Goal: Transaction & Acquisition: Purchase product/service

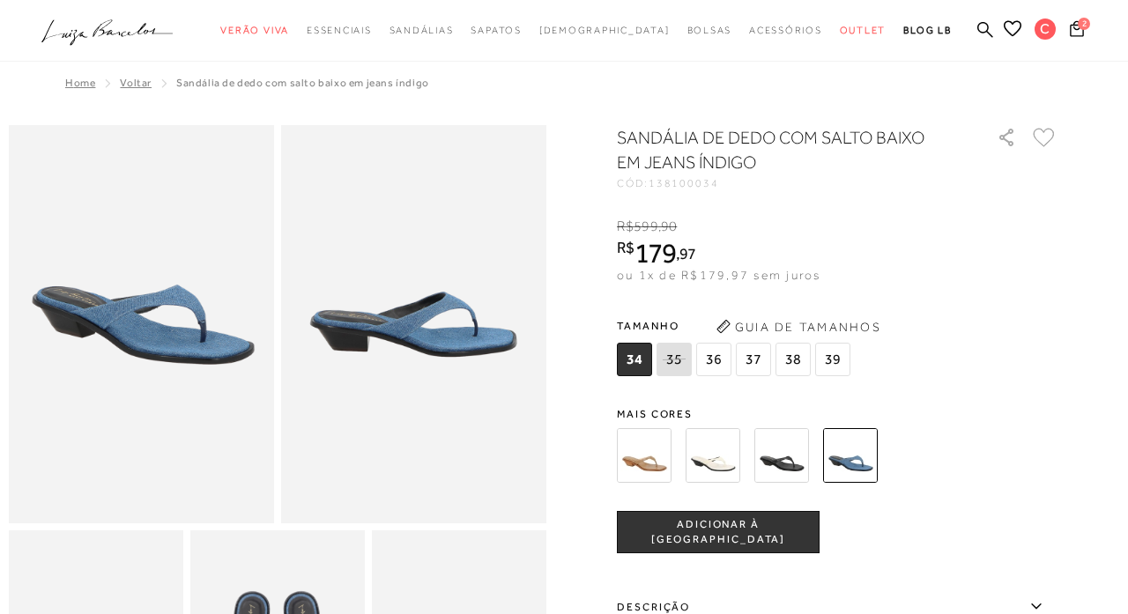
click at [1040, 137] on icon at bounding box center [1044, 137] width 22 height 19
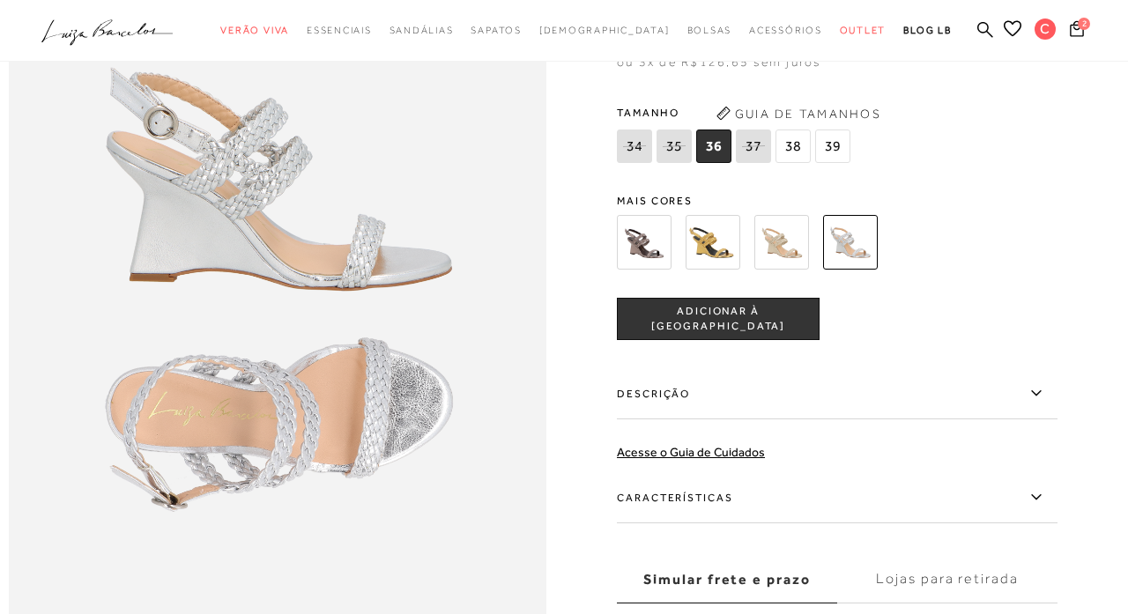
scroll to position [976, 0]
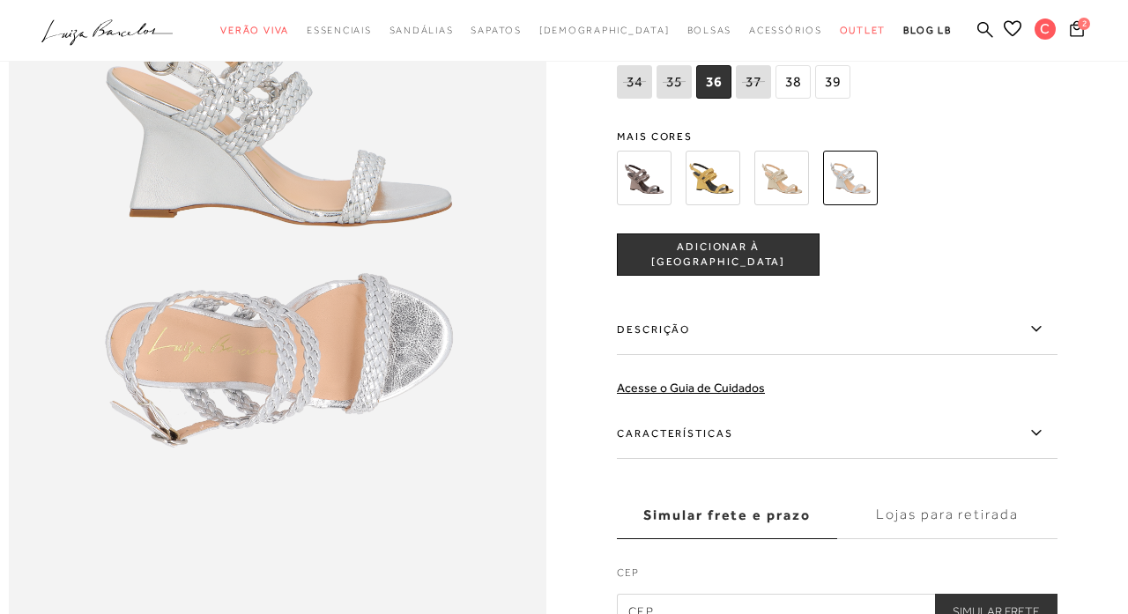
click at [797, 331] on label "Descrição" at bounding box center [837, 329] width 441 height 51
click at [0, 0] on input "Descrição" at bounding box center [0, 0] width 0 height 0
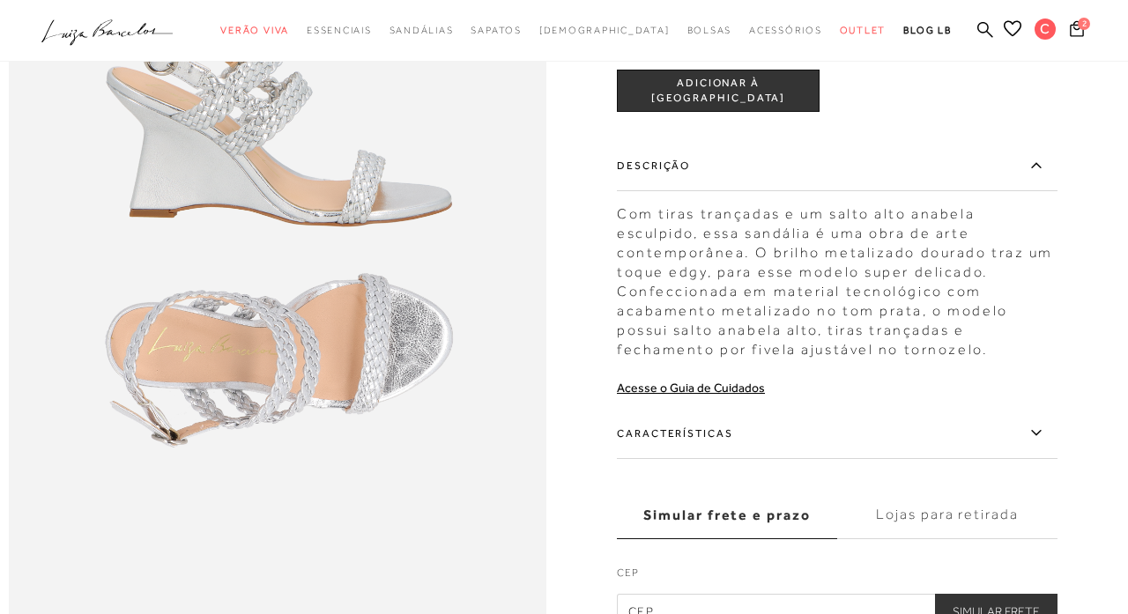
click at [747, 435] on label "Características" at bounding box center [837, 433] width 441 height 51
click at [0, 0] on input "Características" at bounding box center [0, 0] width 0 height 0
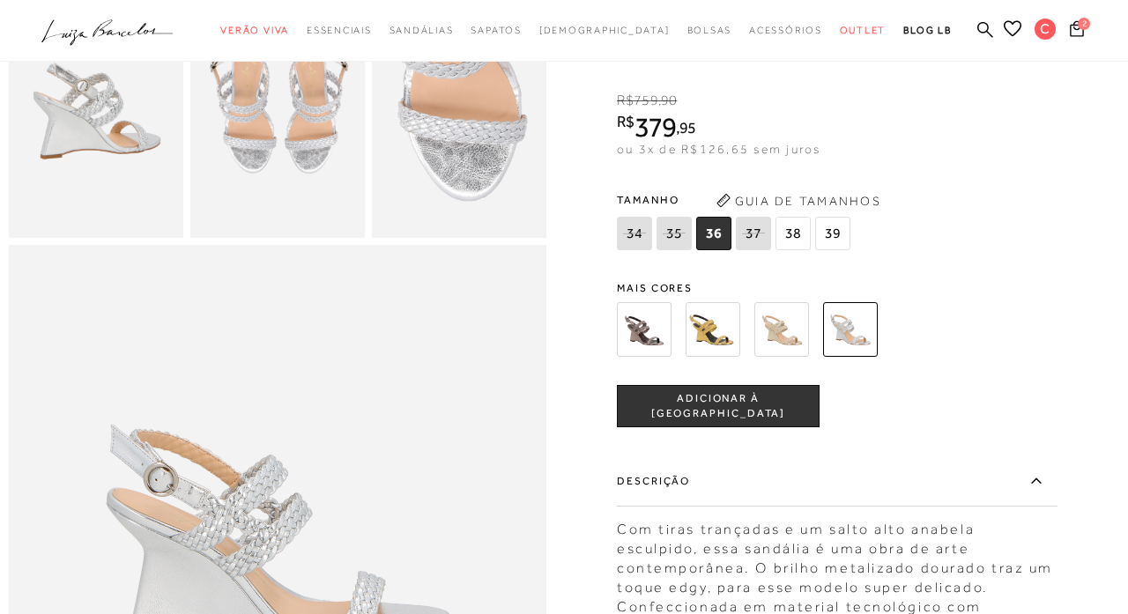
scroll to position [262, 0]
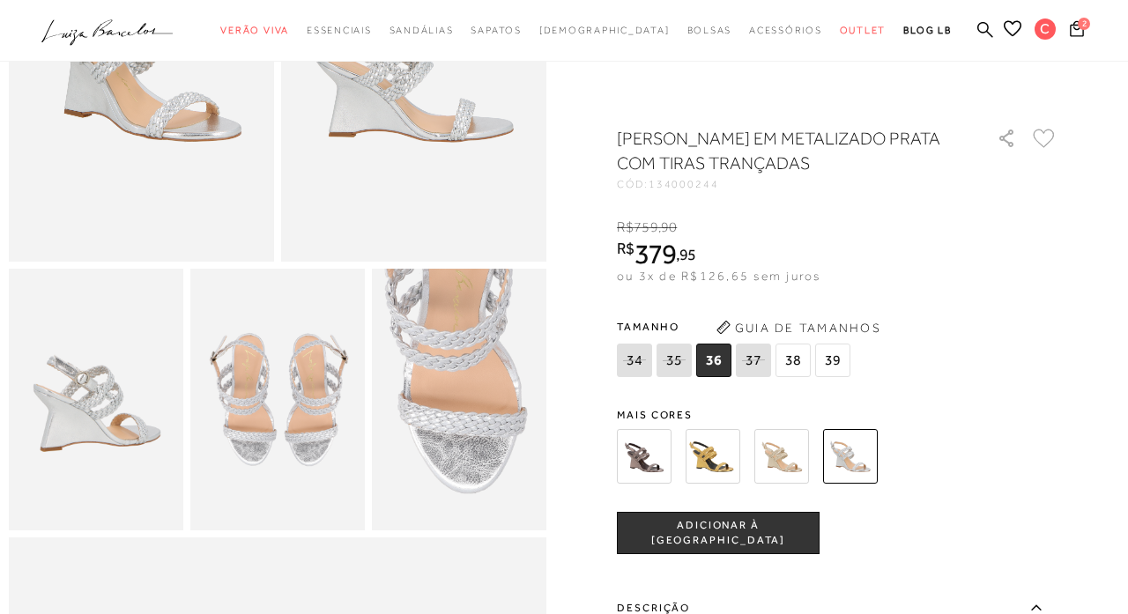
click at [1048, 137] on icon at bounding box center [1044, 138] width 22 height 19
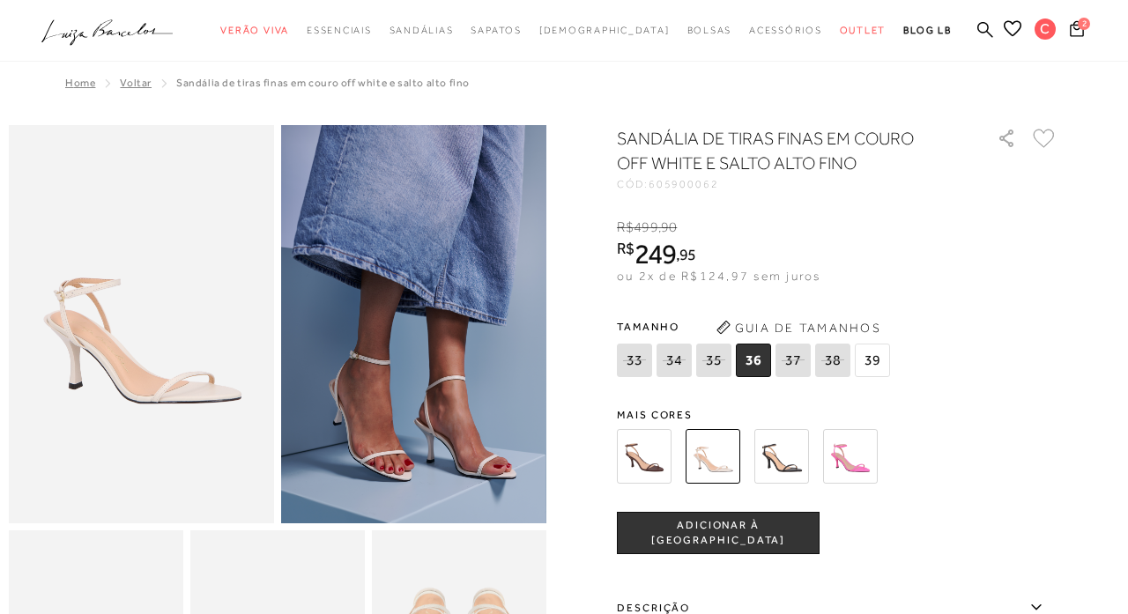
click at [1039, 134] on icon at bounding box center [1044, 138] width 22 height 19
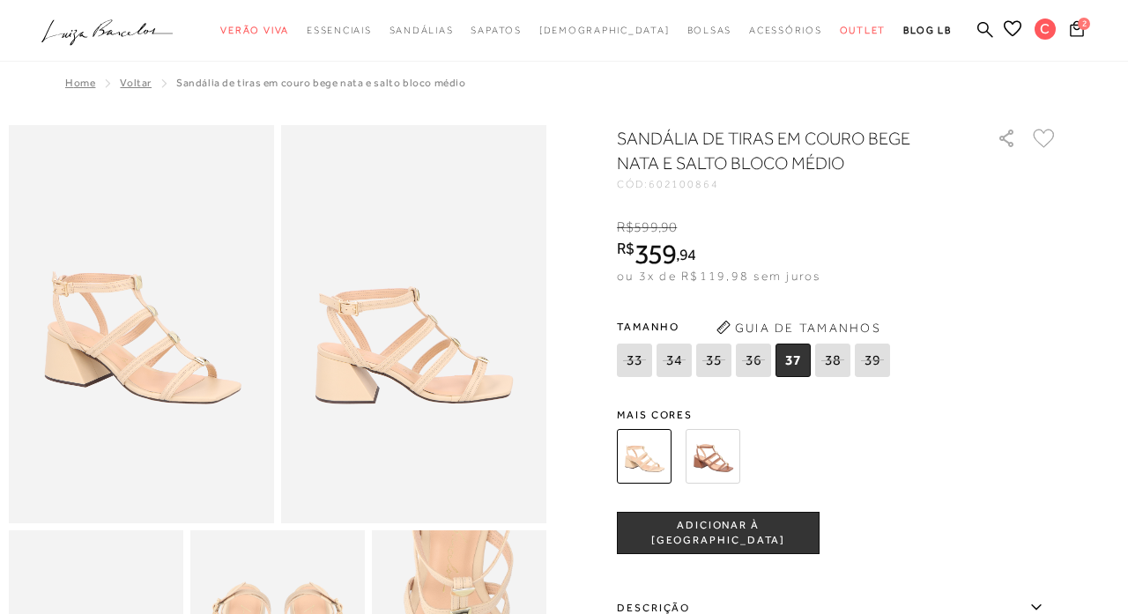
click at [1043, 138] on icon at bounding box center [1044, 138] width 22 height 19
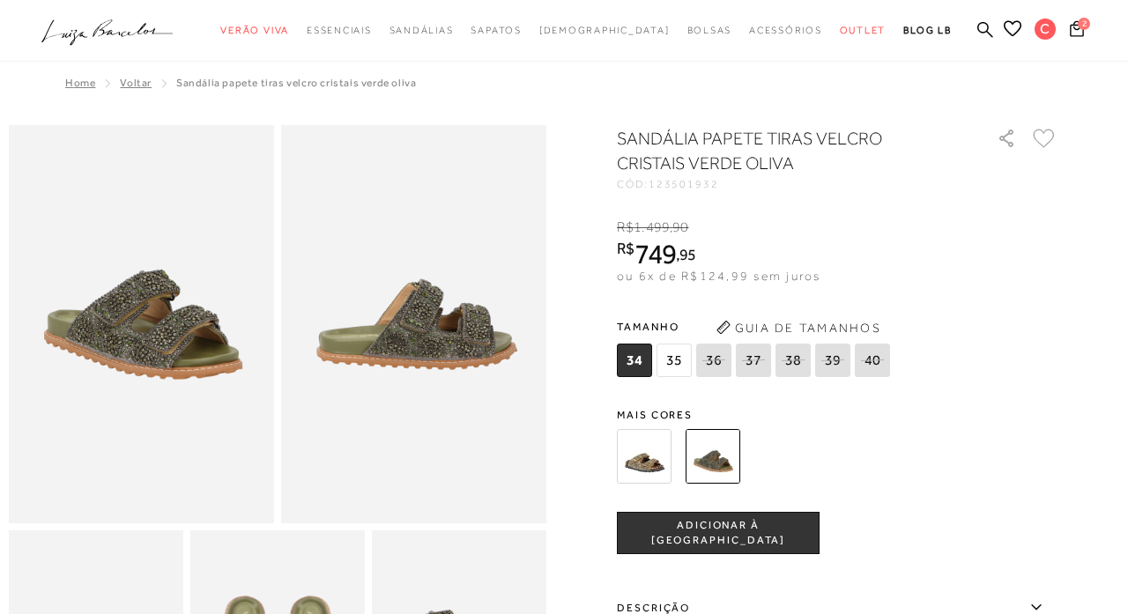
click at [629, 452] on img at bounding box center [644, 456] width 55 height 55
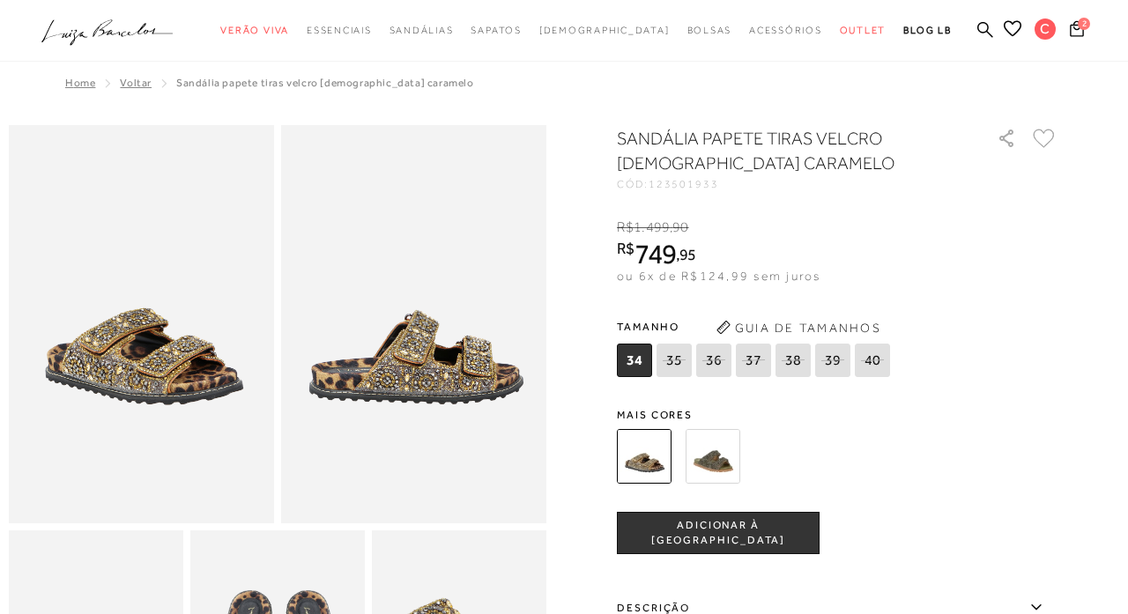
click at [721, 450] on img at bounding box center [713, 456] width 55 height 55
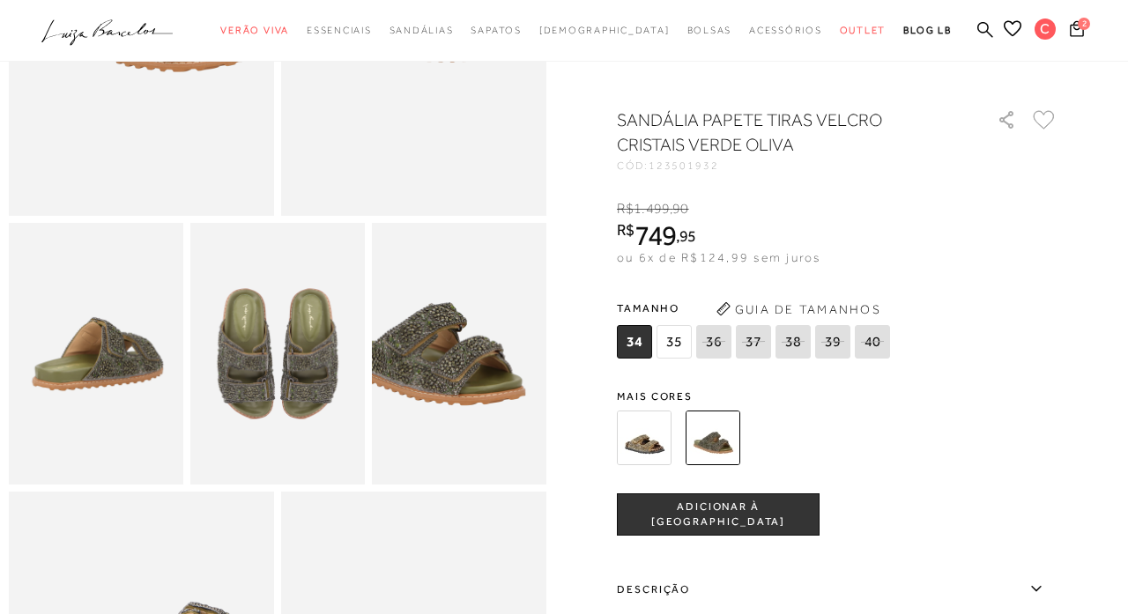
scroll to position [312, 0]
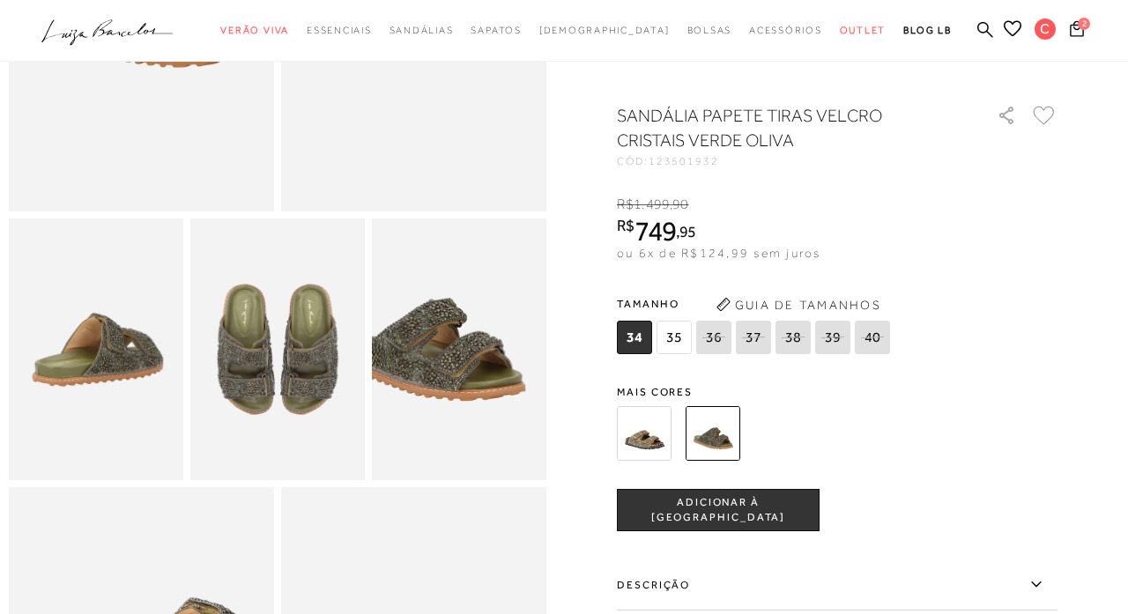
click at [676, 332] on span "35" at bounding box center [674, 337] width 35 height 33
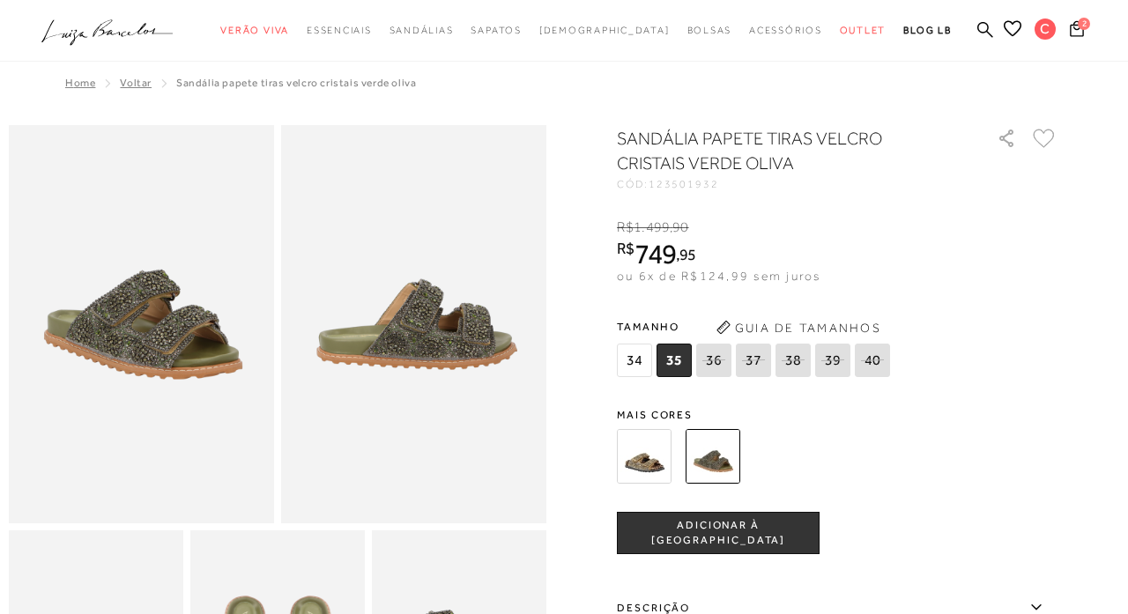
scroll to position [0, 0]
click at [1045, 139] on icon at bounding box center [1044, 138] width 22 height 19
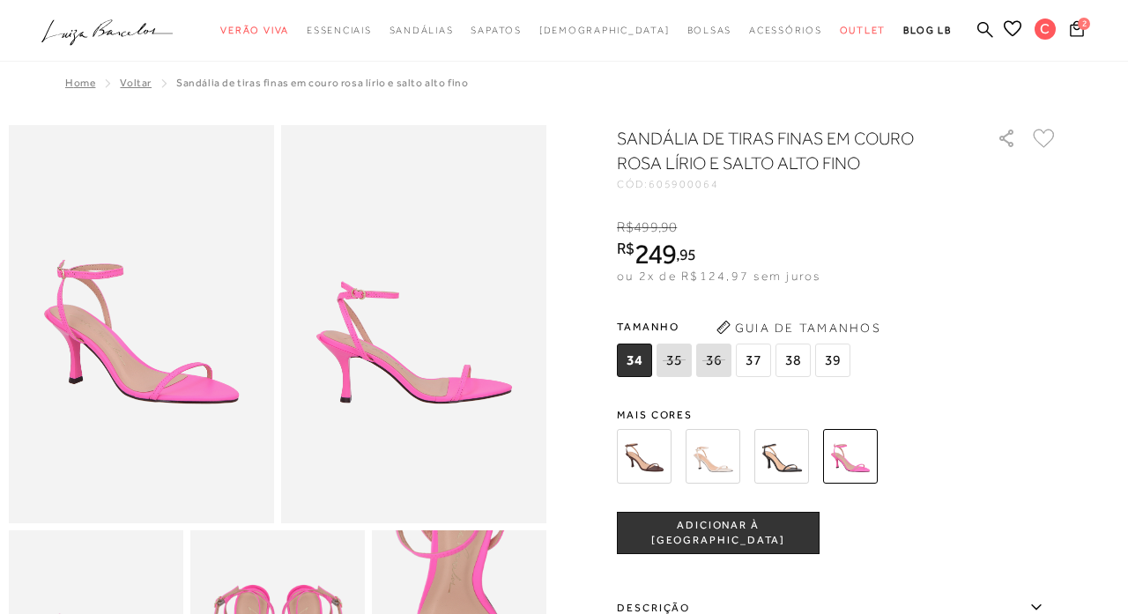
click at [753, 359] on span "37" at bounding box center [753, 360] width 35 height 33
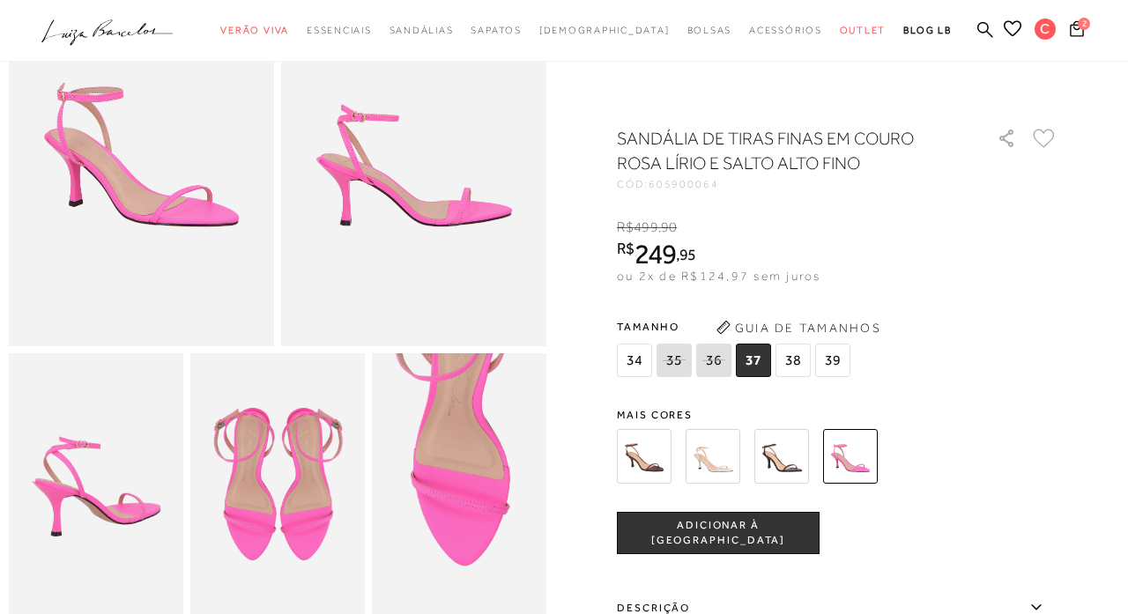
scroll to position [166, 0]
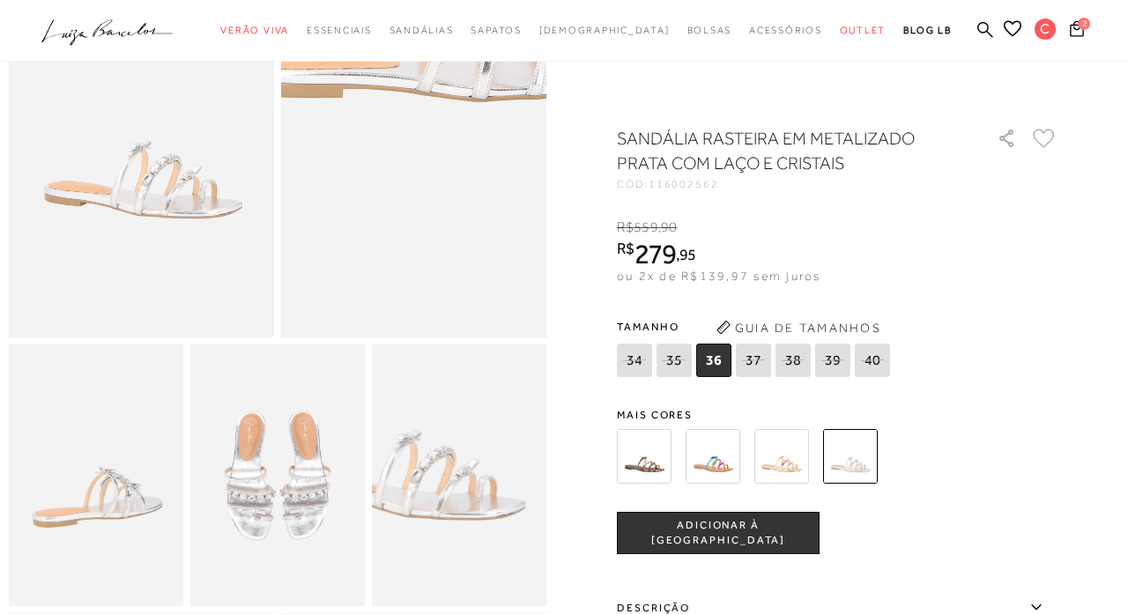
scroll to position [187, 0]
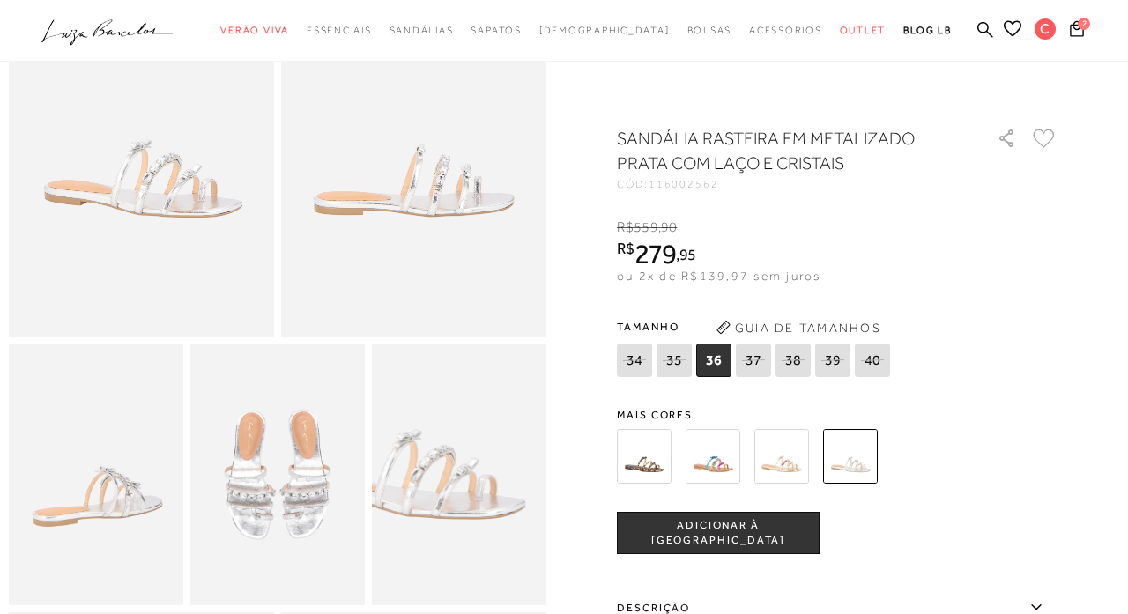
click at [1044, 137] on icon at bounding box center [1044, 138] width 22 height 19
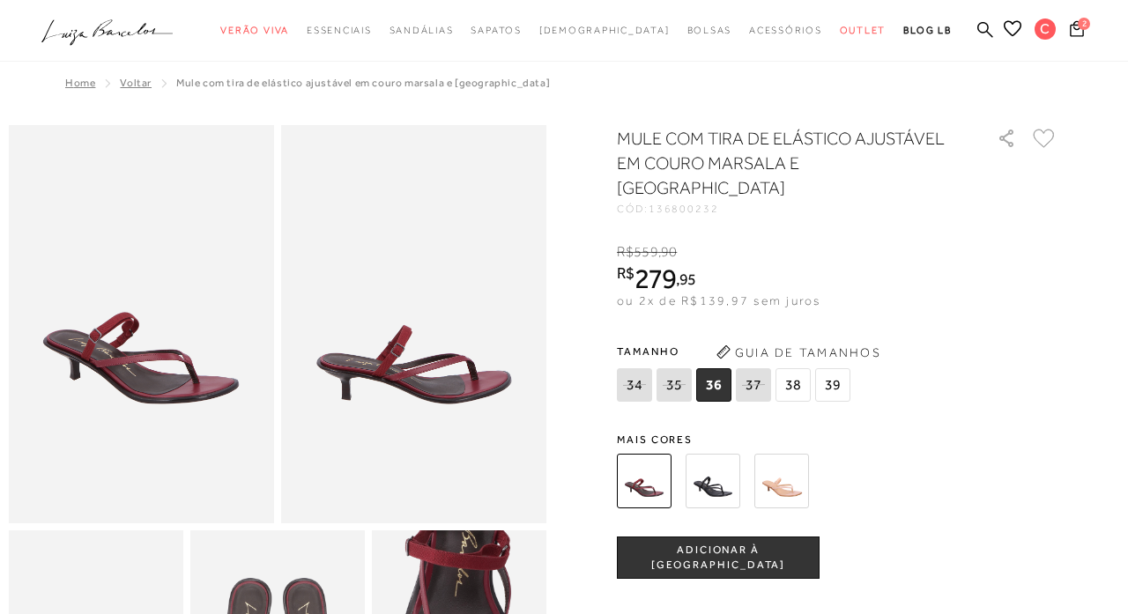
click at [717, 454] on img at bounding box center [713, 481] width 55 height 55
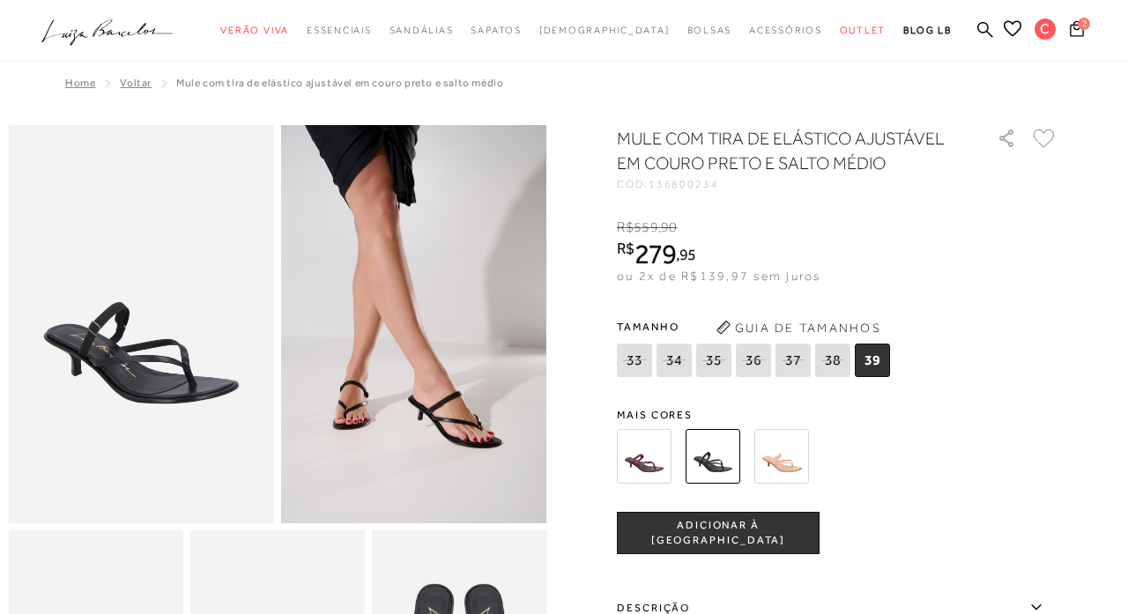
click at [781, 456] on img at bounding box center [781, 456] width 55 height 55
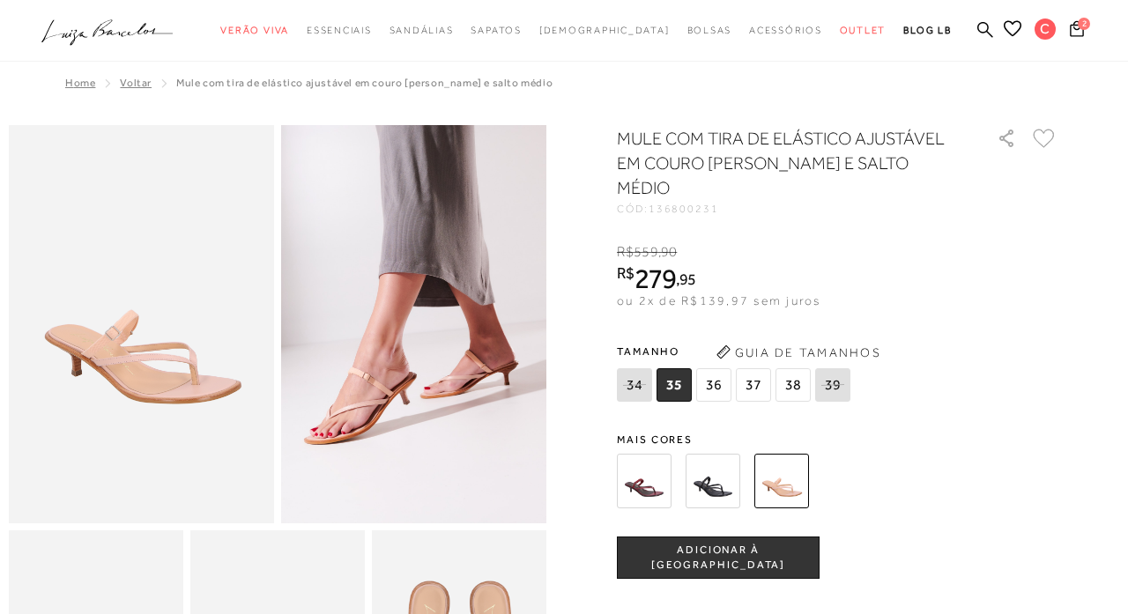
click at [647, 481] on img at bounding box center [644, 481] width 55 height 55
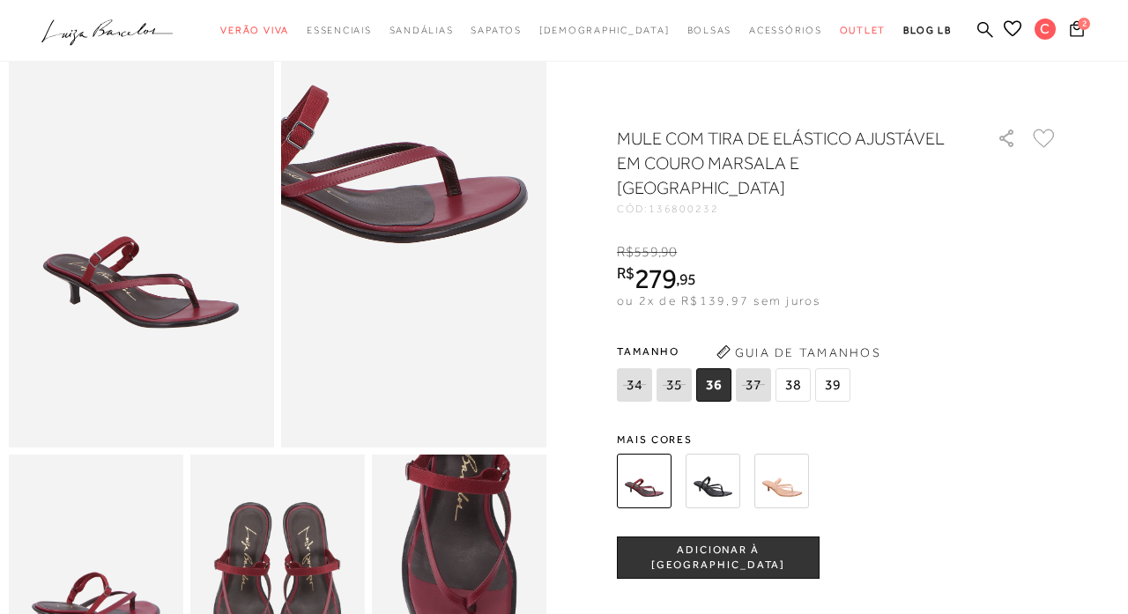
scroll to position [358, 0]
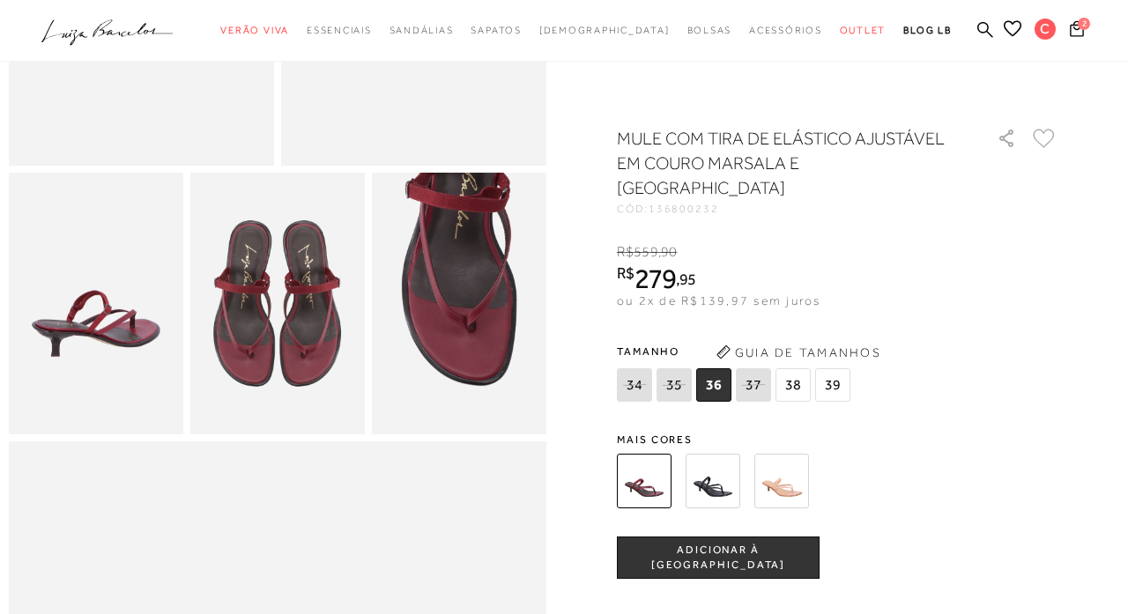
click at [780, 458] on img at bounding box center [781, 481] width 55 height 55
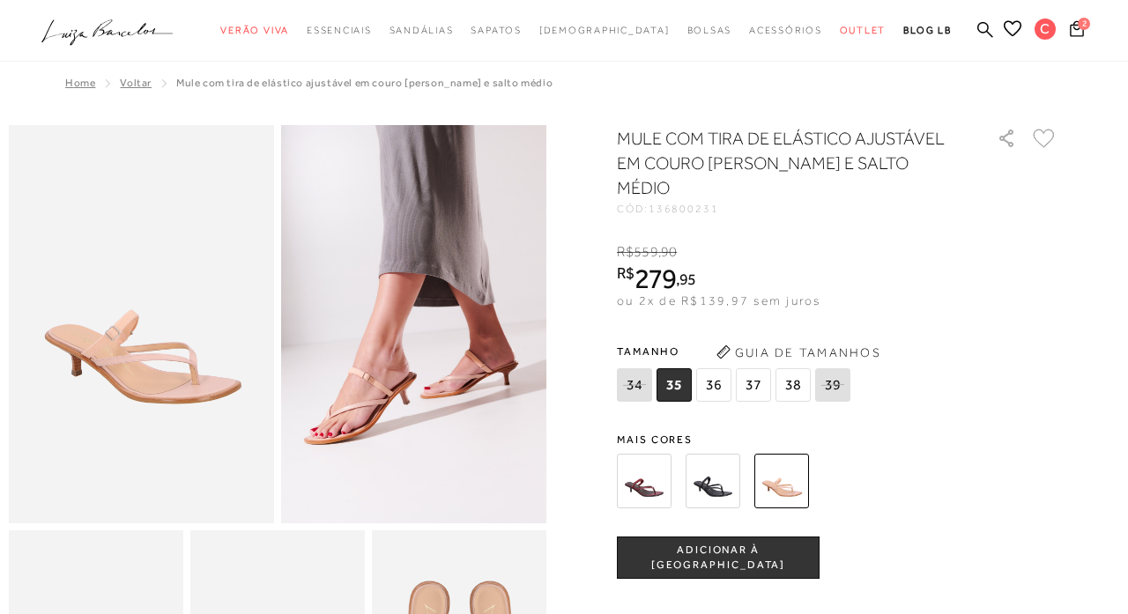
click at [222, 368] on img at bounding box center [141, 324] width 265 height 398
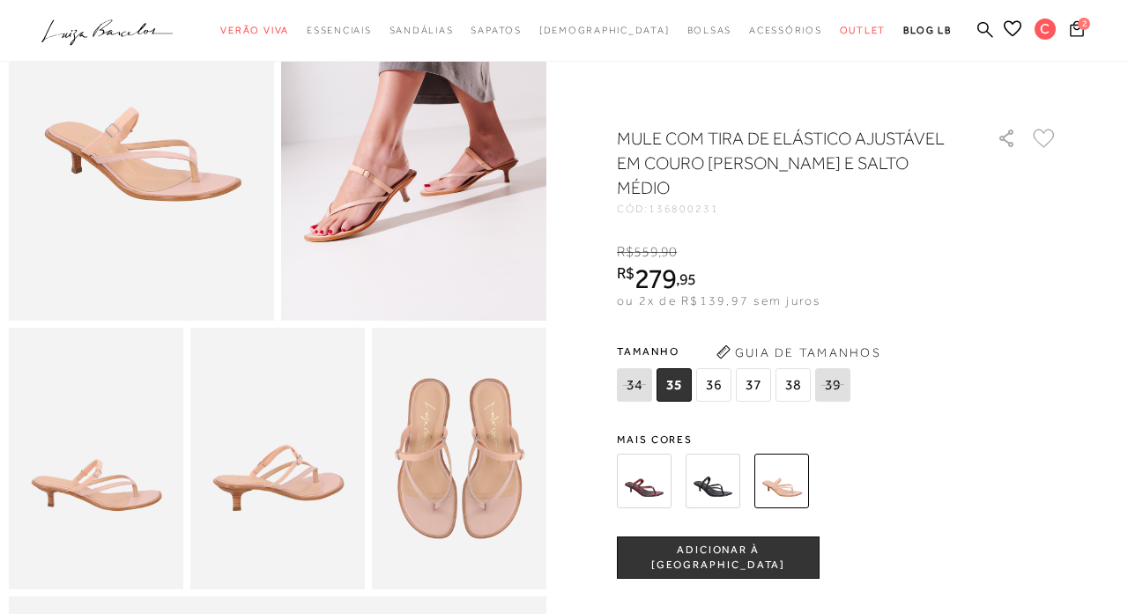
scroll to position [203, 0]
click at [1042, 137] on icon at bounding box center [1044, 138] width 22 height 19
click at [714, 380] on span "36" at bounding box center [713, 384] width 35 height 33
click at [751, 391] on span "37" at bounding box center [753, 384] width 35 height 33
click at [690, 563] on span "ADICIONAR À [GEOGRAPHIC_DATA]" at bounding box center [718, 558] width 201 height 31
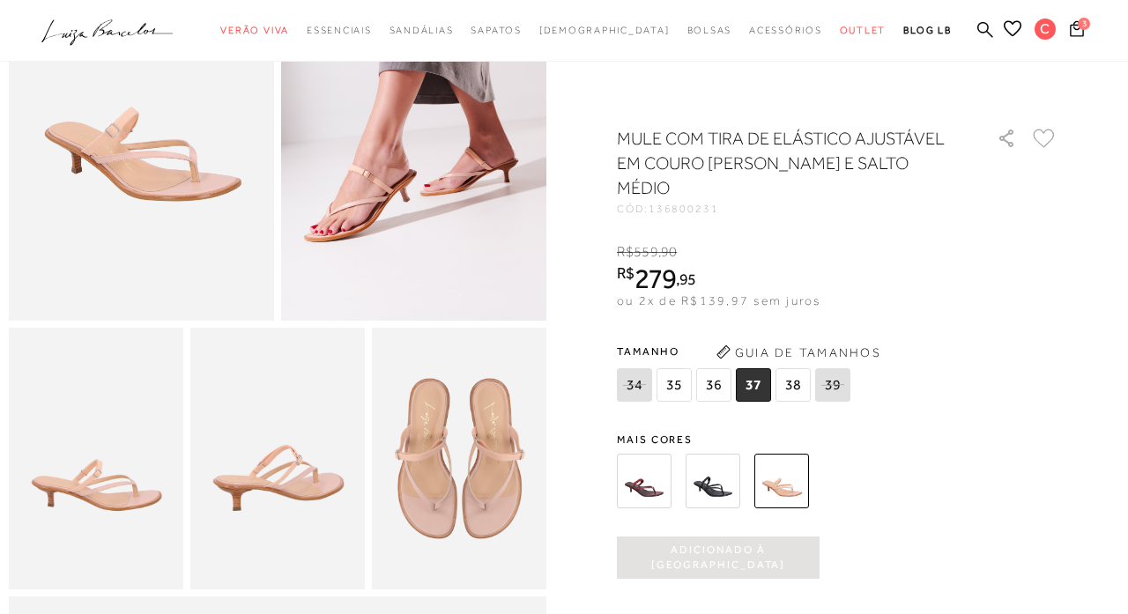
scroll to position [0, 0]
click at [644, 474] on img at bounding box center [644, 481] width 55 height 55
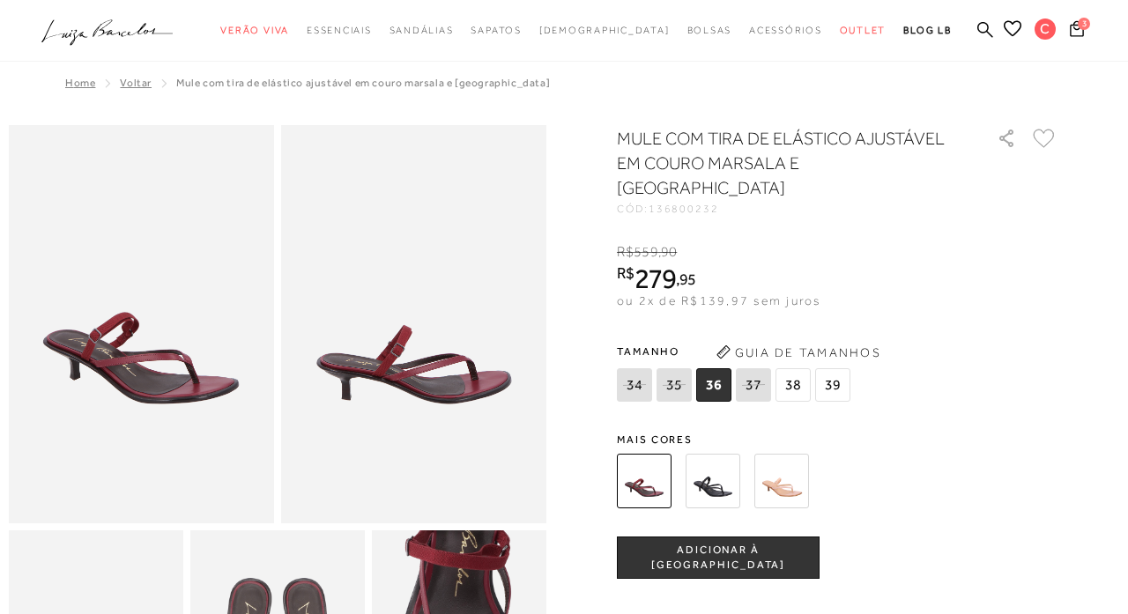
click at [719, 368] on span "36" at bounding box center [713, 384] width 35 height 33
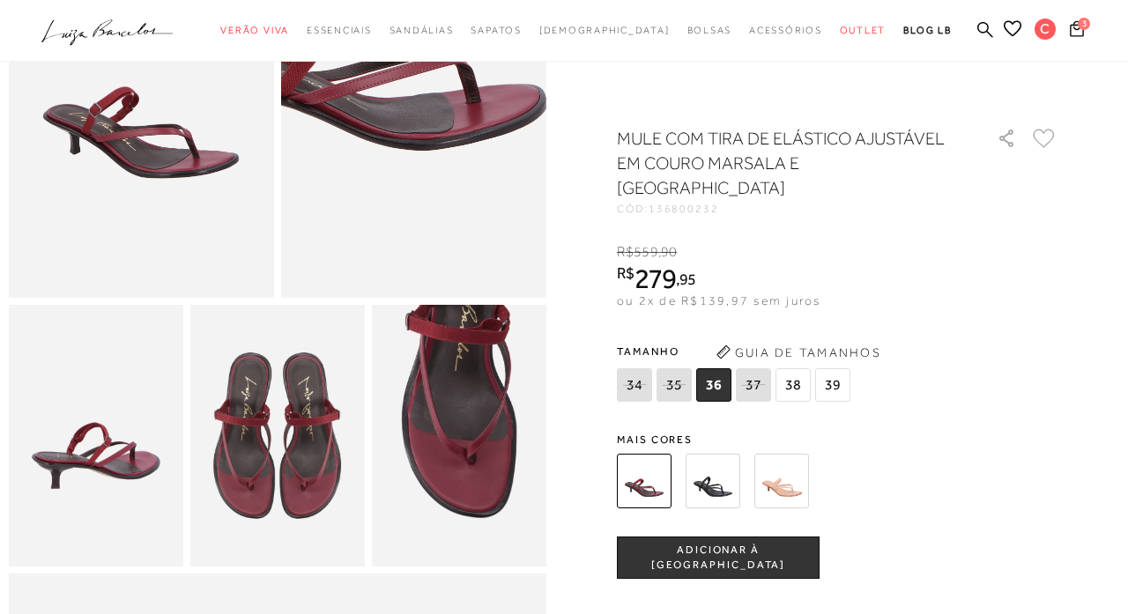
scroll to position [301, 0]
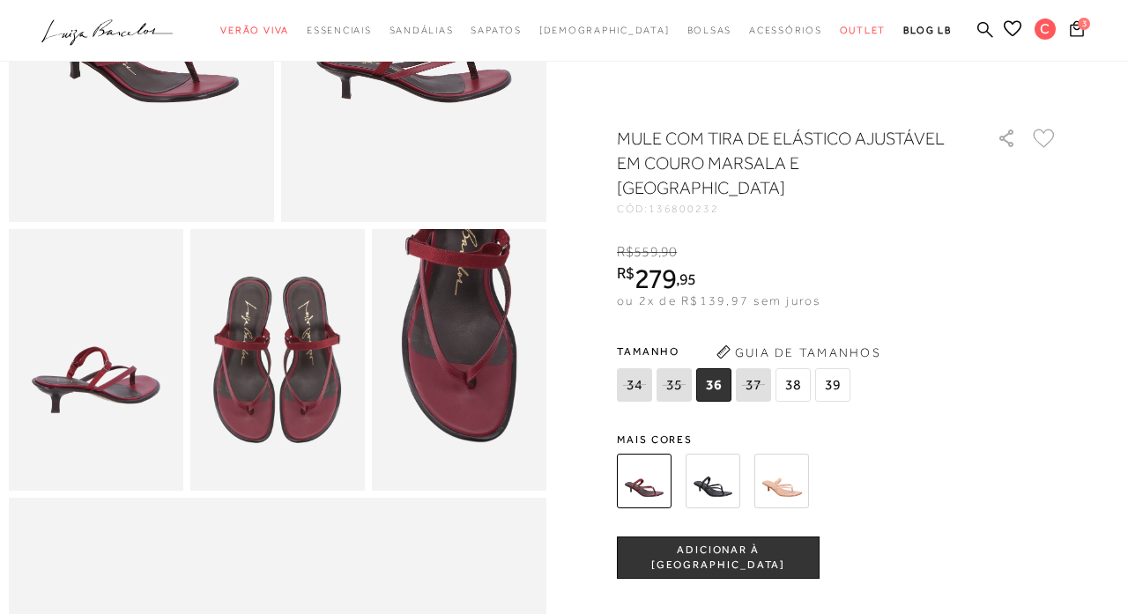
click at [644, 537] on button "ADICIONAR À [GEOGRAPHIC_DATA]" at bounding box center [718, 558] width 203 height 42
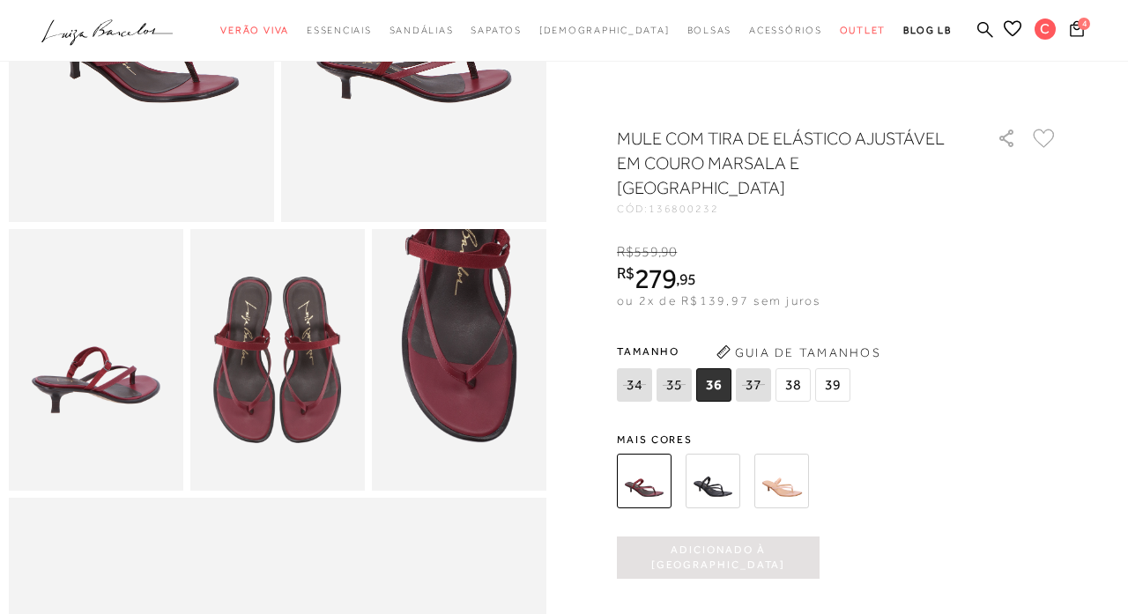
scroll to position [0, 0]
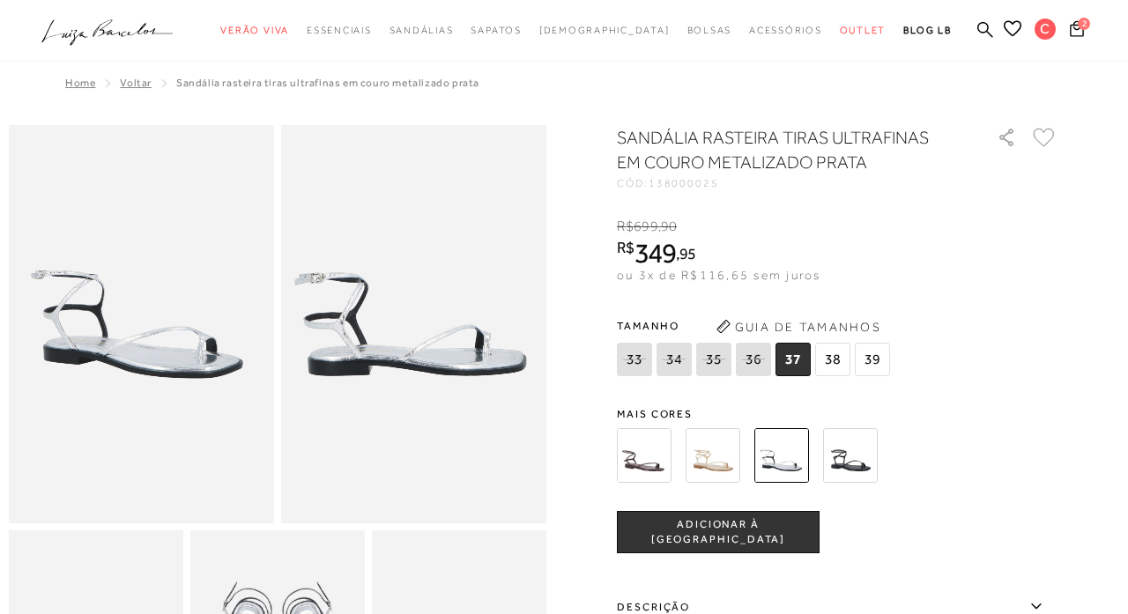
click at [1043, 138] on icon at bounding box center [1044, 137] width 22 height 19
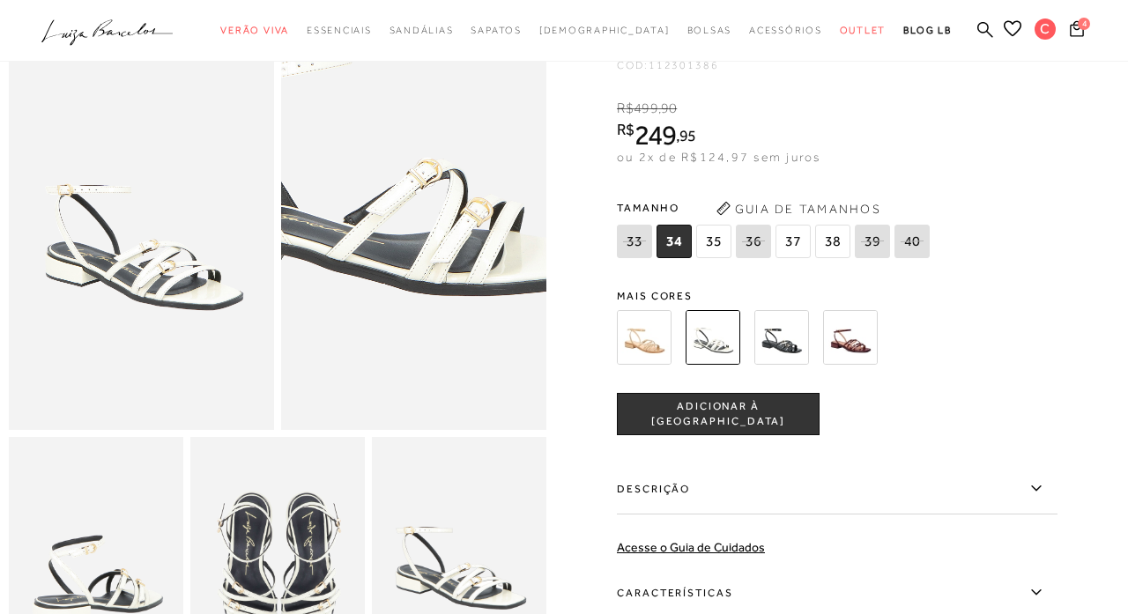
scroll to position [503, 0]
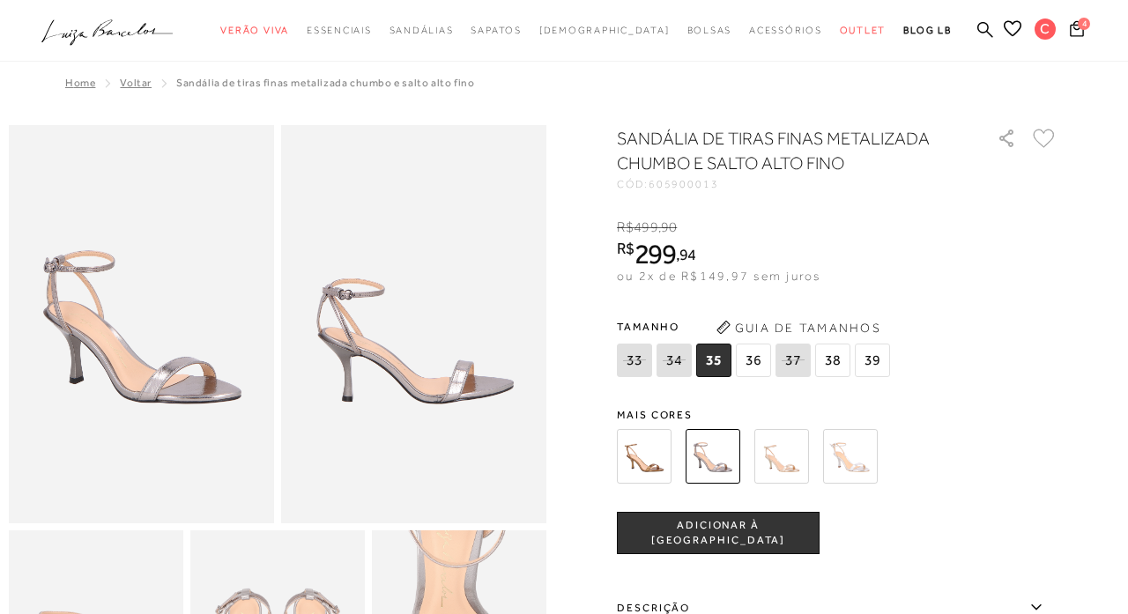
click at [658, 457] on img at bounding box center [644, 456] width 55 height 55
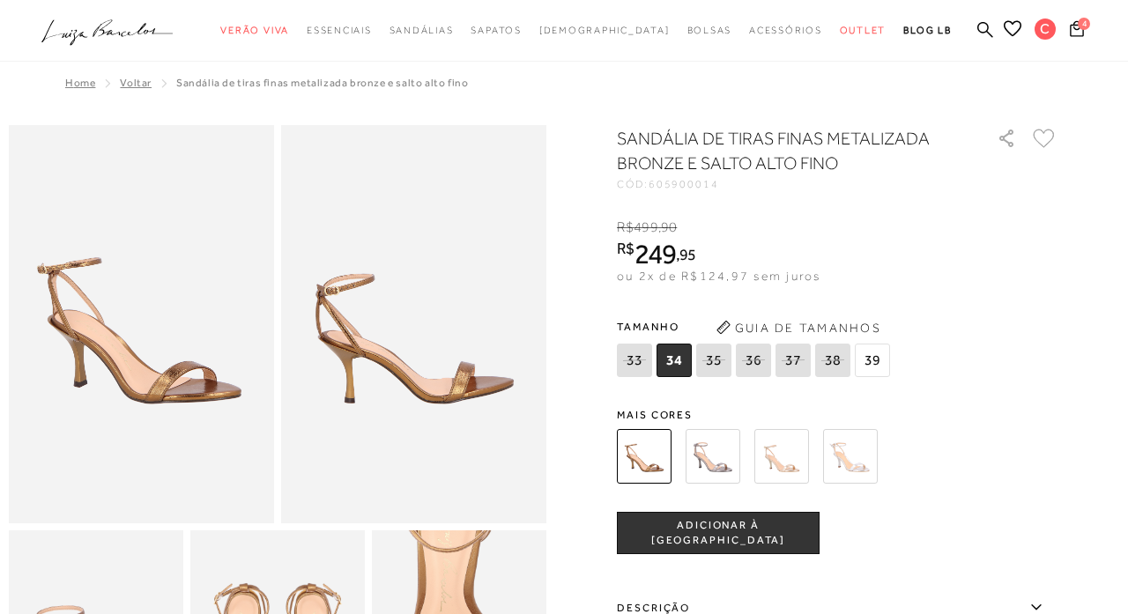
click at [777, 455] on img at bounding box center [781, 456] width 55 height 55
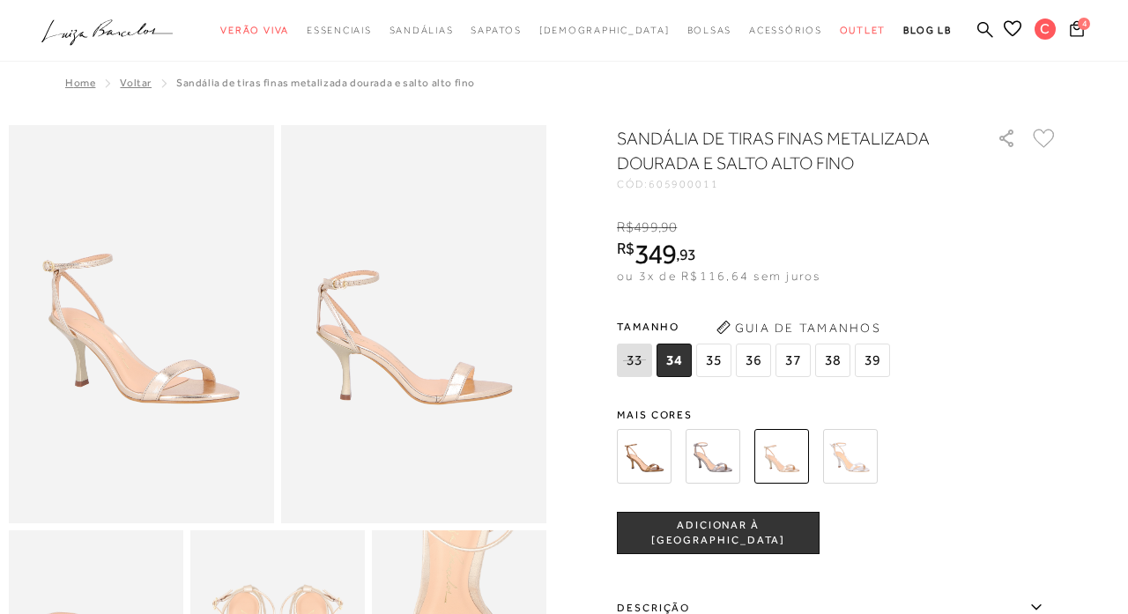
click at [835, 456] on img at bounding box center [850, 456] width 55 height 55
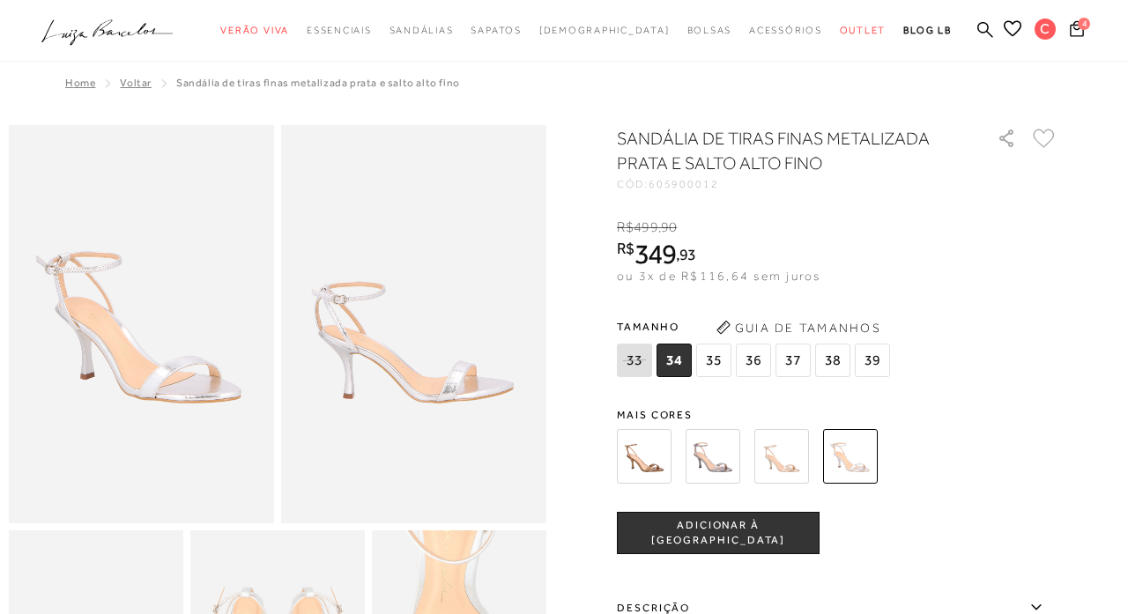
click at [1042, 140] on icon at bounding box center [1044, 138] width 22 height 19
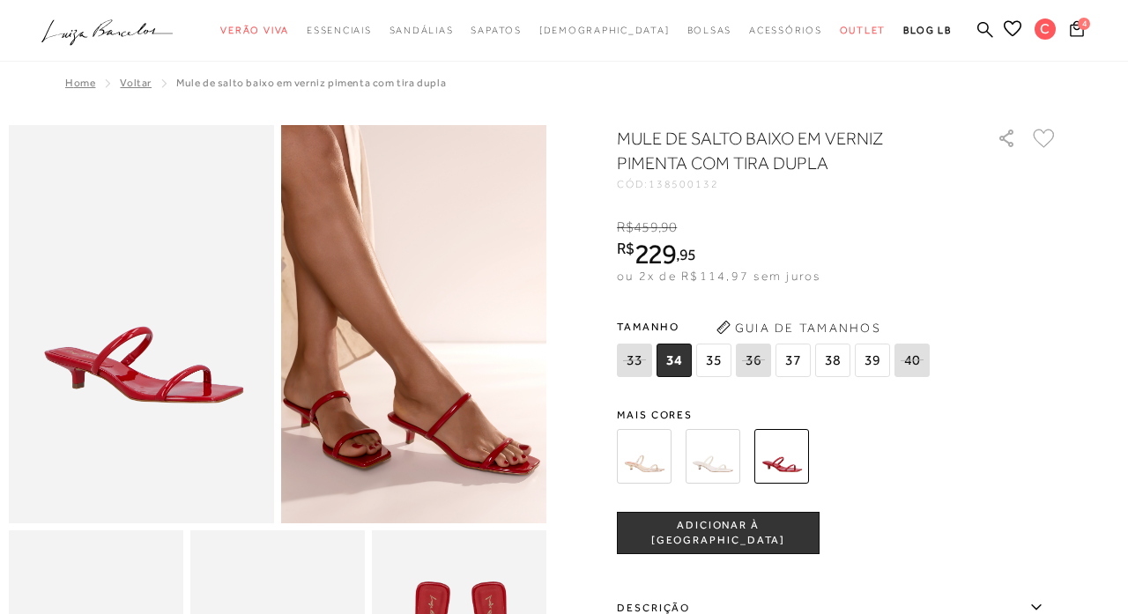
click at [726, 462] on img at bounding box center [713, 456] width 55 height 55
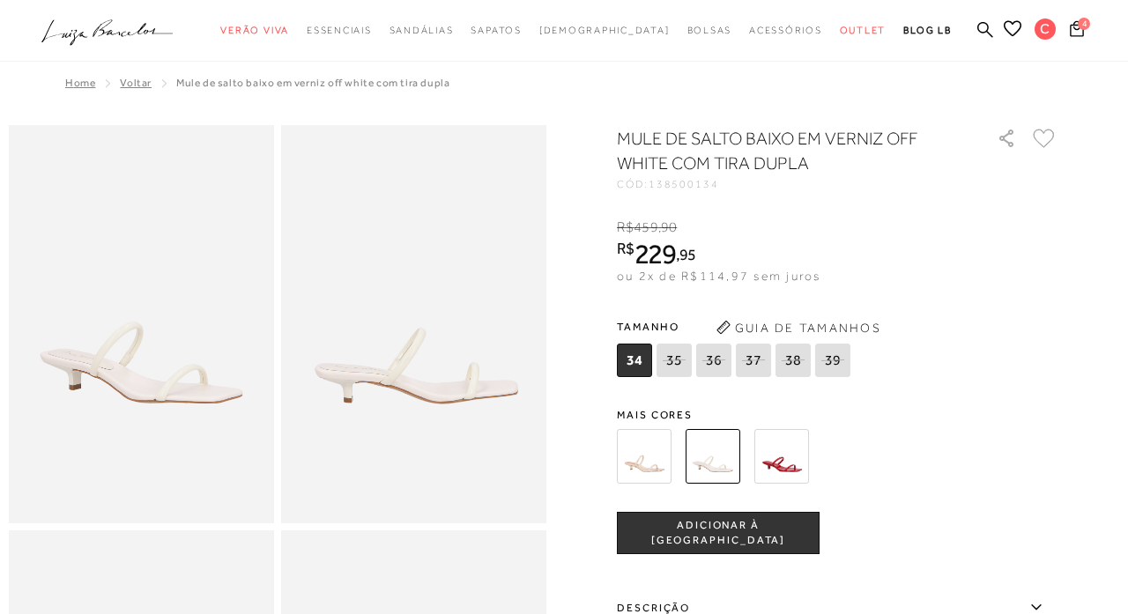
click at [640, 455] on img at bounding box center [644, 456] width 55 height 55
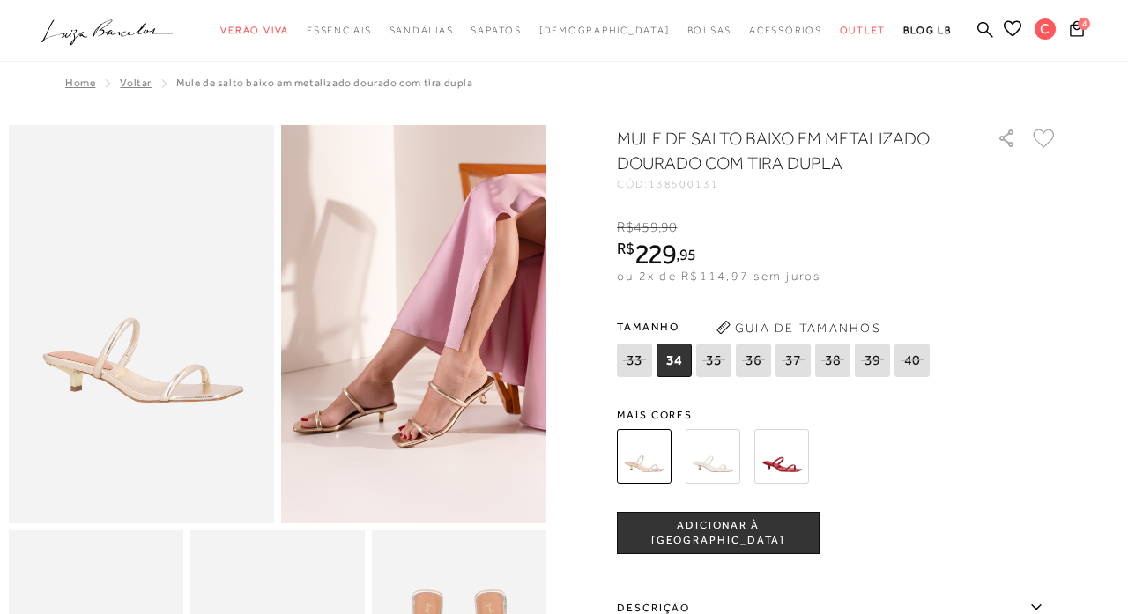
click at [780, 456] on img at bounding box center [781, 456] width 55 height 55
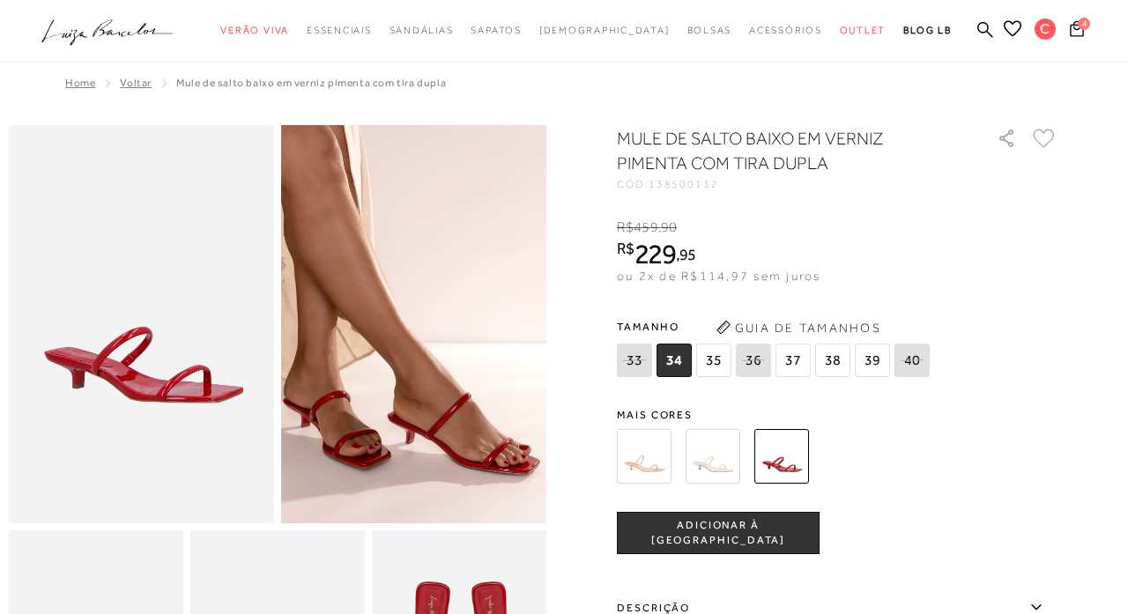
click at [1038, 131] on icon at bounding box center [1044, 138] width 22 height 19
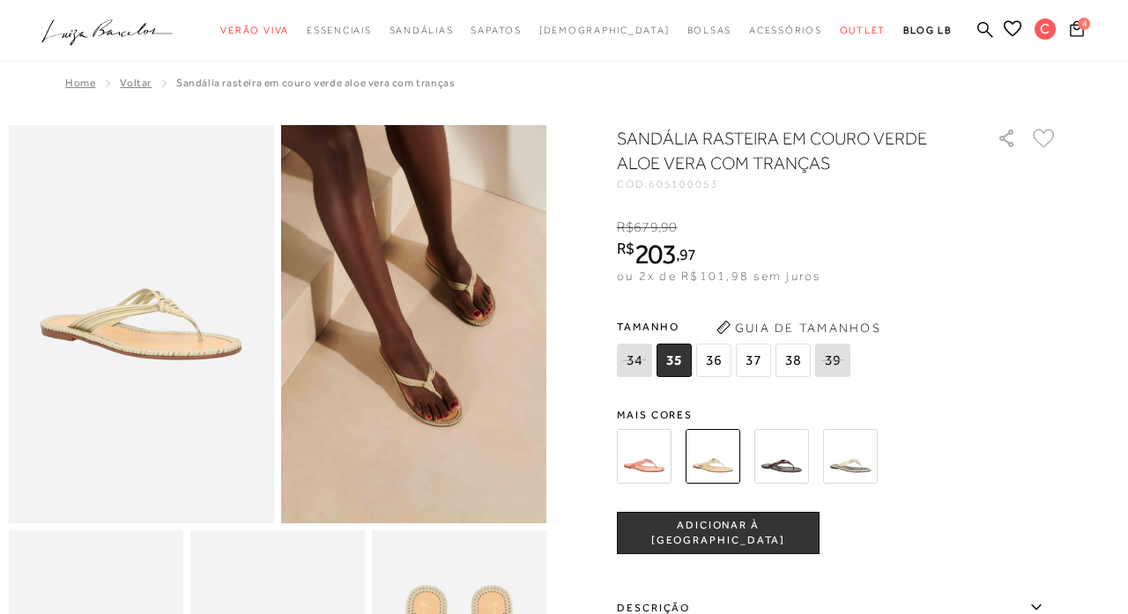
click at [1045, 138] on icon at bounding box center [1044, 138] width 22 height 19
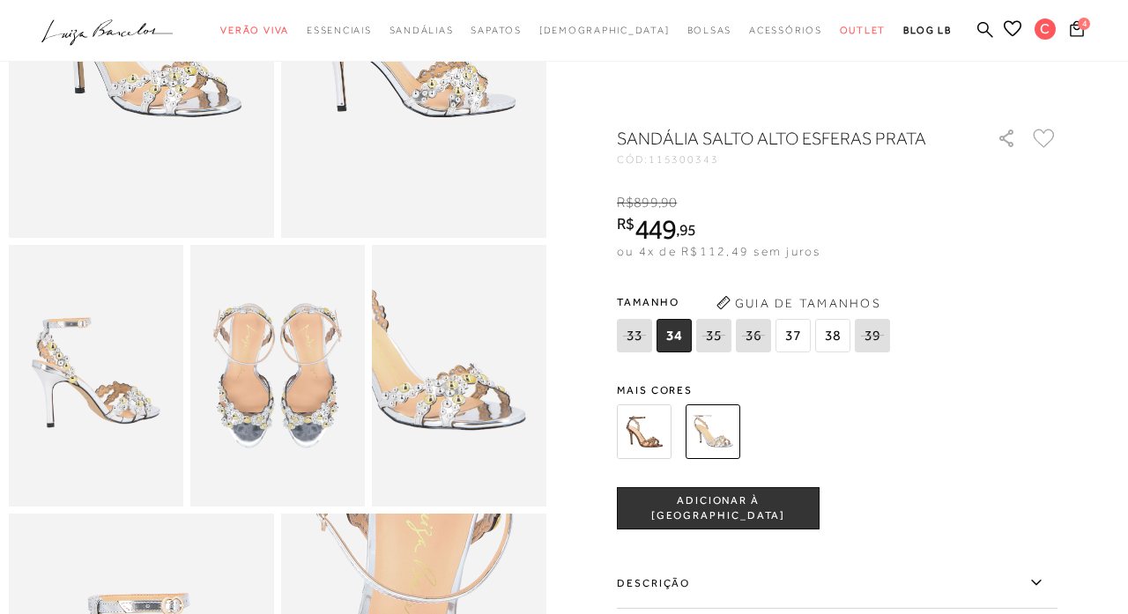
scroll to position [116, 0]
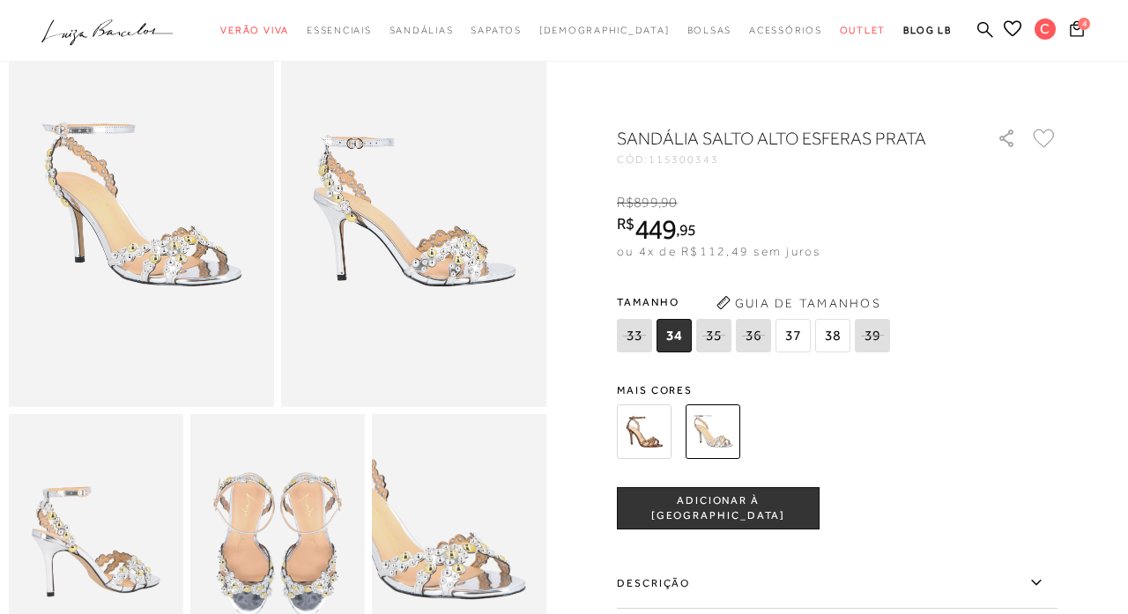
click at [1046, 137] on icon at bounding box center [1044, 138] width 22 height 19
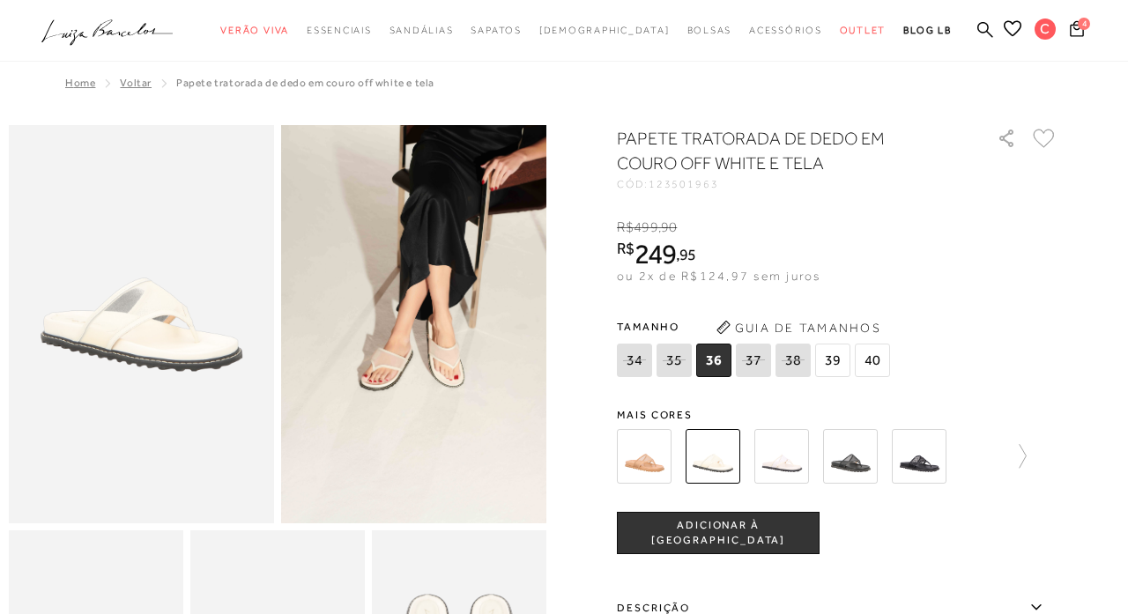
click at [1046, 138] on icon at bounding box center [1044, 138] width 22 height 19
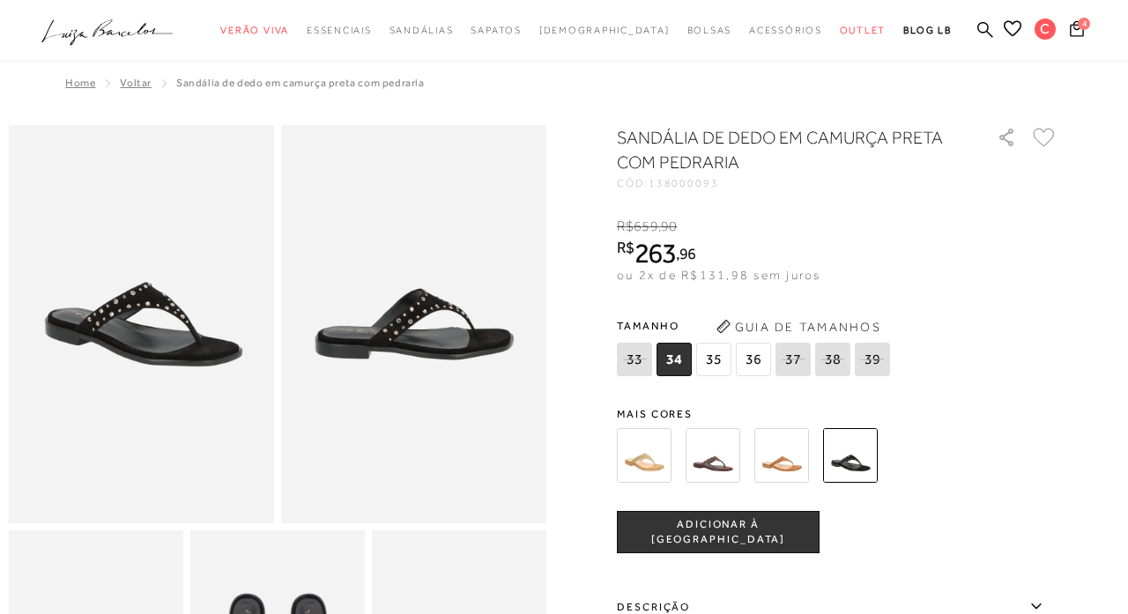
click at [1043, 141] on icon at bounding box center [1044, 137] width 22 height 19
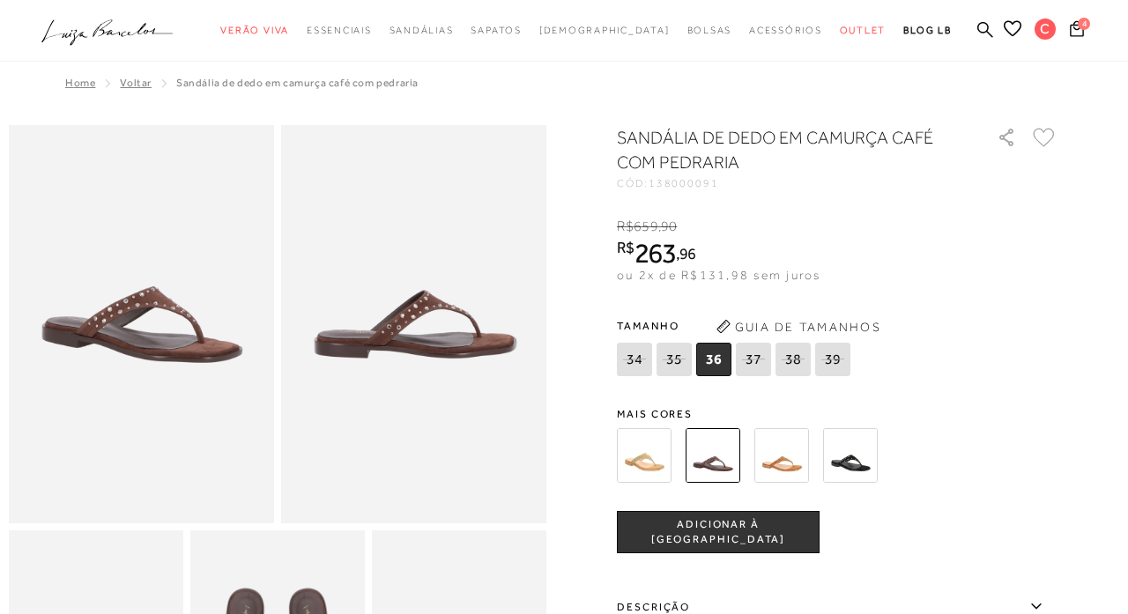
click at [1037, 134] on icon at bounding box center [1044, 137] width 22 height 19
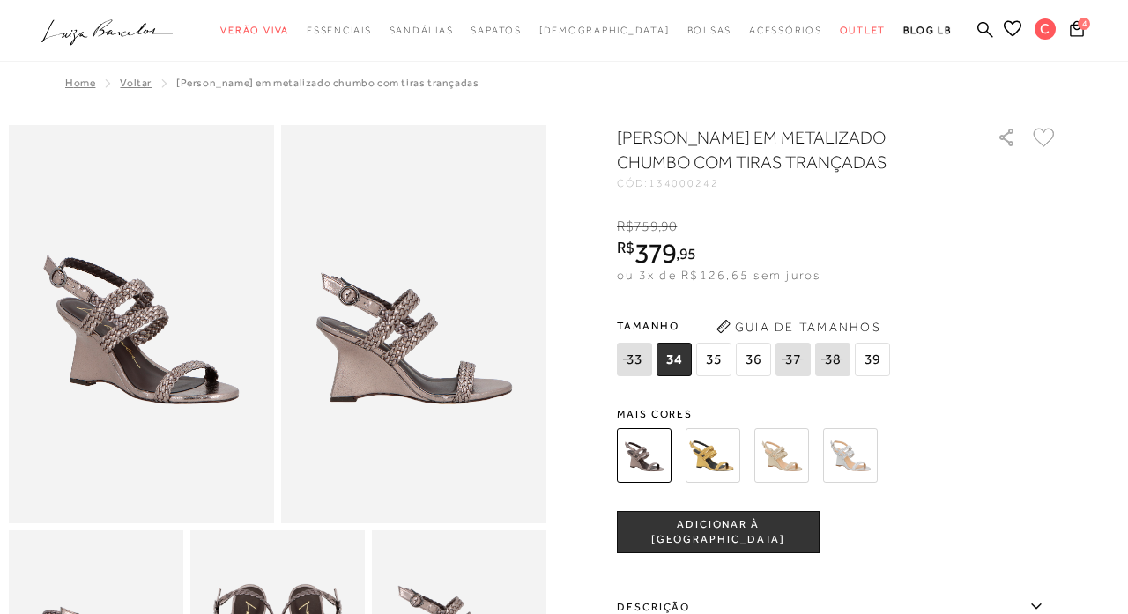
click at [1052, 132] on icon at bounding box center [1044, 137] width 22 height 19
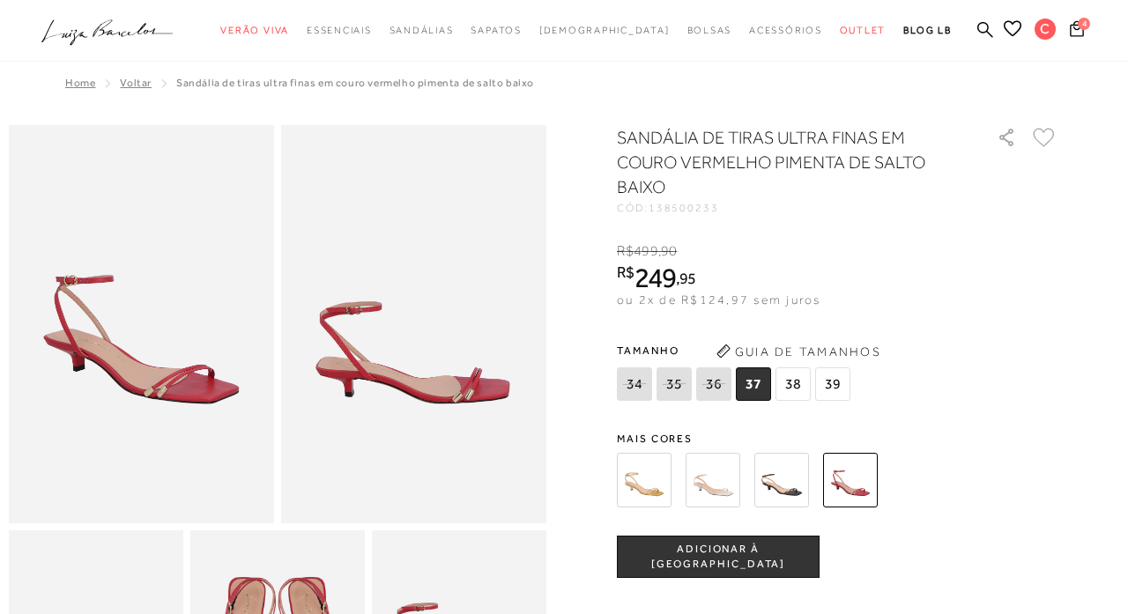
click at [1046, 133] on icon at bounding box center [1044, 137] width 22 height 19
click at [721, 470] on img at bounding box center [713, 480] width 55 height 55
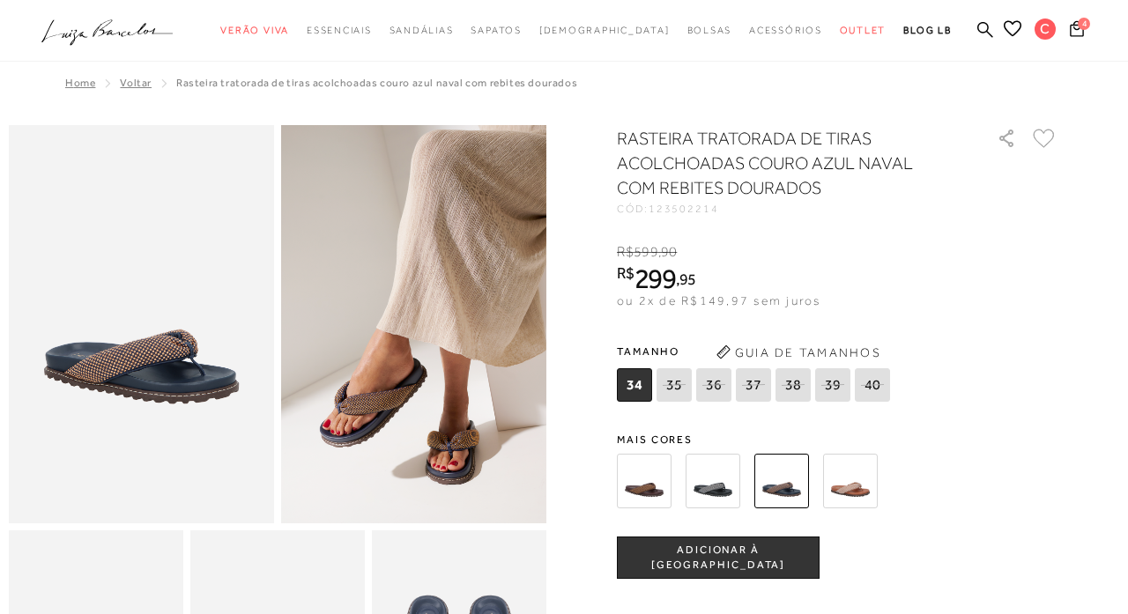
click at [710, 487] on img at bounding box center [713, 481] width 55 height 55
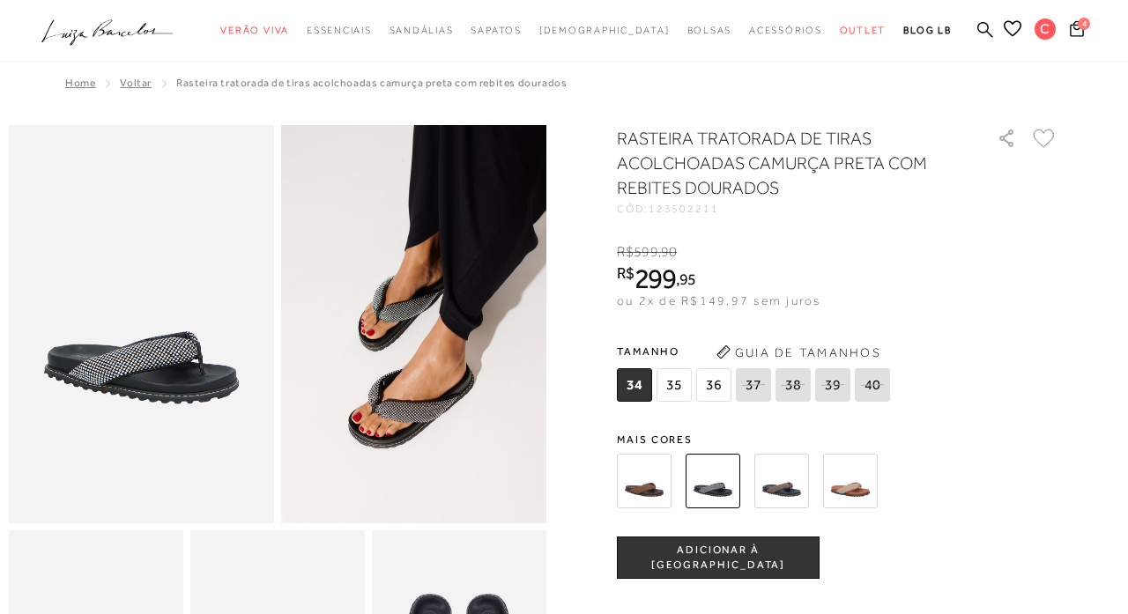
click at [719, 383] on span "36" at bounding box center [713, 384] width 35 height 33
click at [724, 552] on span "ADICIONAR À [GEOGRAPHIC_DATA]" at bounding box center [718, 558] width 201 height 31
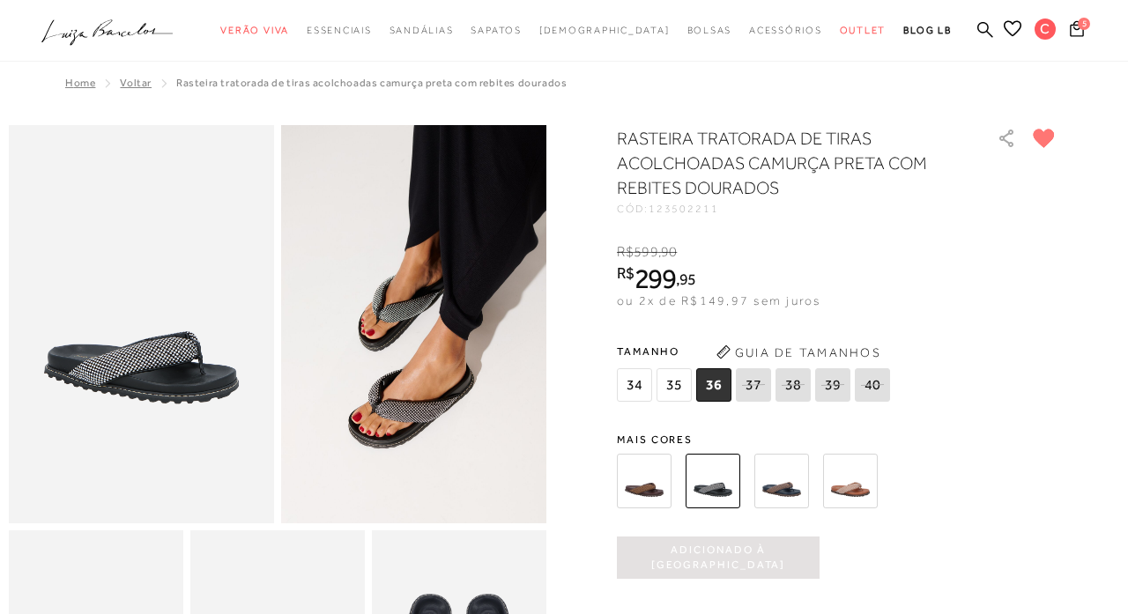
click at [857, 483] on img at bounding box center [850, 481] width 55 height 55
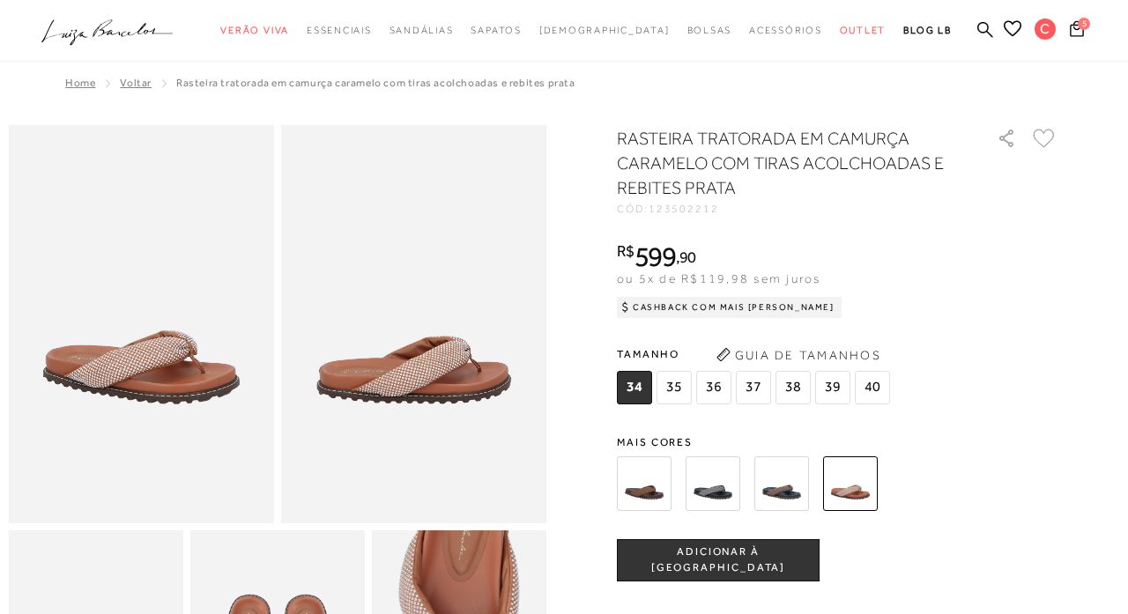
click at [644, 476] on img at bounding box center [644, 484] width 55 height 55
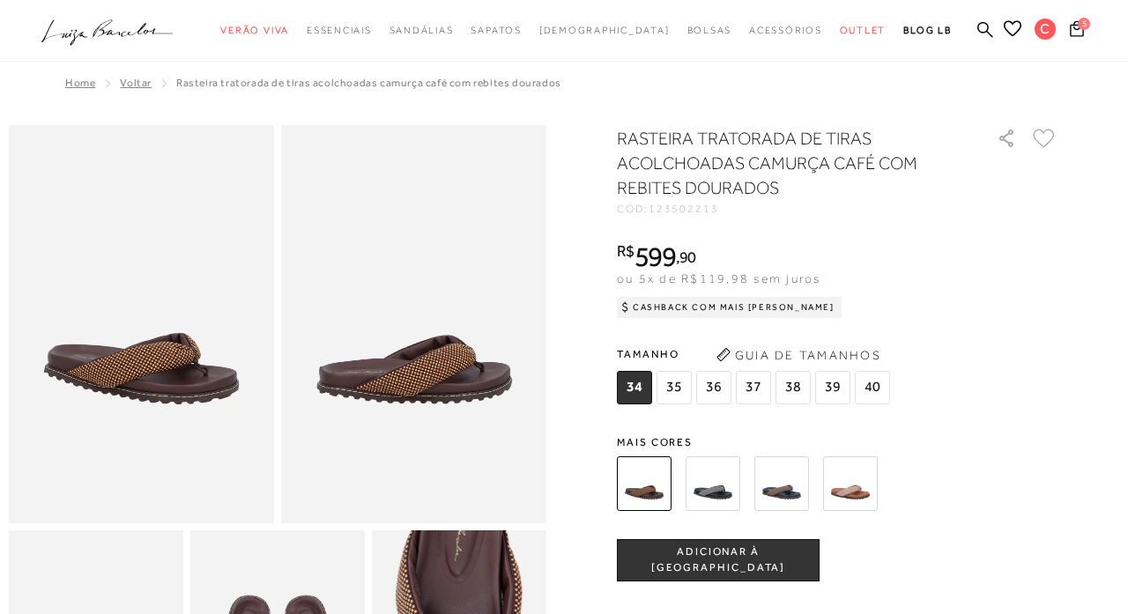
click at [726, 482] on img at bounding box center [713, 484] width 55 height 55
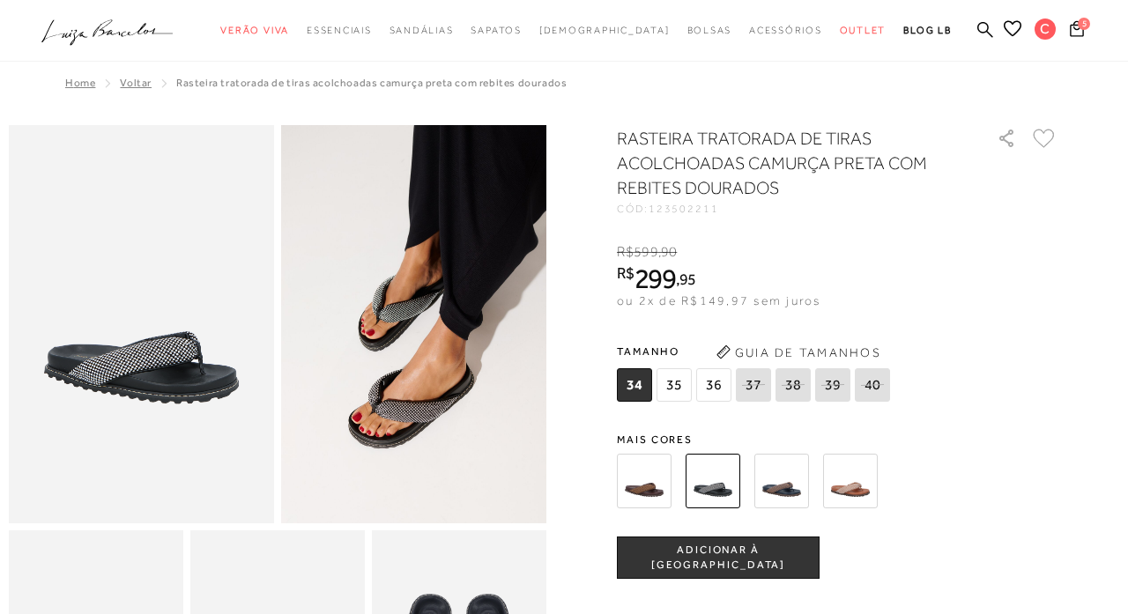
click at [778, 486] on img at bounding box center [781, 481] width 55 height 55
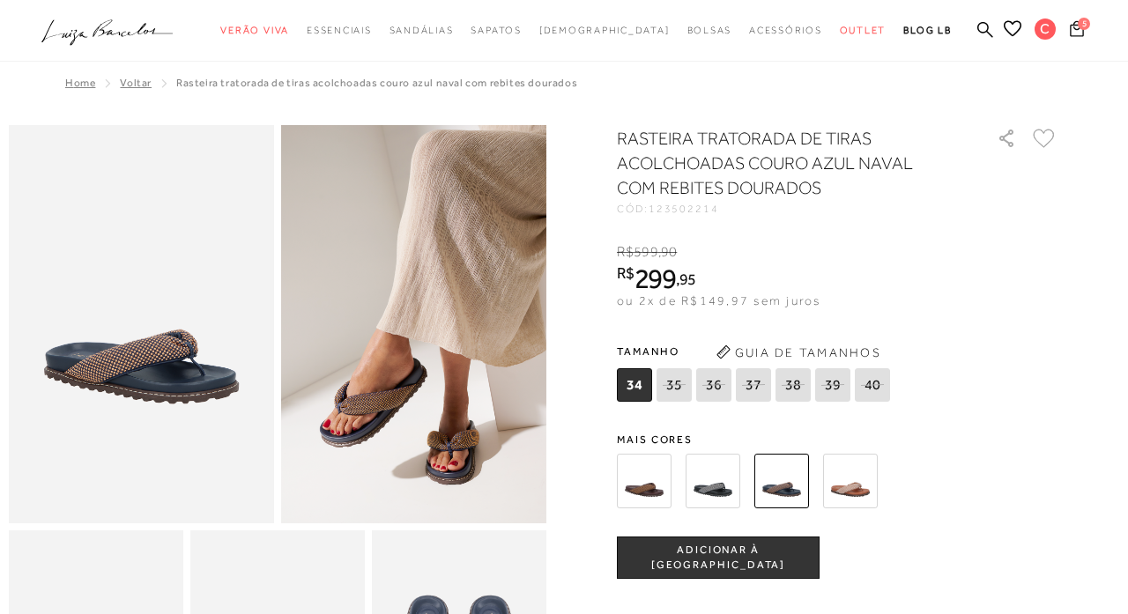
click at [1074, 28] on icon at bounding box center [1077, 28] width 14 height 16
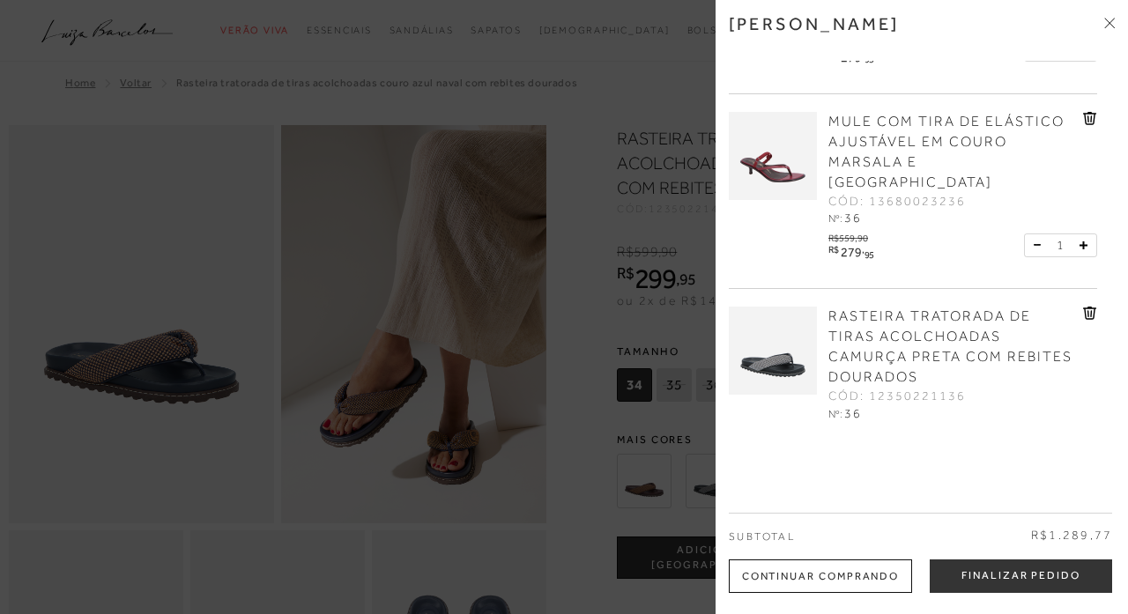
scroll to position [463, 0]
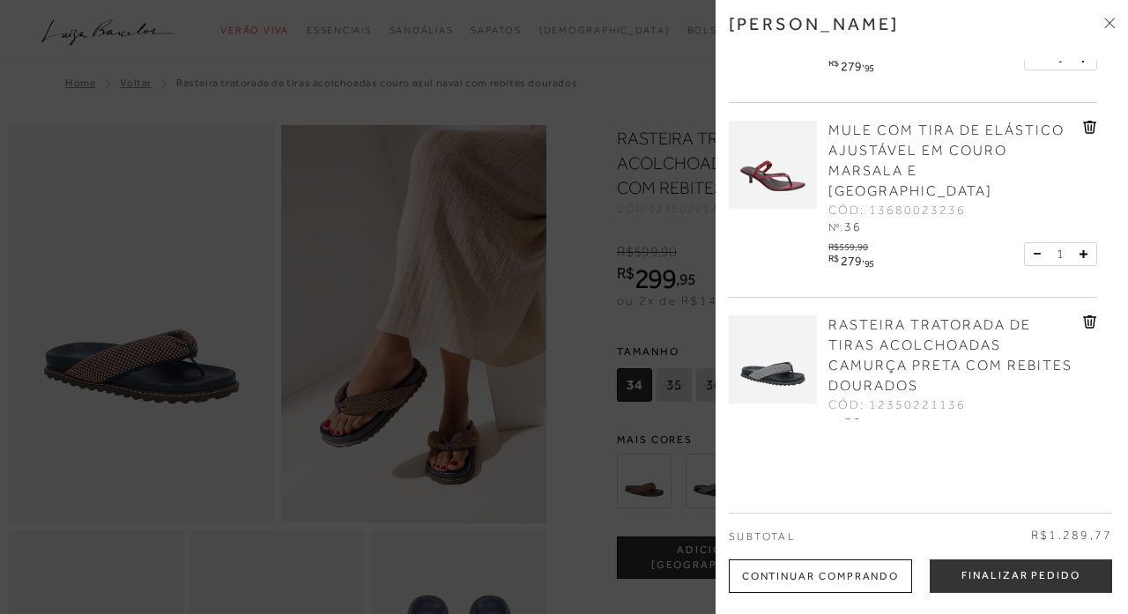
click at [949, 121] on link "MULE COM TIRA DE ELÁSTICO AJUSTÁVEL EM COURO MARSALA E SALTO MÉDIO" at bounding box center [954, 161] width 250 height 81
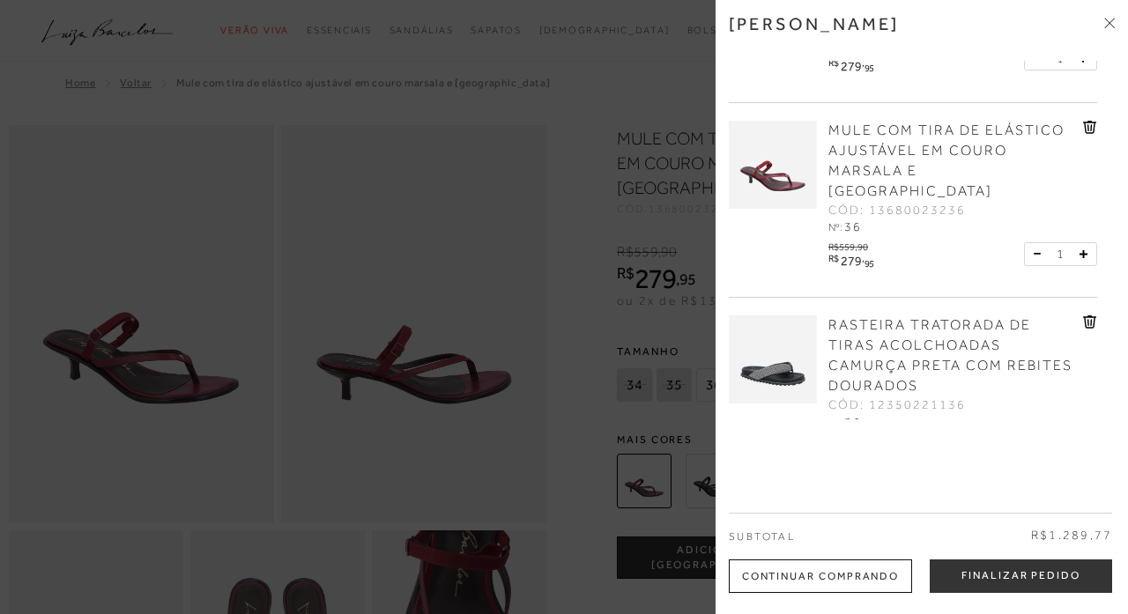
click at [650, 323] on div at bounding box center [564, 307] width 1128 height 614
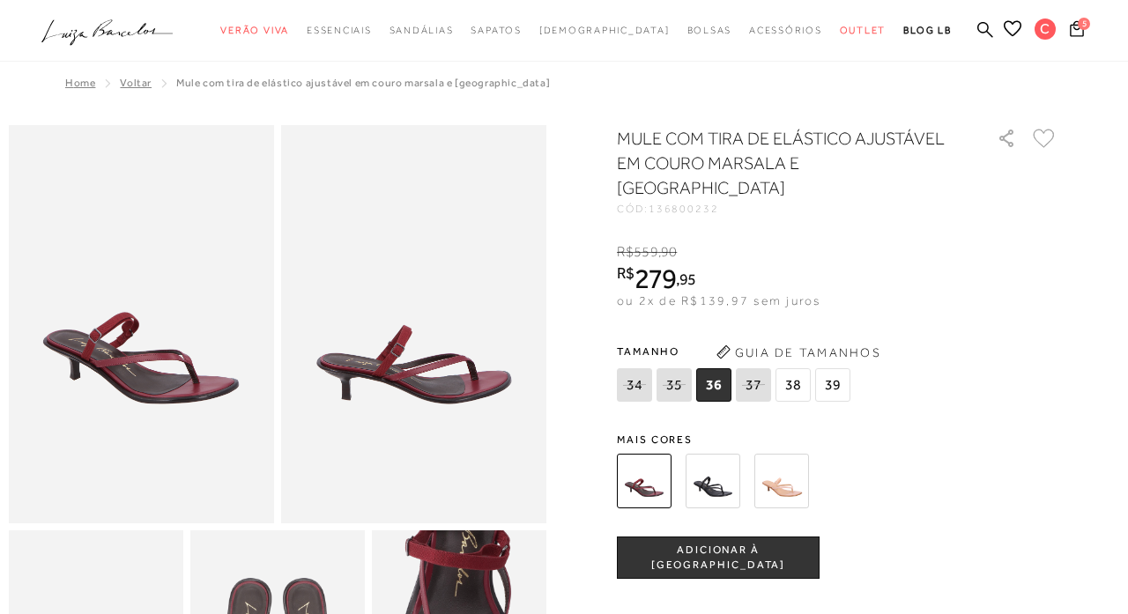
click at [1042, 137] on icon at bounding box center [1044, 138] width 22 height 19
click at [1081, 25] on span "5" at bounding box center [1084, 24] width 12 height 12
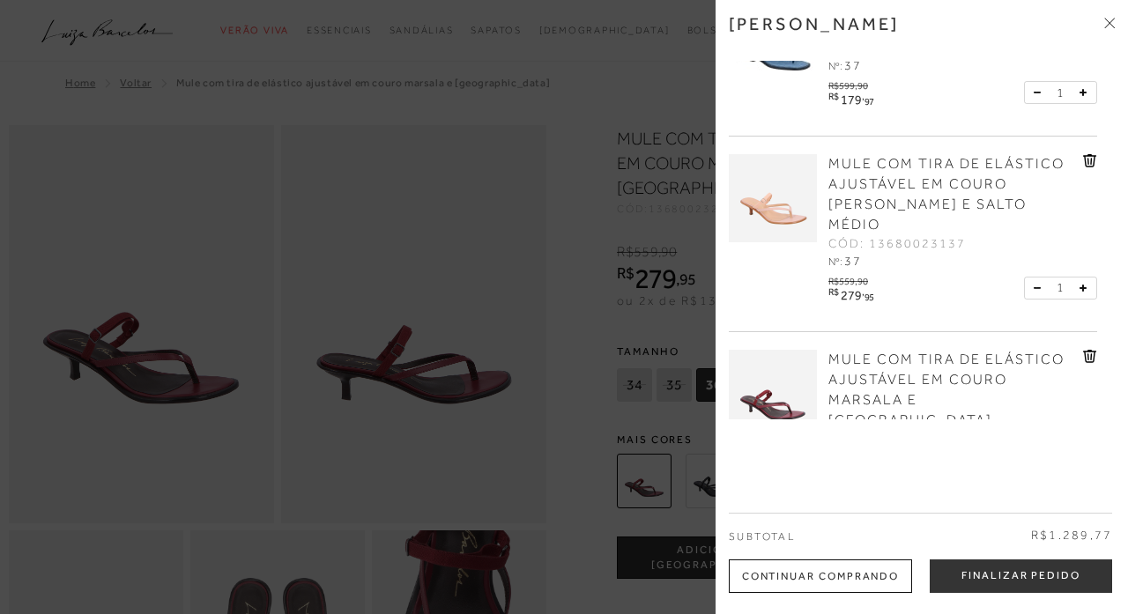
scroll to position [257, 0]
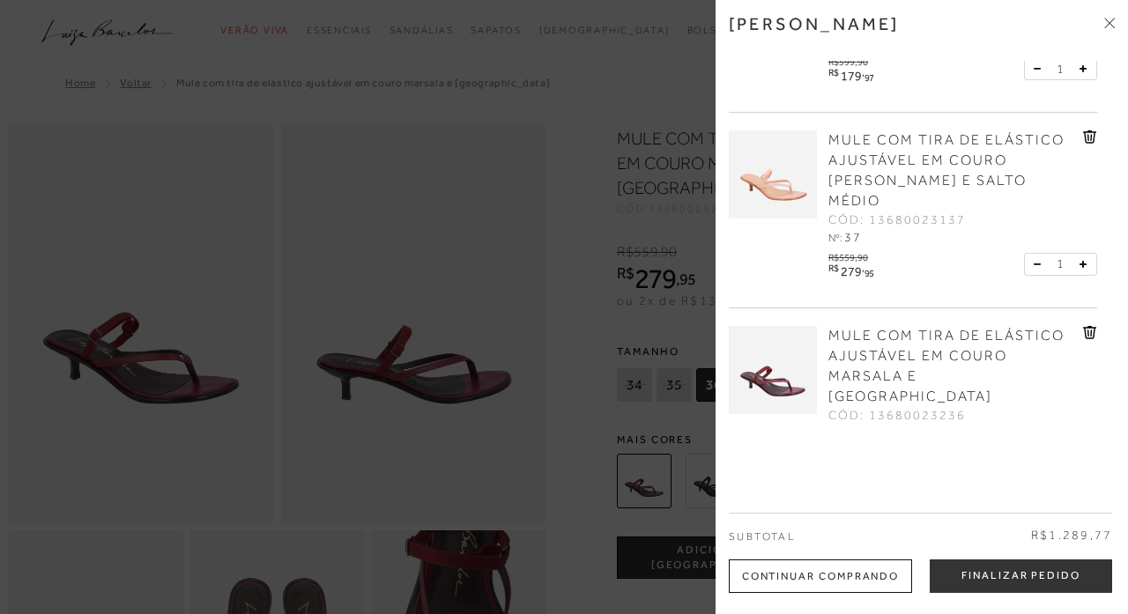
click at [1083, 326] on icon at bounding box center [1089, 332] width 13 height 13
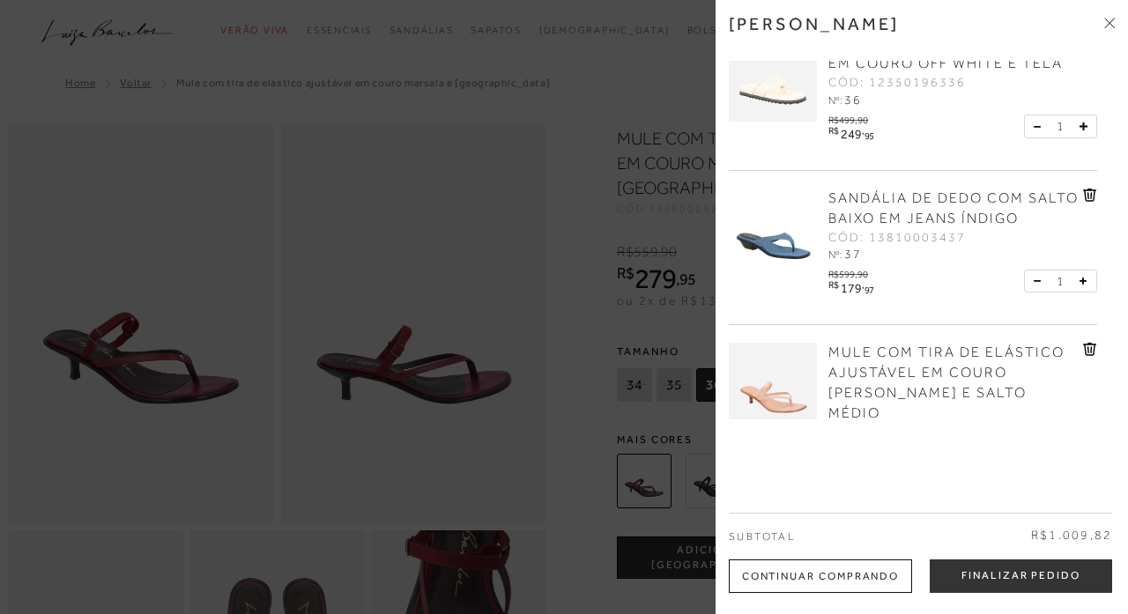
scroll to position [0, 0]
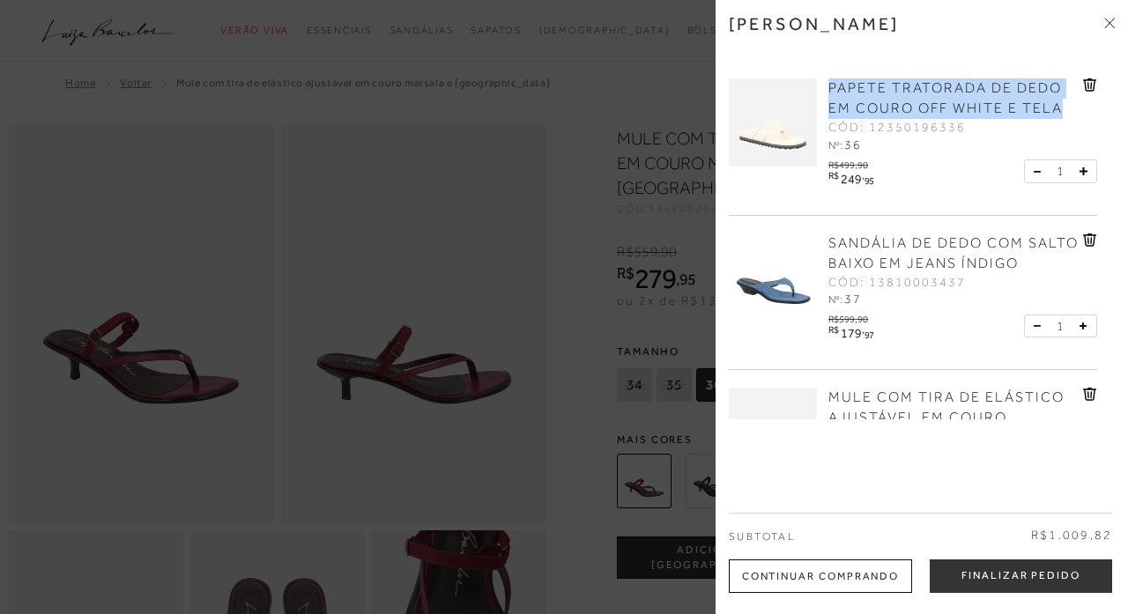
click at [1088, 81] on icon at bounding box center [1089, 84] width 13 height 13
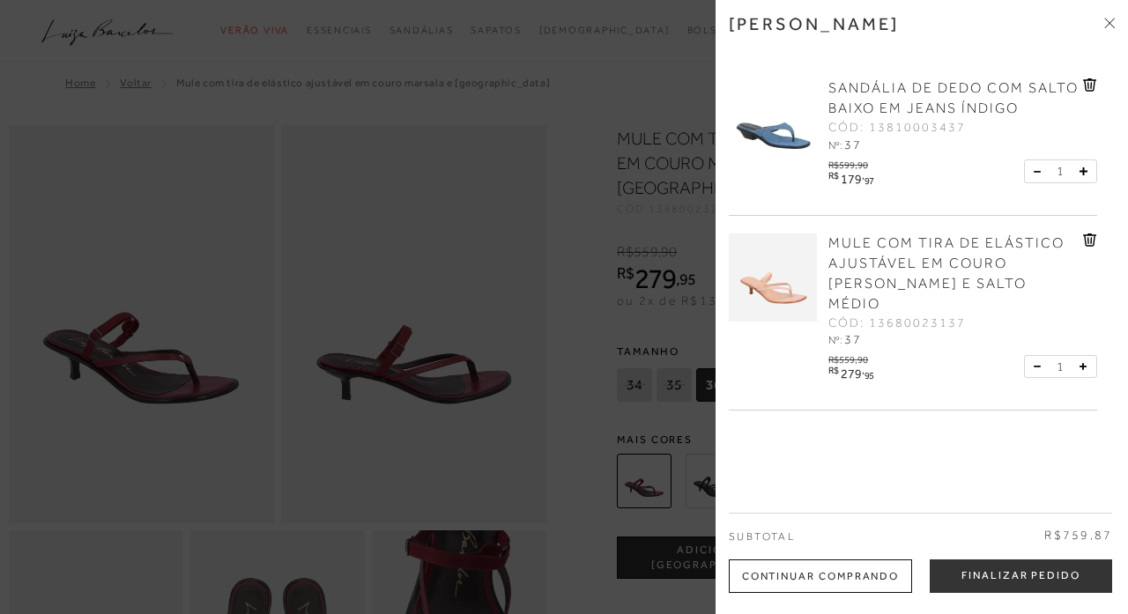
click at [1087, 82] on icon at bounding box center [1090, 84] width 14 height 13
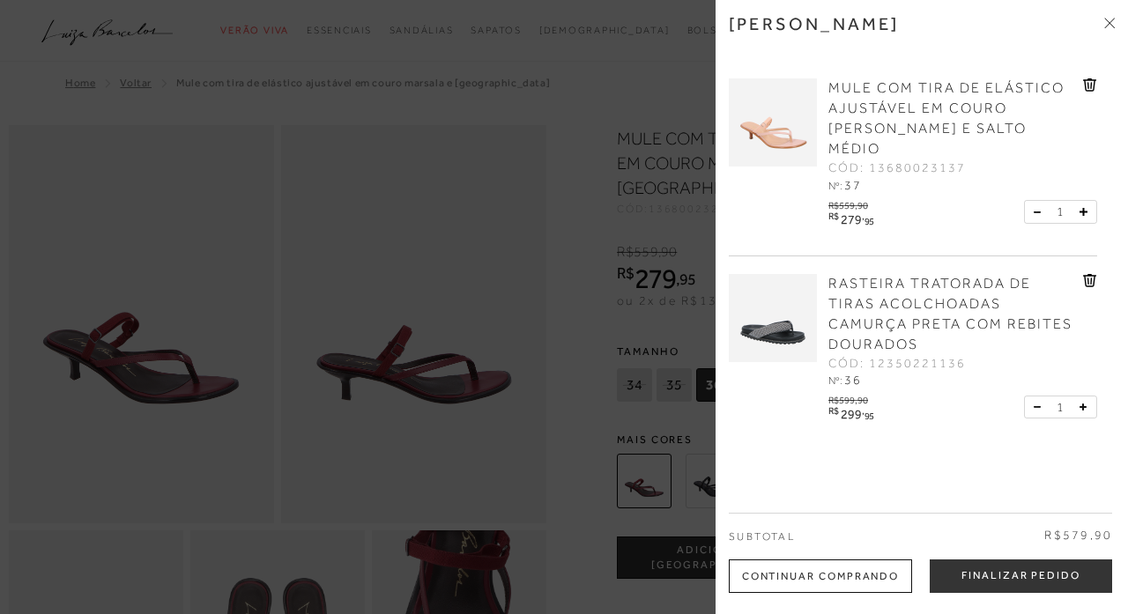
click at [783, 127] on img at bounding box center [773, 122] width 88 height 88
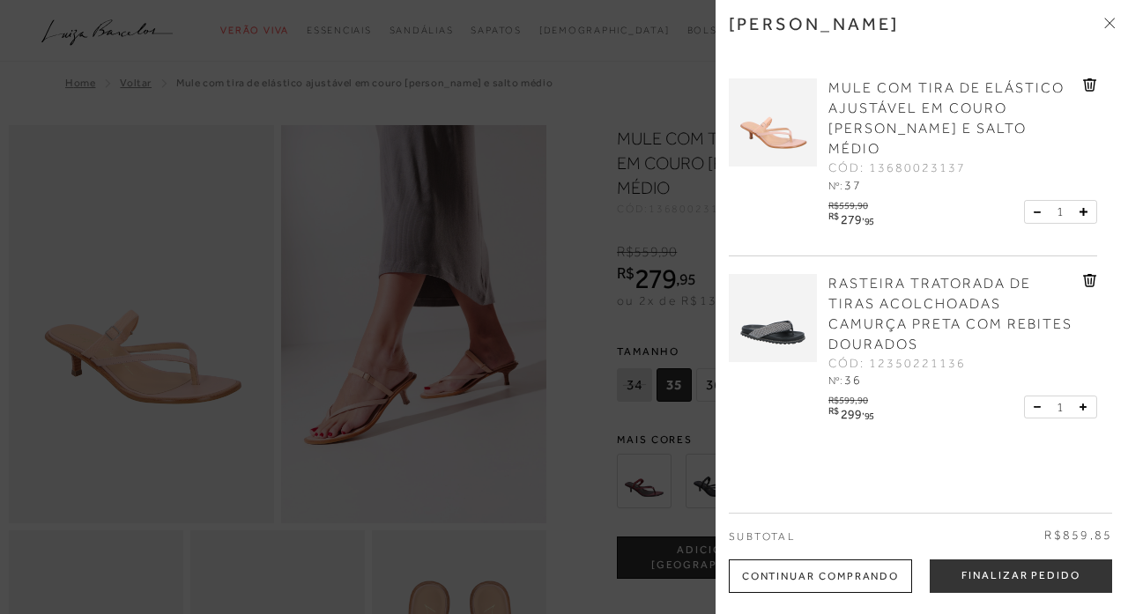
click at [559, 435] on div at bounding box center [564, 307] width 1128 height 614
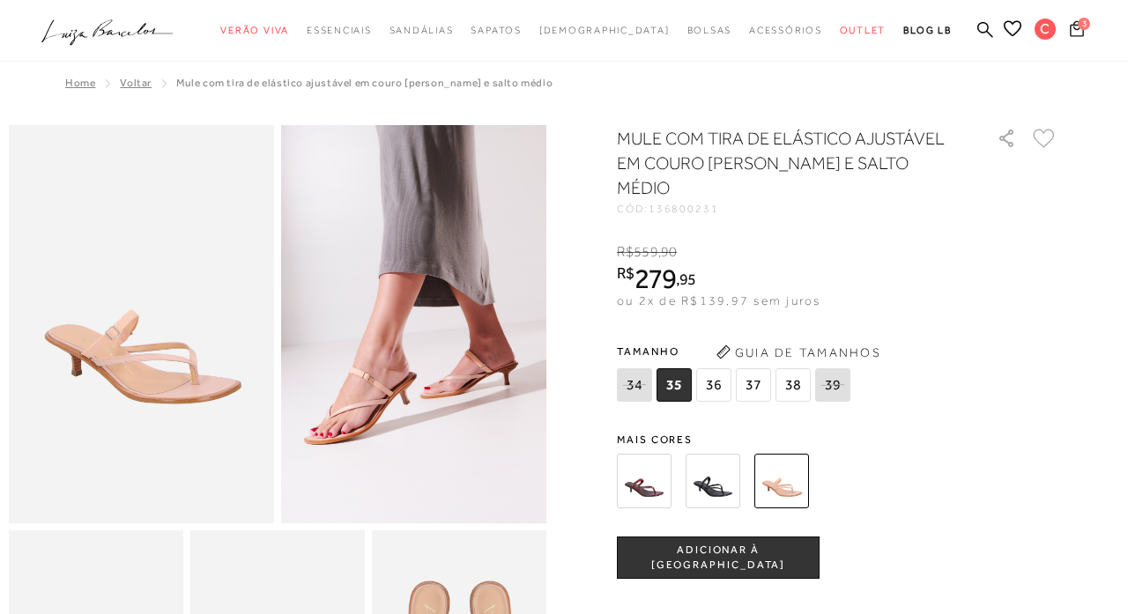
click at [1078, 22] on span "3" at bounding box center [1084, 24] width 12 height 12
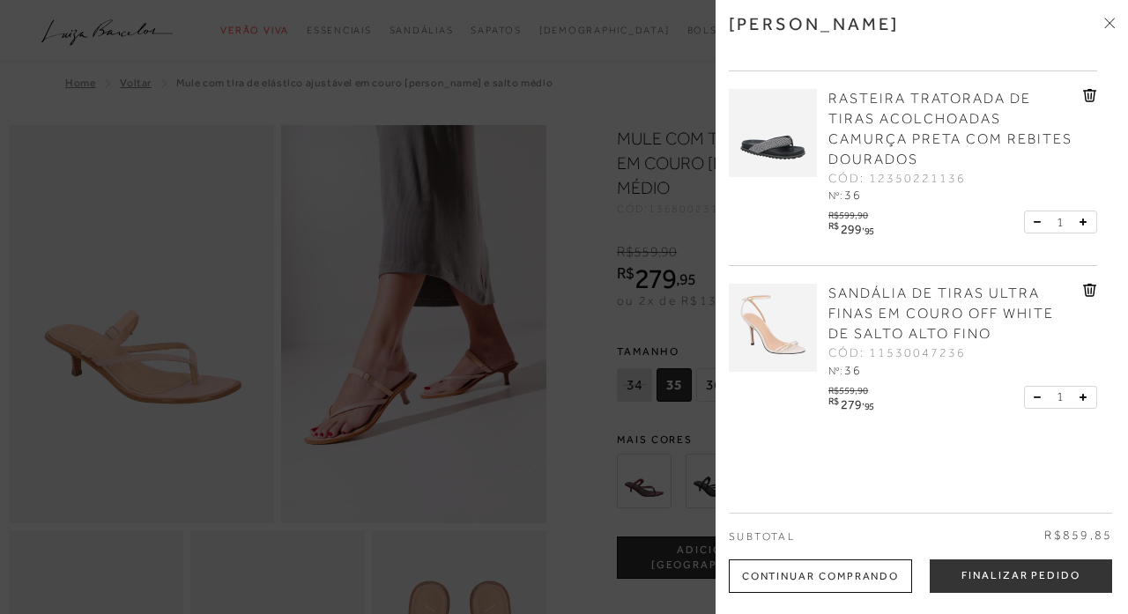
scroll to position [184, 0]
click at [955, 286] on span "SANDÁLIA DE TIRAS ULTRA FINAS EM COURO OFF WHITE DE SALTO ALTO FINO" at bounding box center [942, 314] width 226 height 56
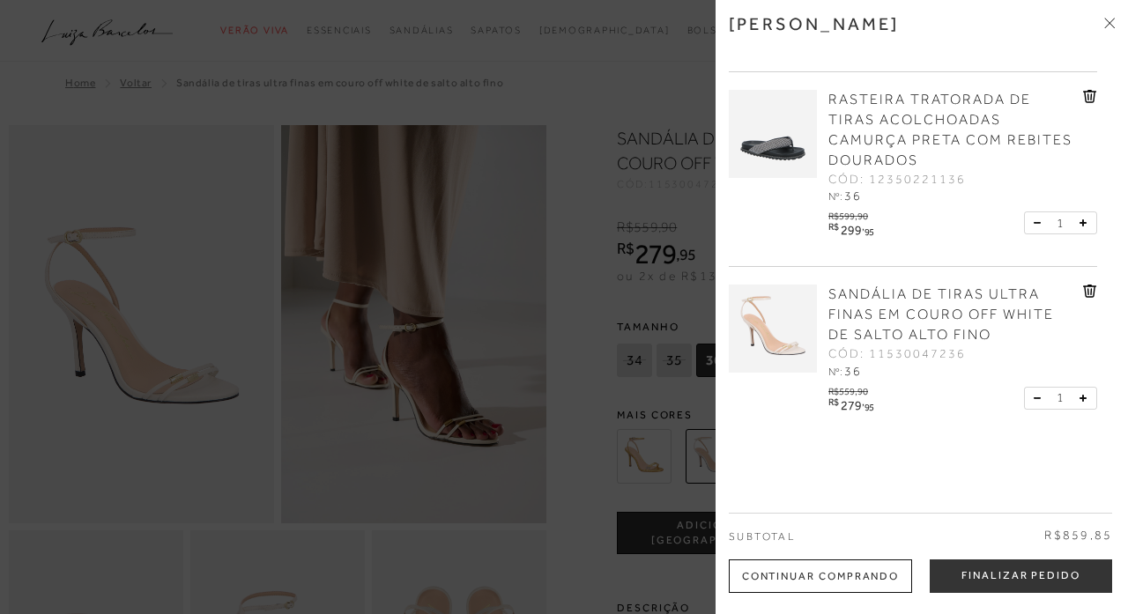
click at [596, 242] on div at bounding box center [564, 307] width 1128 height 614
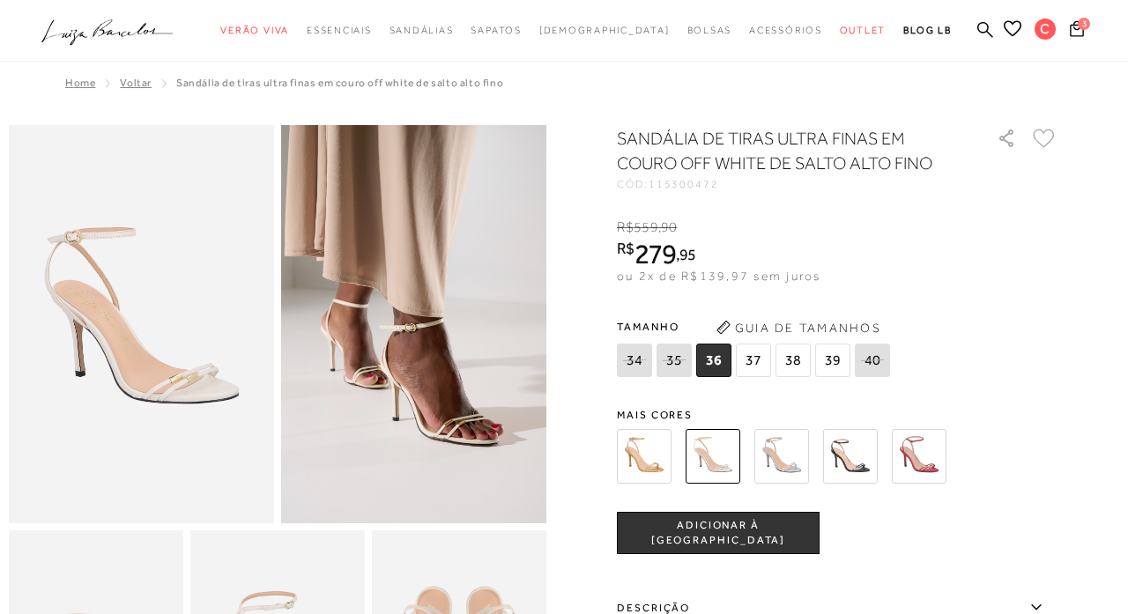
click at [1048, 132] on icon at bounding box center [1044, 138] width 22 height 19
click at [1078, 21] on span "3" at bounding box center [1084, 24] width 12 height 12
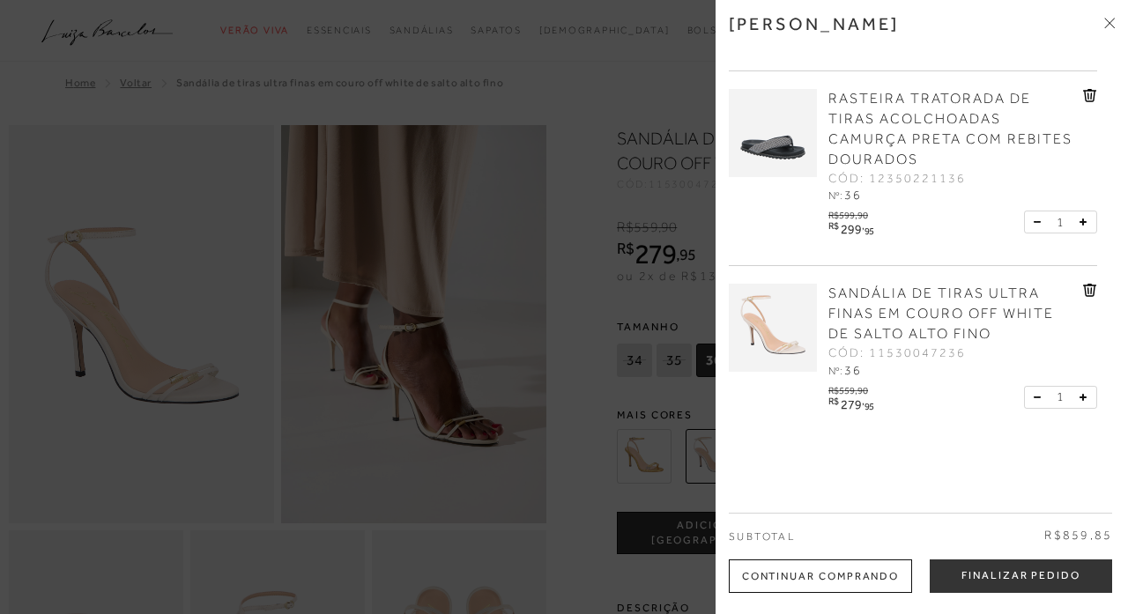
scroll to position [184, 0]
click at [1083, 285] on icon at bounding box center [1089, 291] width 13 height 13
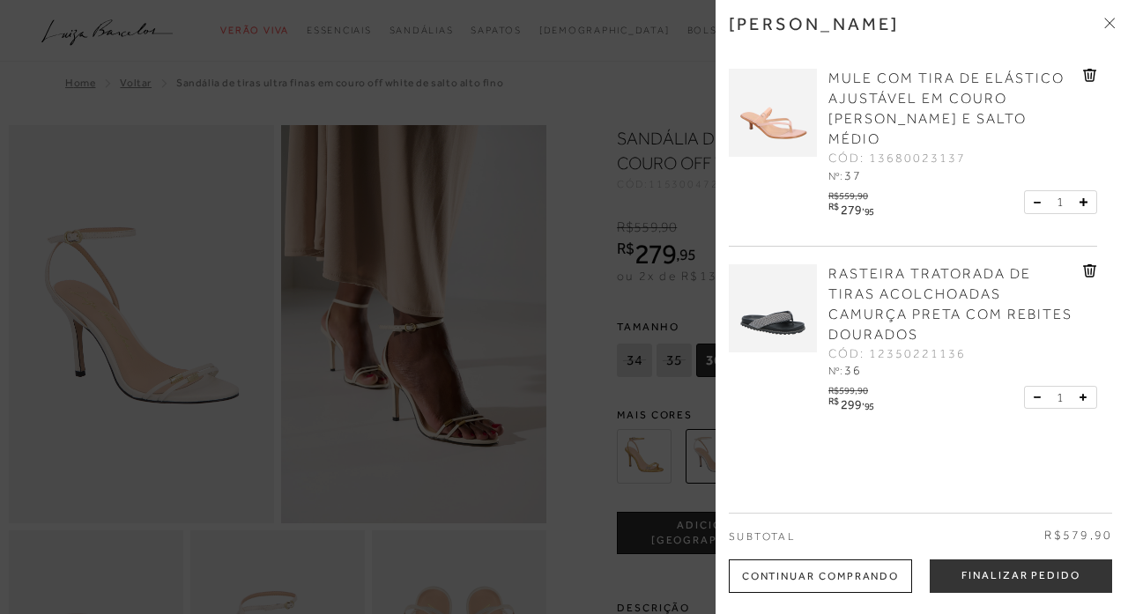
scroll to position [0, 0]
click at [795, 123] on img at bounding box center [773, 113] width 88 height 88
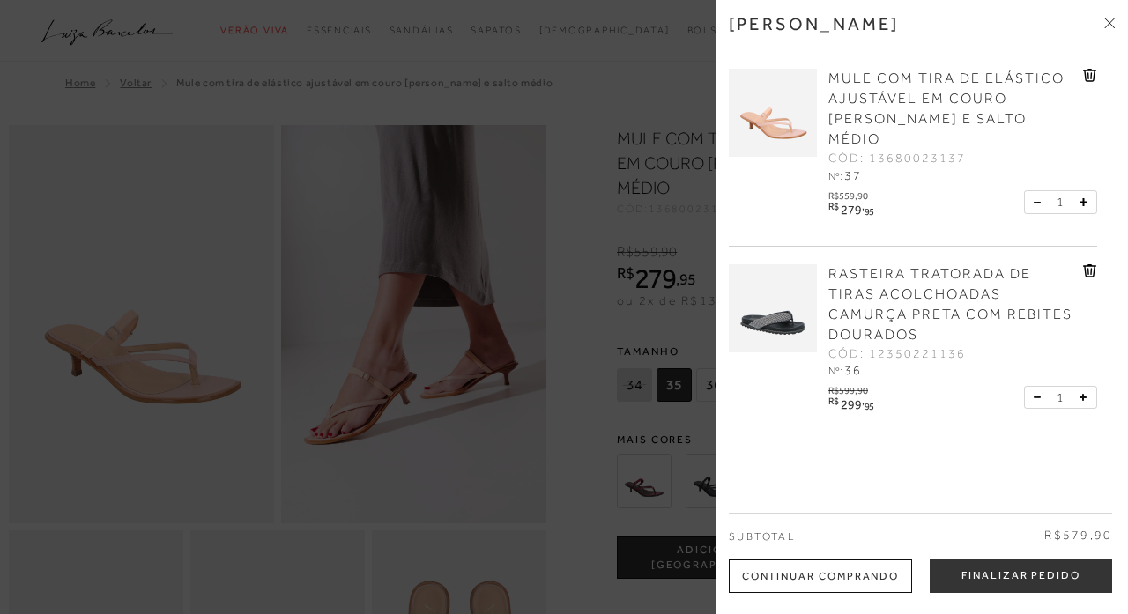
click at [581, 311] on div at bounding box center [564, 307] width 1128 height 614
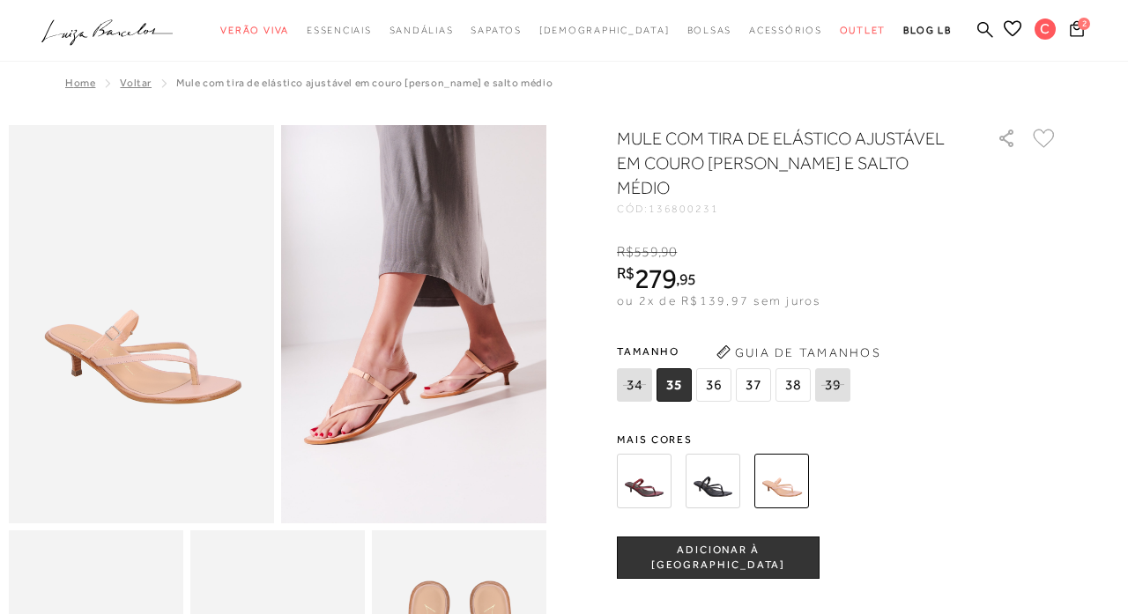
click at [656, 472] on img at bounding box center [644, 481] width 55 height 55
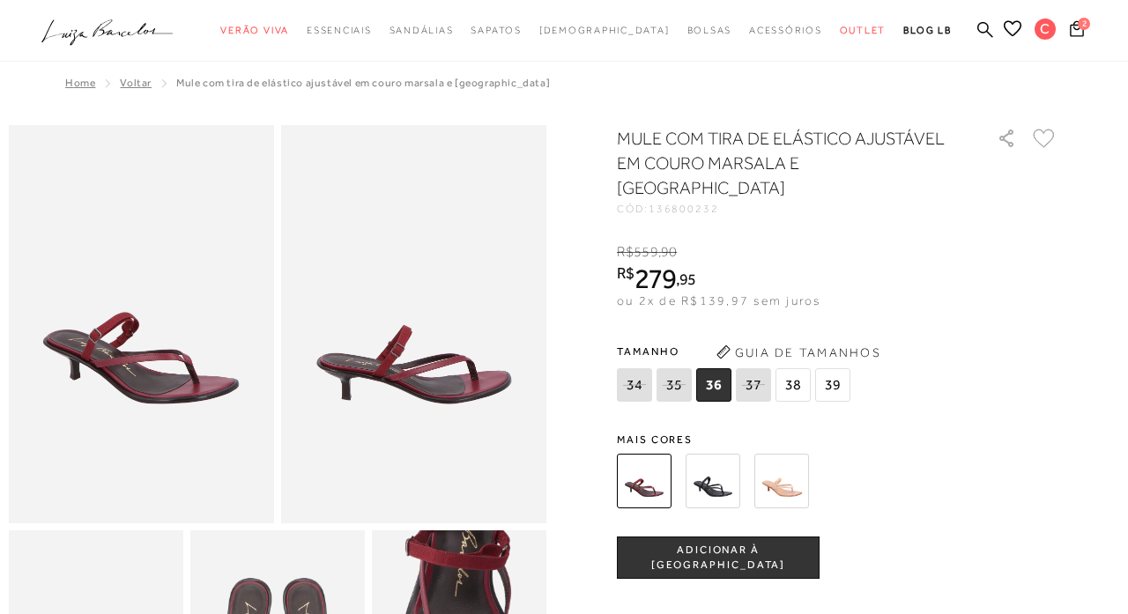
click at [196, 366] on img at bounding box center [141, 324] width 265 height 398
click at [783, 454] on img at bounding box center [781, 481] width 55 height 55
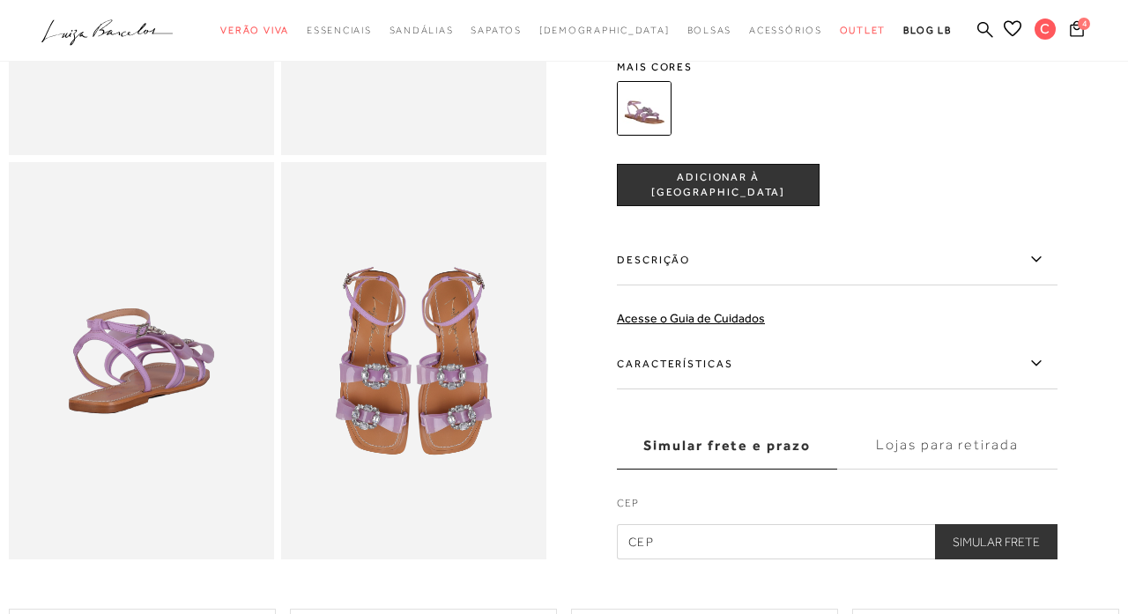
scroll to position [369, 0]
click at [670, 264] on label "Descrição" at bounding box center [837, 259] width 441 height 51
click at [0, 0] on input "Descrição" at bounding box center [0, 0] width 0 height 0
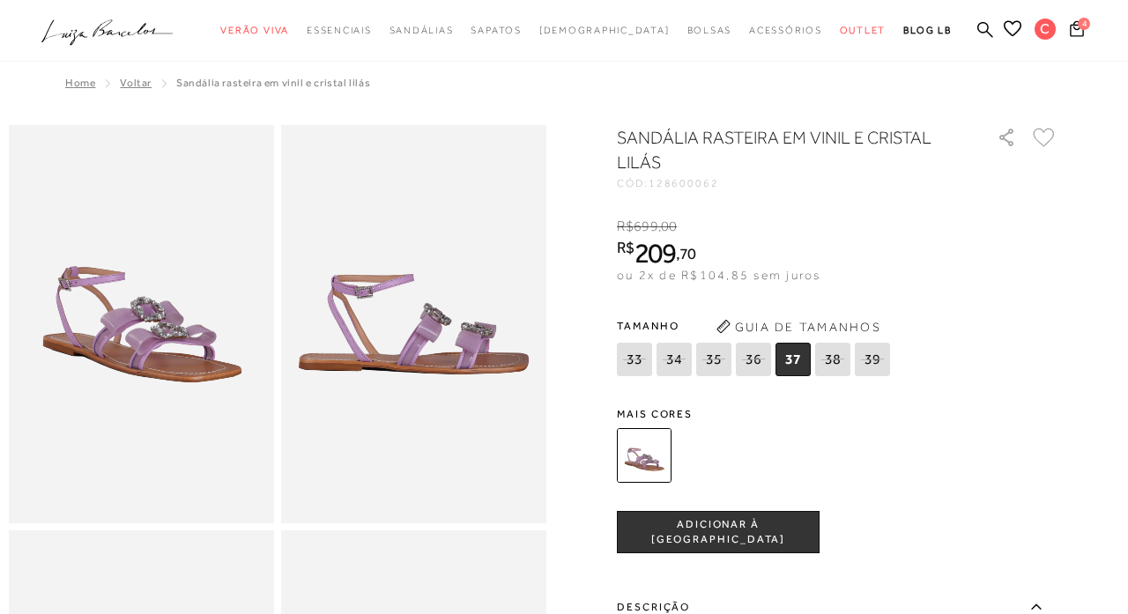
scroll to position [0, 0]
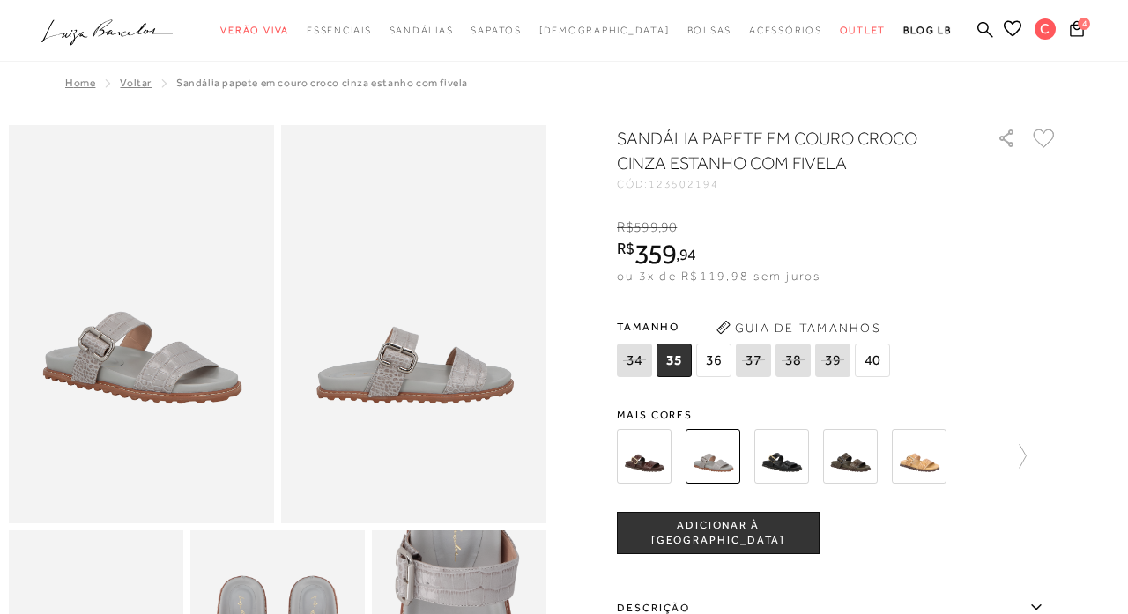
click at [1042, 137] on icon at bounding box center [1044, 138] width 22 height 19
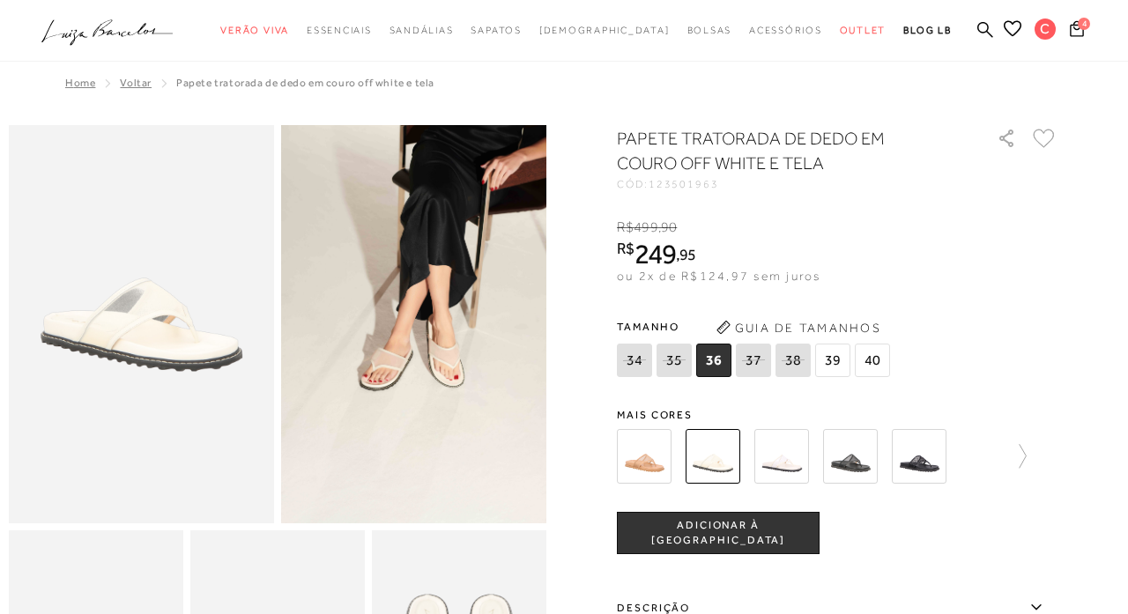
click at [1039, 131] on icon at bounding box center [1044, 138] width 22 height 19
click at [1085, 28] on span "4" at bounding box center [1084, 24] width 12 height 12
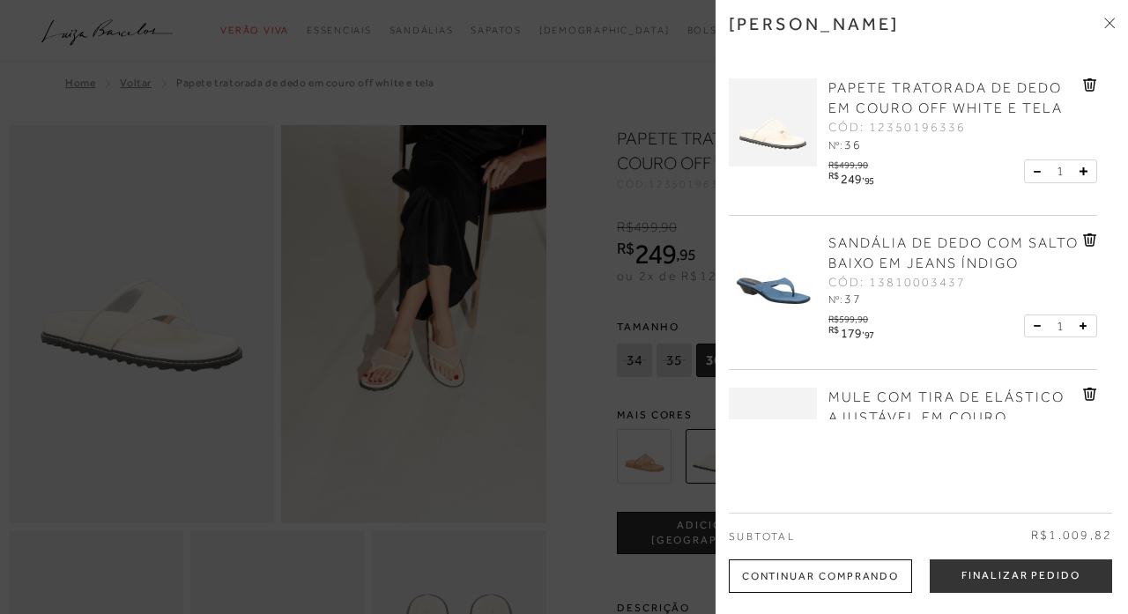
click at [1083, 85] on icon at bounding box center [1090, 84] width 14 height 13
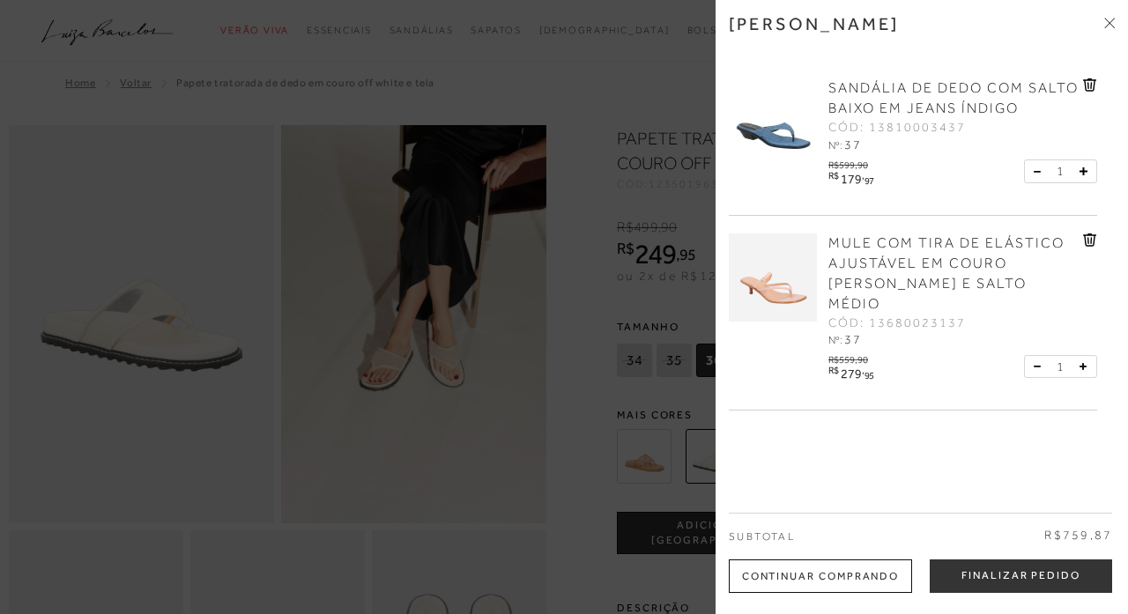
click at [795, 142] on img at bounding box center [773, 122] width 88 height 88
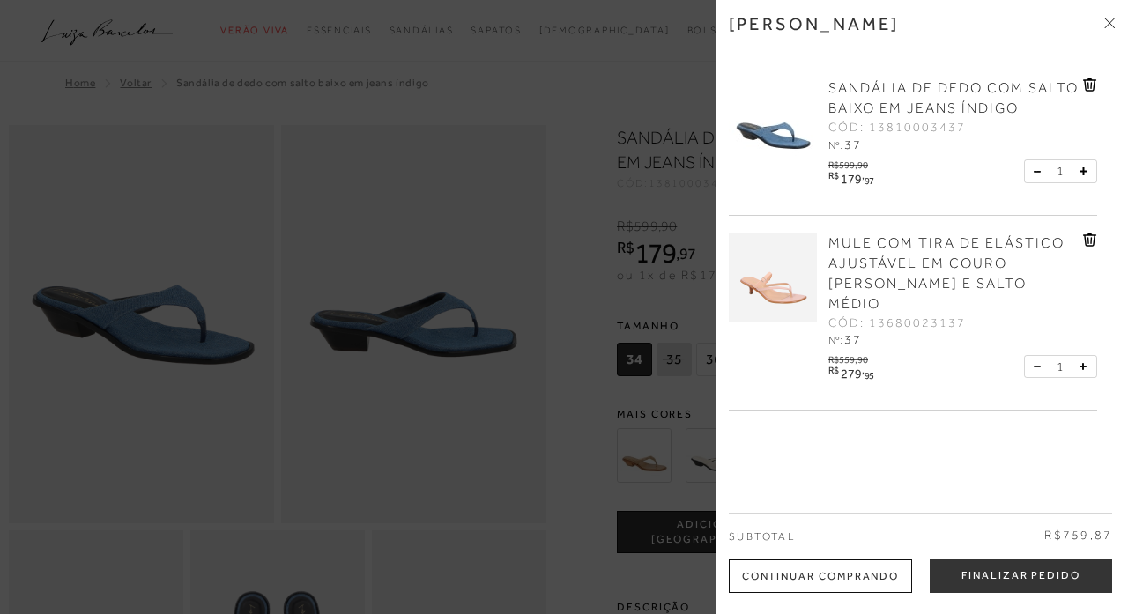
click at [589, 286] on div at bounding box center [564, 307] width 1128 height 614
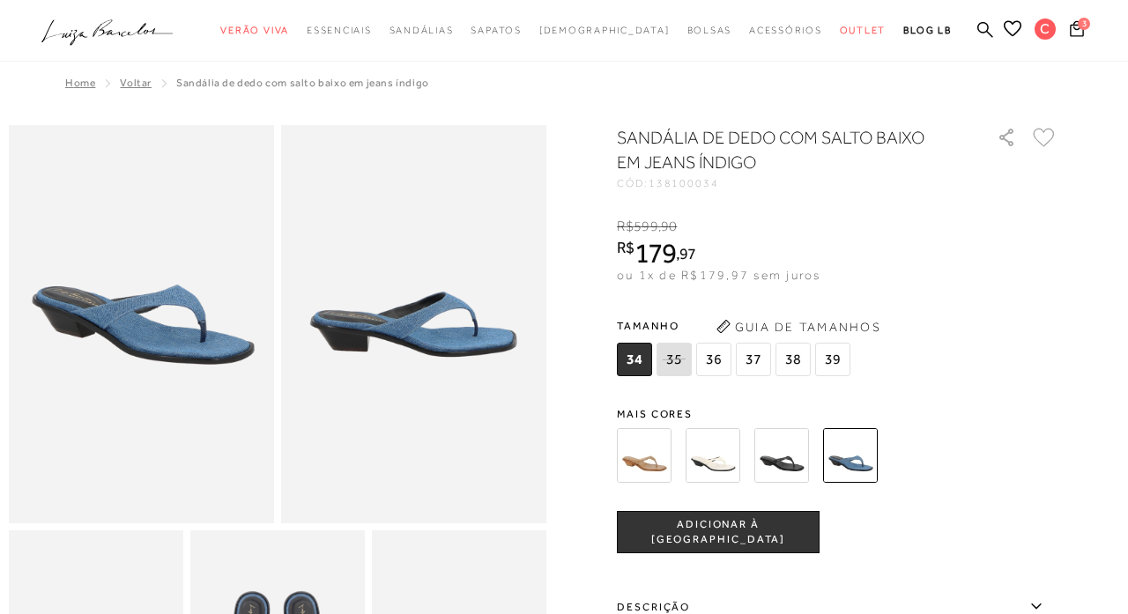
click at [665, 450] on img at bounding box center [644, 455] width 55 height 55
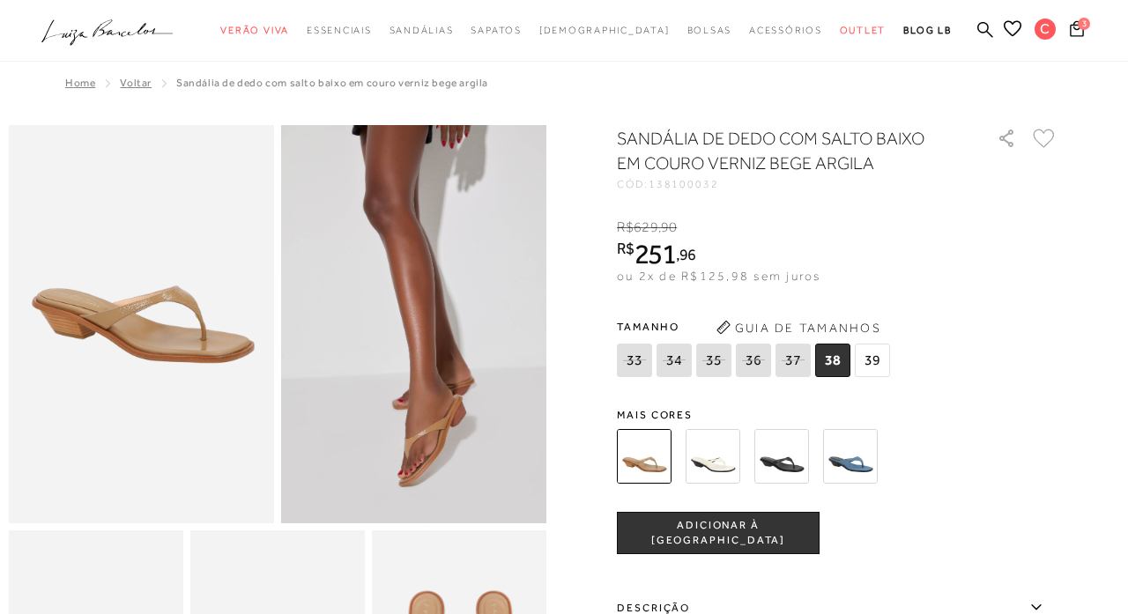
click at [704, 453] on img at bounding box center [713, 456] width 55 height 55
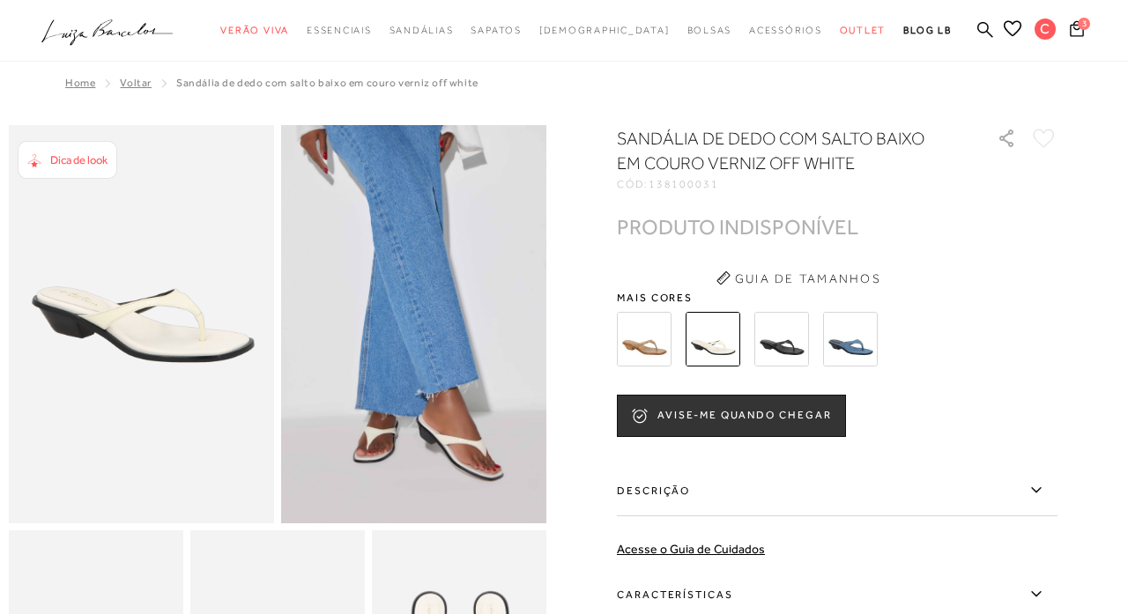
click at [780, 334] on img at bounding box center [781, 339] width 55 height 55
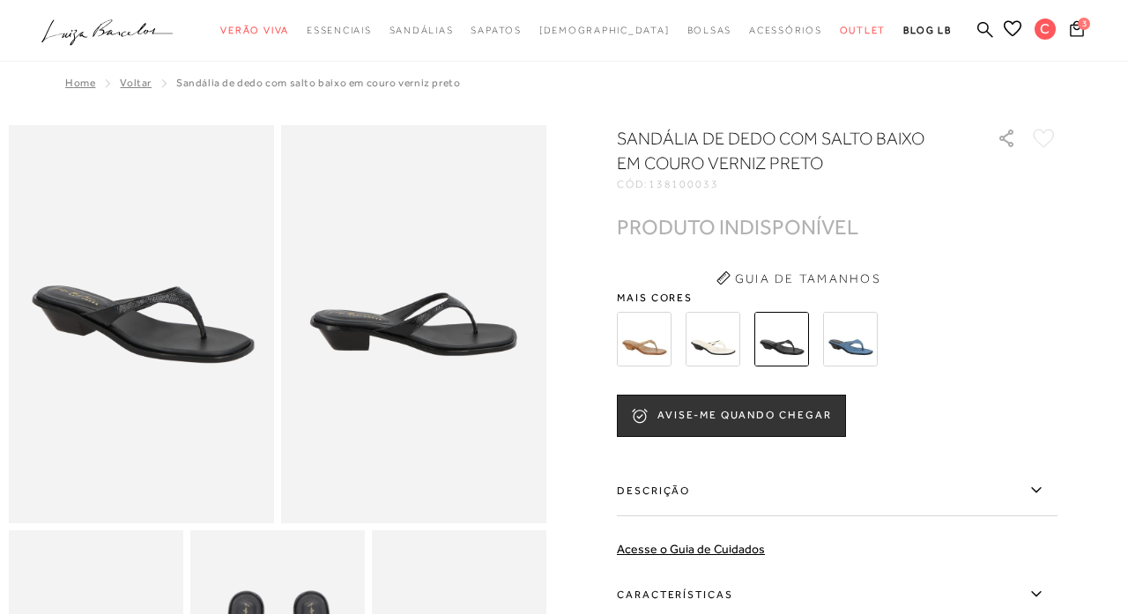
click at [841, 338] on img at bounding box center [850, 339] width 55 height 55
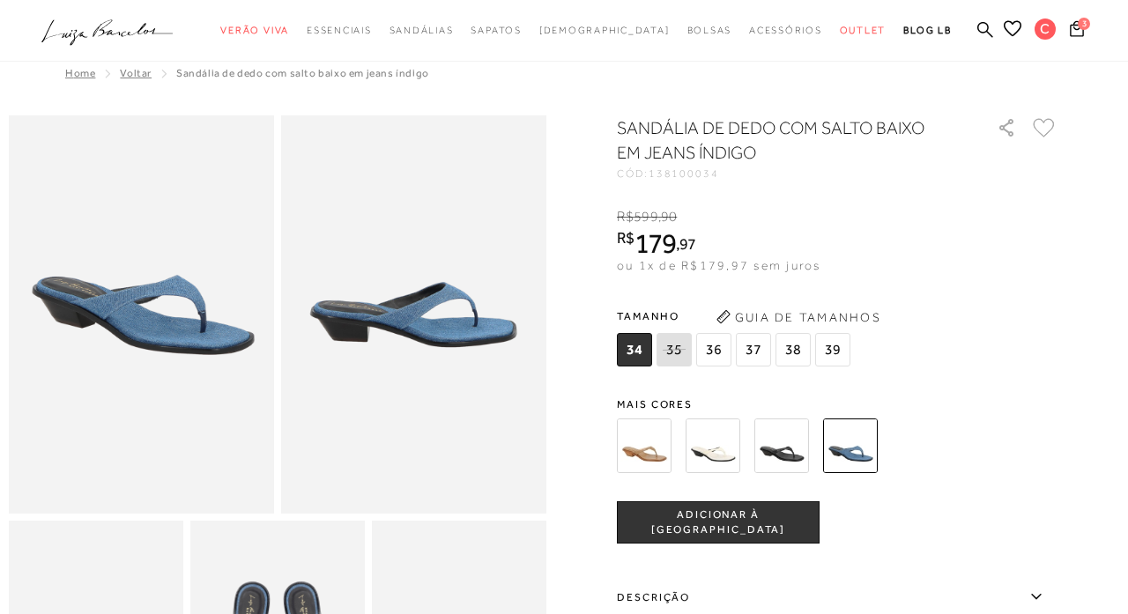
scroll to position [9, 0]
click at [1084, 27] on span "3" at bounding box center [1084, 24] width 12 height 12
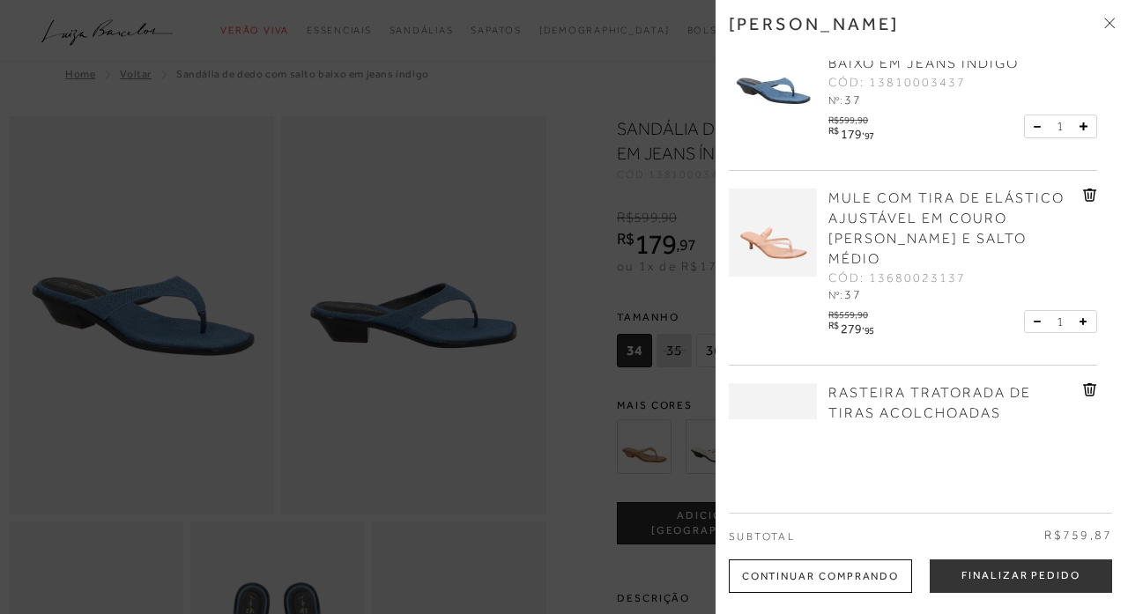
scroll to position [48, 0]
click at [771, 211] on img at bounding box center [773, 229] width 88 height 88
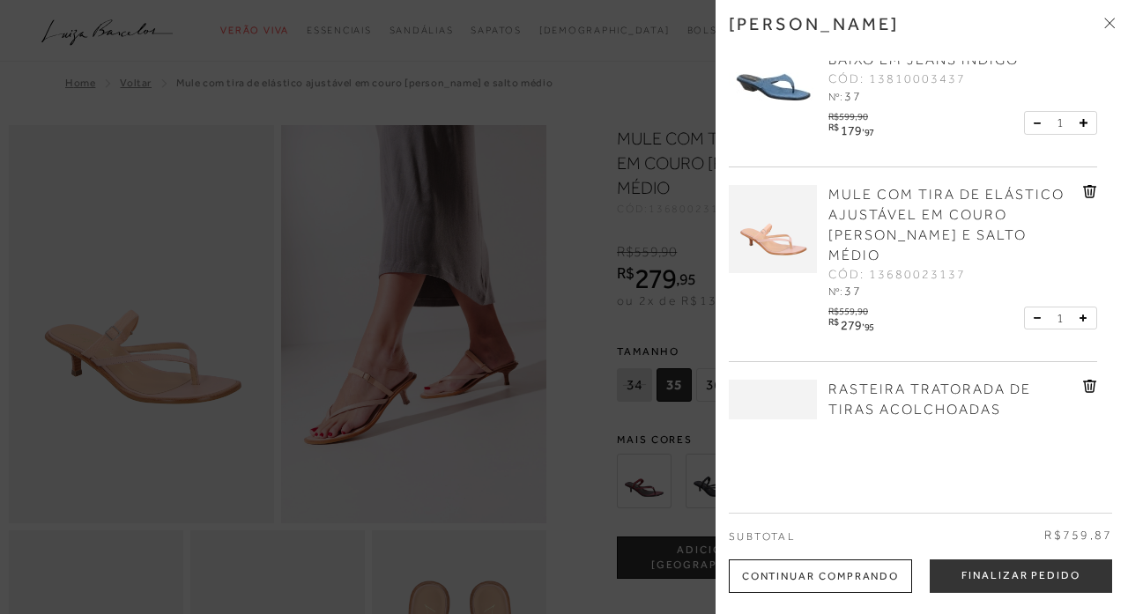
click at [260, 487] on div at bounding box center [564, 307] width 1128 height 614
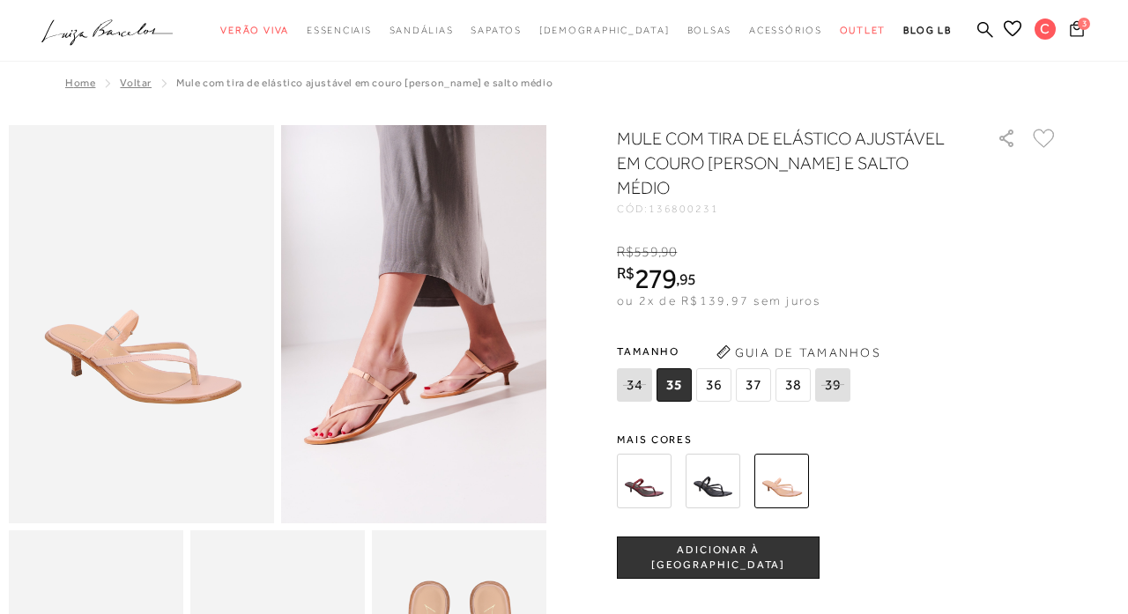
click at [1084, 28] on span "3" at bounding box center [1084, 24] width 12 height 12
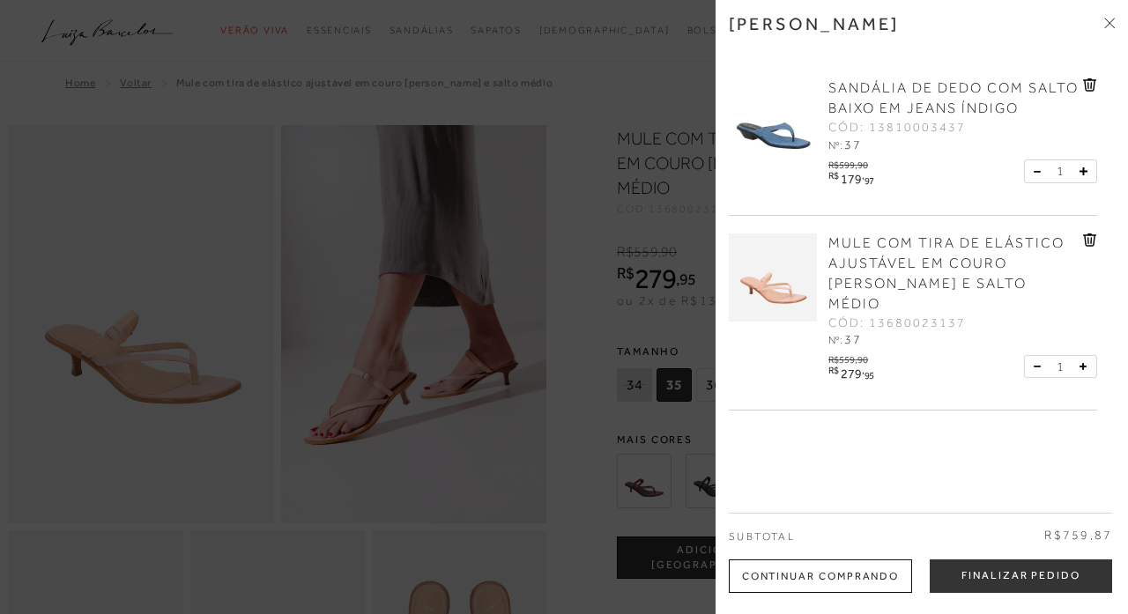
click at [924, 102] on span "SANDÁLIA DE DEDO COM SALTO BAIXO EM JEANS ÍNDIGO" at bounding box center [954, 98] width 250 height 36
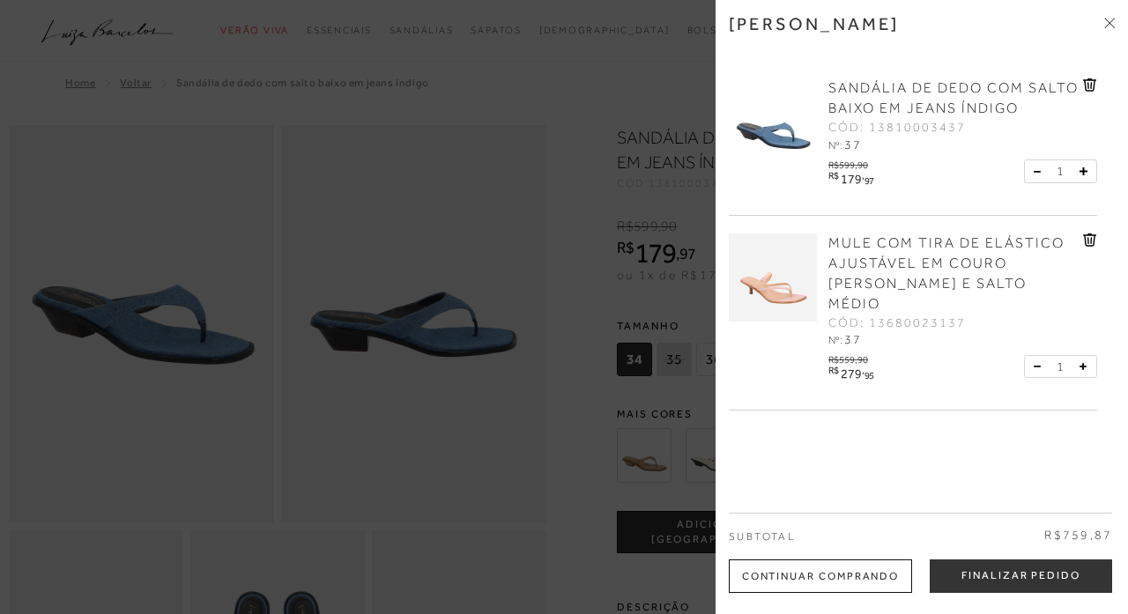
click at [633, 281] on div at bounding box center [564, 307] width 1128 height 614
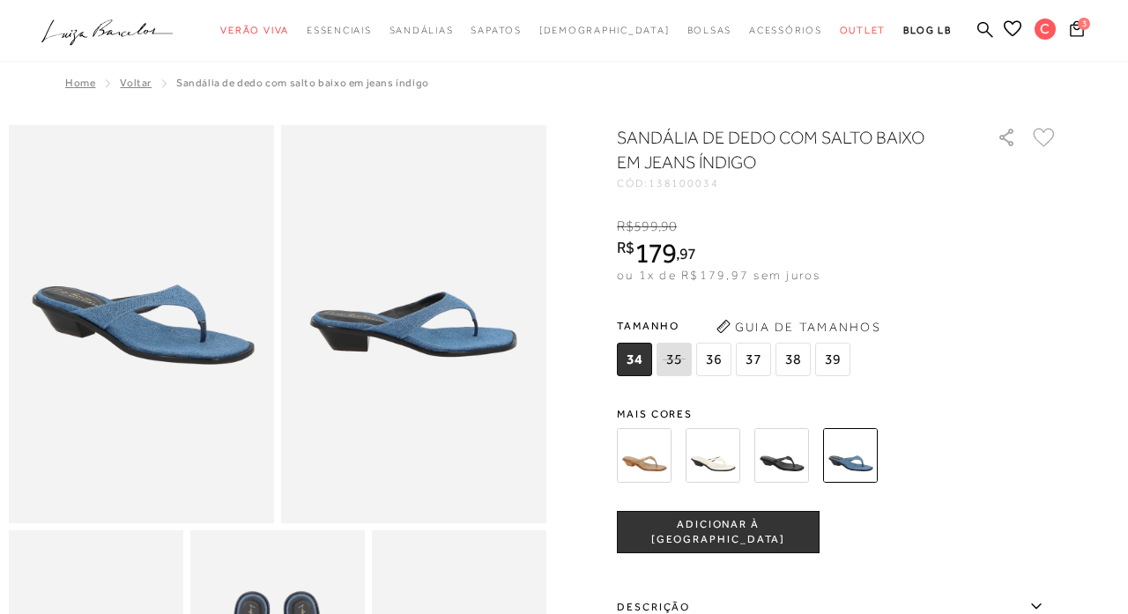
click at [1047, 131] on icon at bounding box center [1044, 137] width 22 height 19
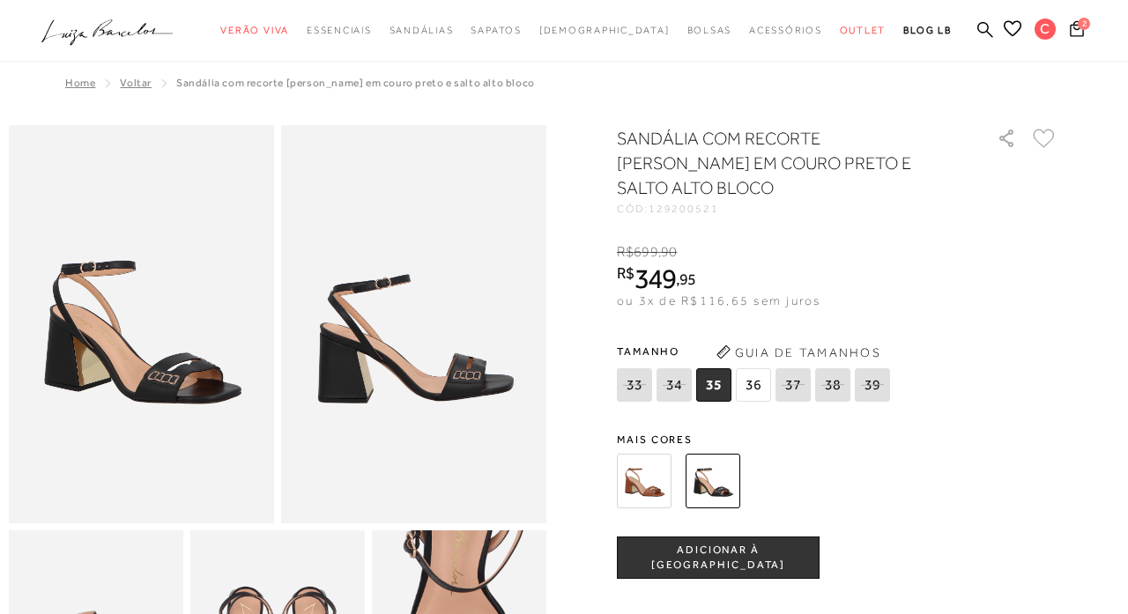
click at [1047, 135] on icon at bounding box center [1044, 138] width 22 height 19
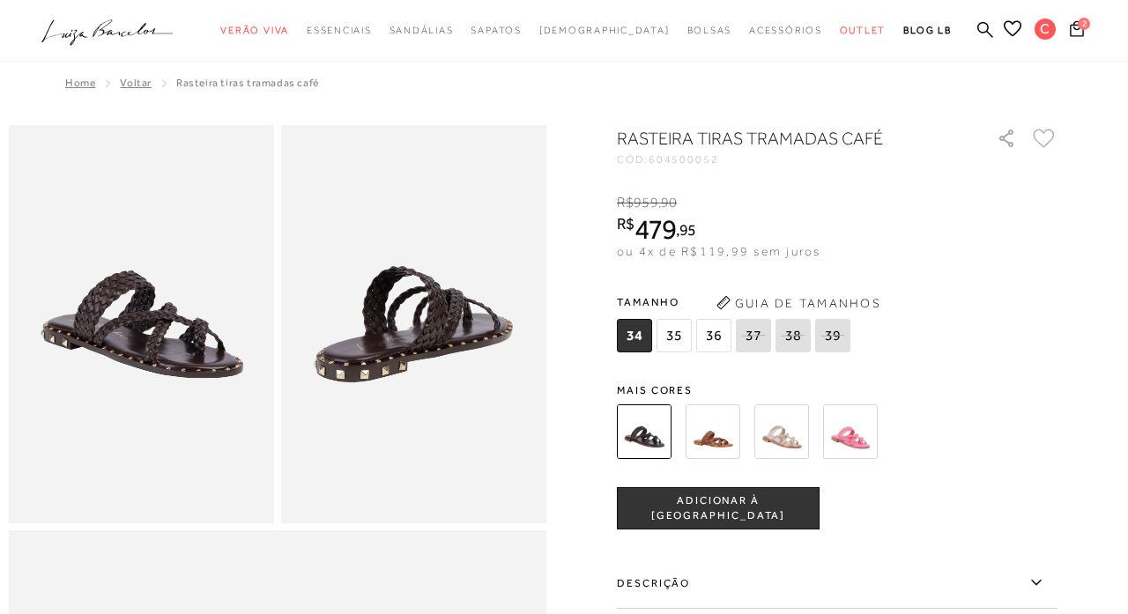
click at [1046, 141] on icon at bounding box center [1044, 138] width 22 height 19
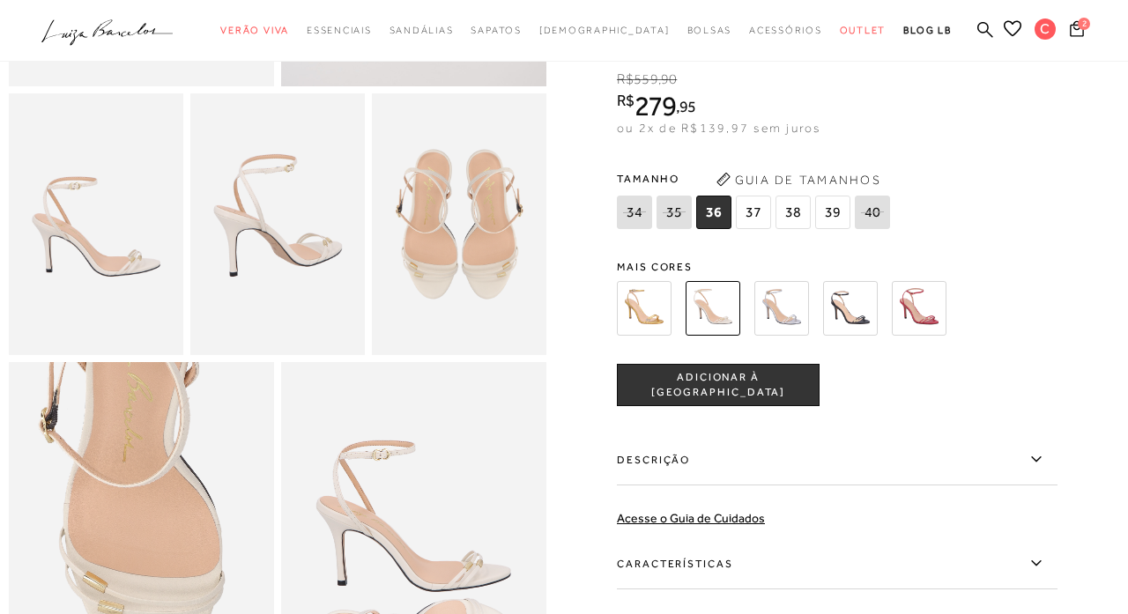
scroll to position [501, 0]
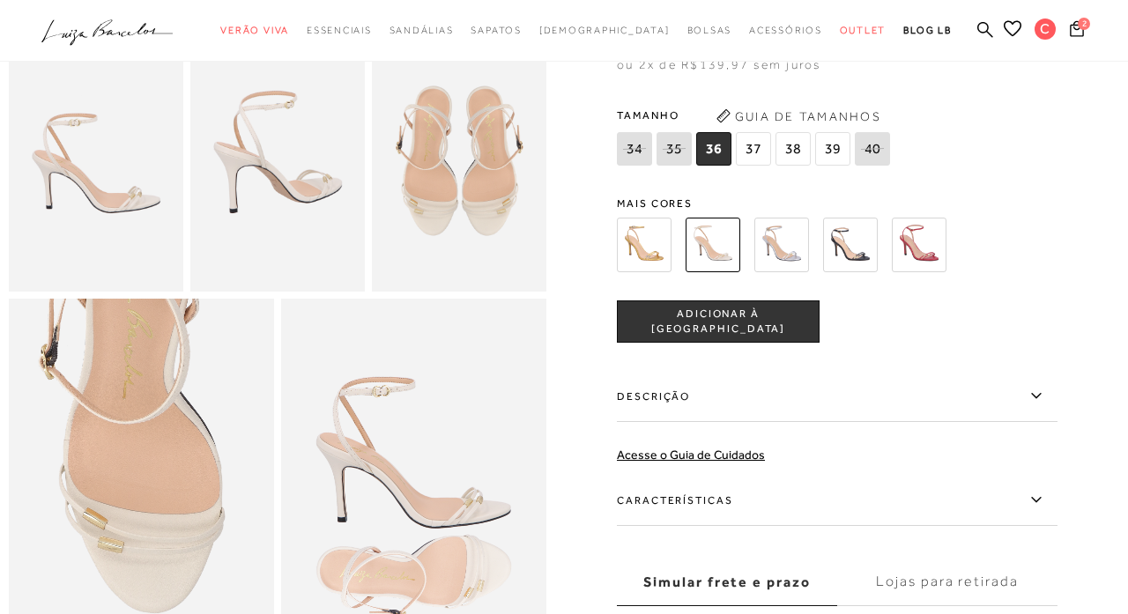
click at [699, 507] on label "Características" at bounding box center [837, 500] width 441 height 51
click at [0, 0] on input "Características" at bounding box center [0, 0] width 0 height 0
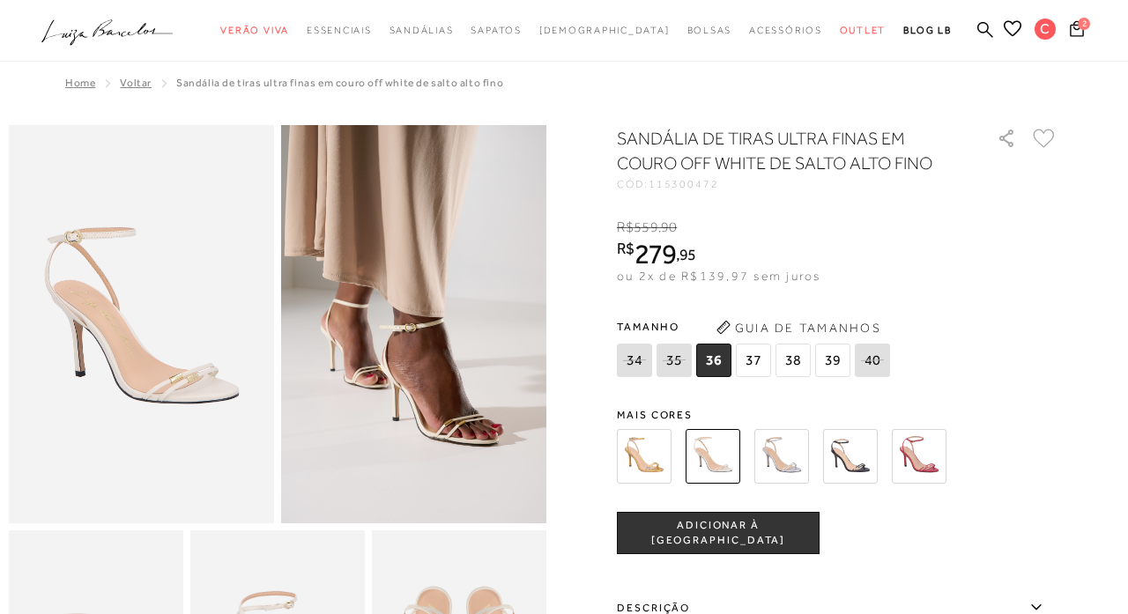
scroll to position [0, 0]
click at [1045, 139] on icon at bounding box center [1044, 138] width 22 height 19
click at [754, 528] on span "ADICIONAR À [GEOGRAPHIC_DATA]" at bounding box center [718, 533] width 201 height 31
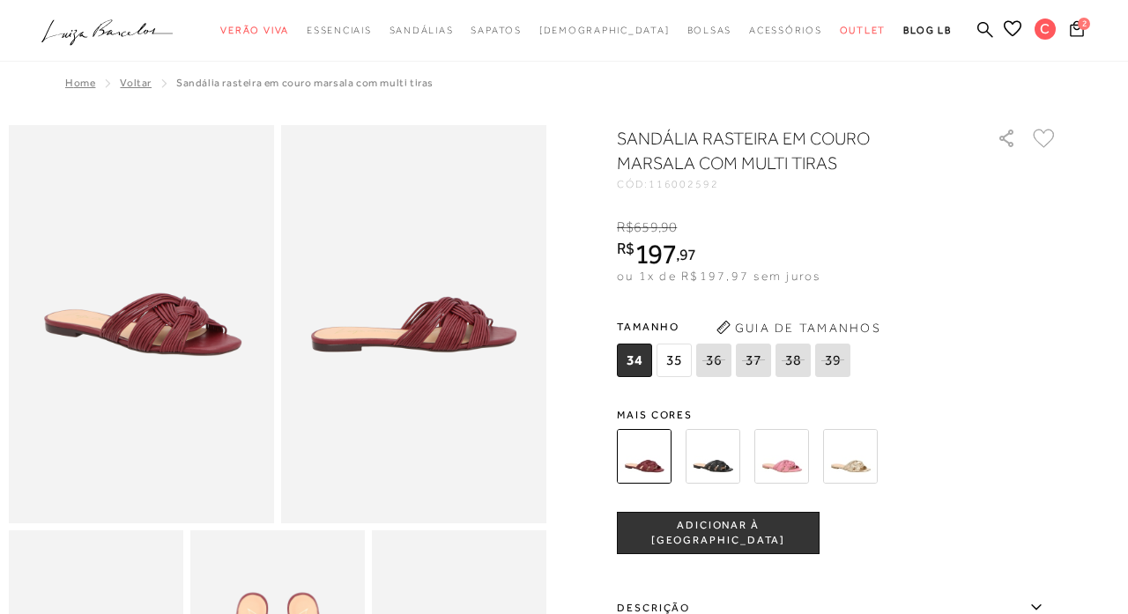
click at [1036, 137] on icon at bounding box center [1044, 138] width 22 height 19
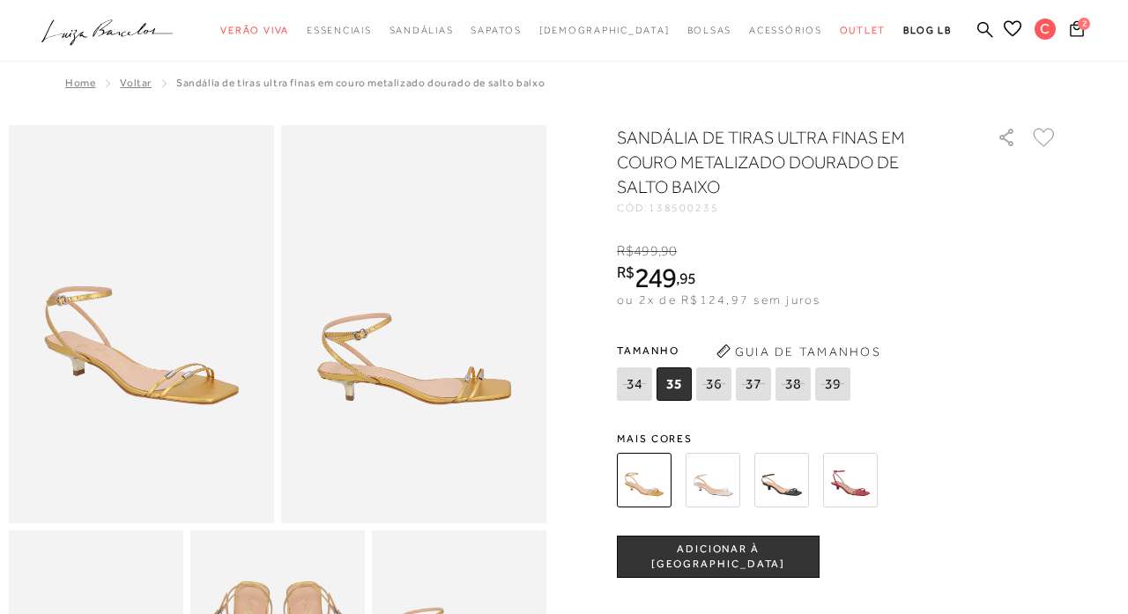
click at [715, 474] on img at bounding box center [713, 480] width 55 height 55
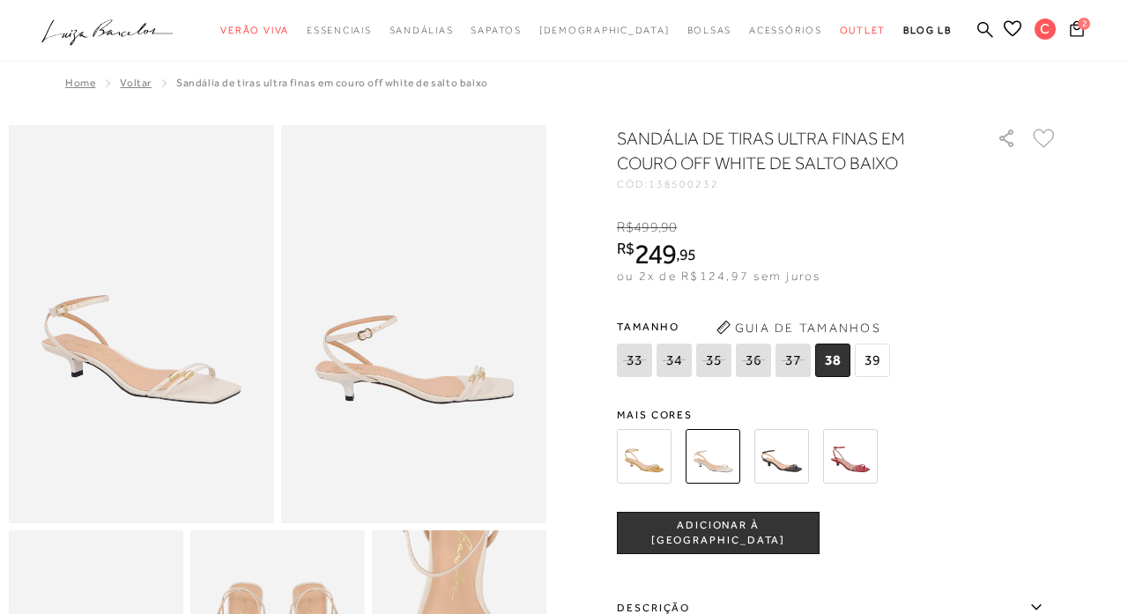
click at [783, 465] on img at bounding box center [781, 456] width 55 height 55
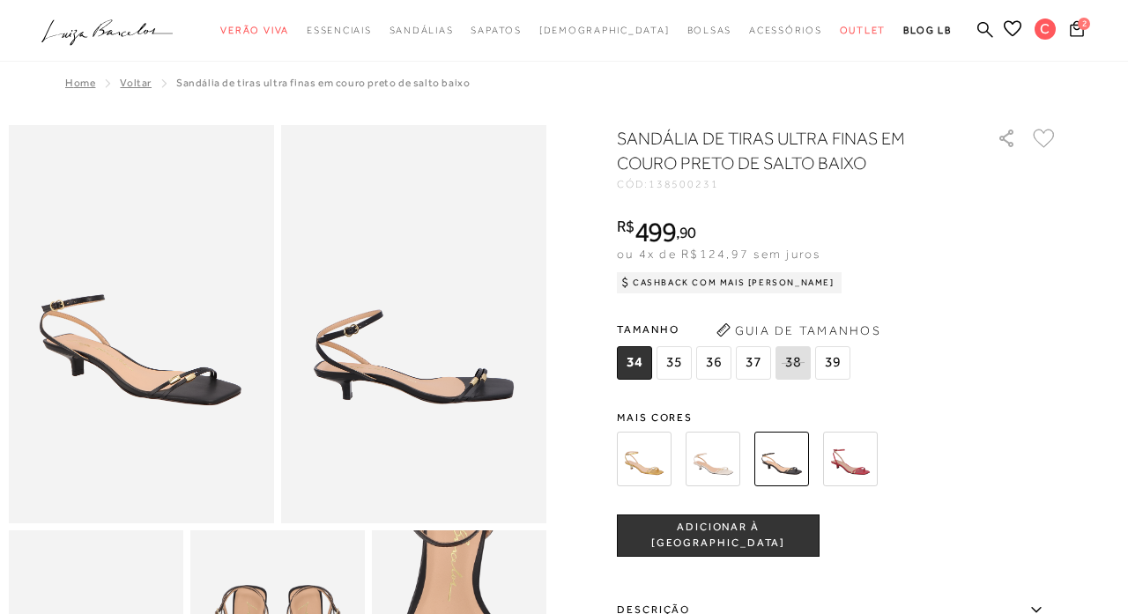
click at [829, 461] on img at bounding box center [850, 459] width 55 height 55
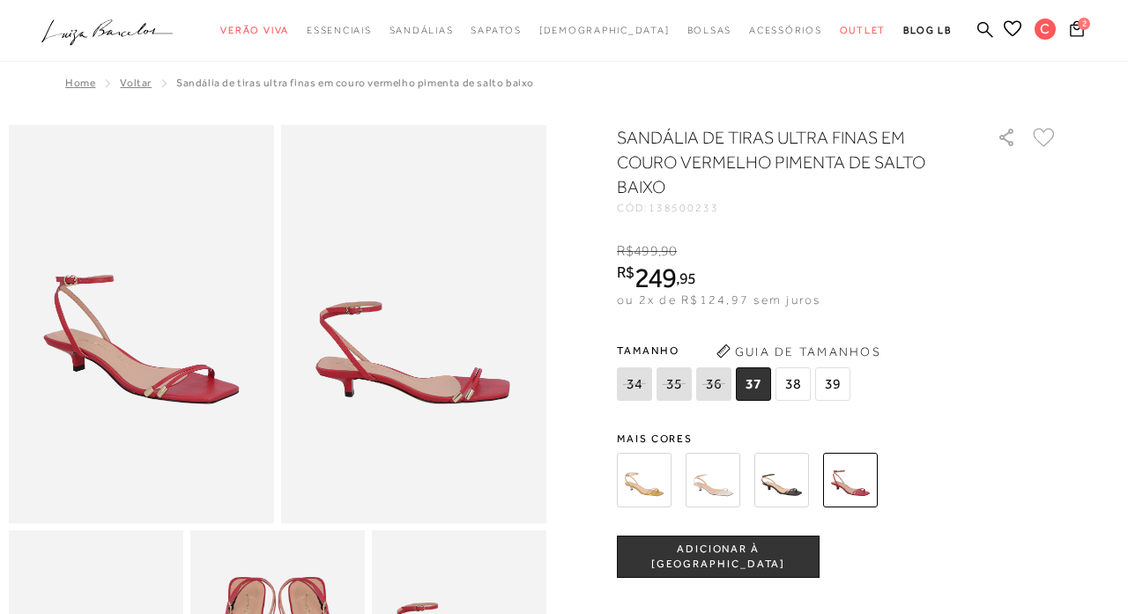
click at [1046, 137] on icon at bounding box center [1044, 137] width 22 height 19
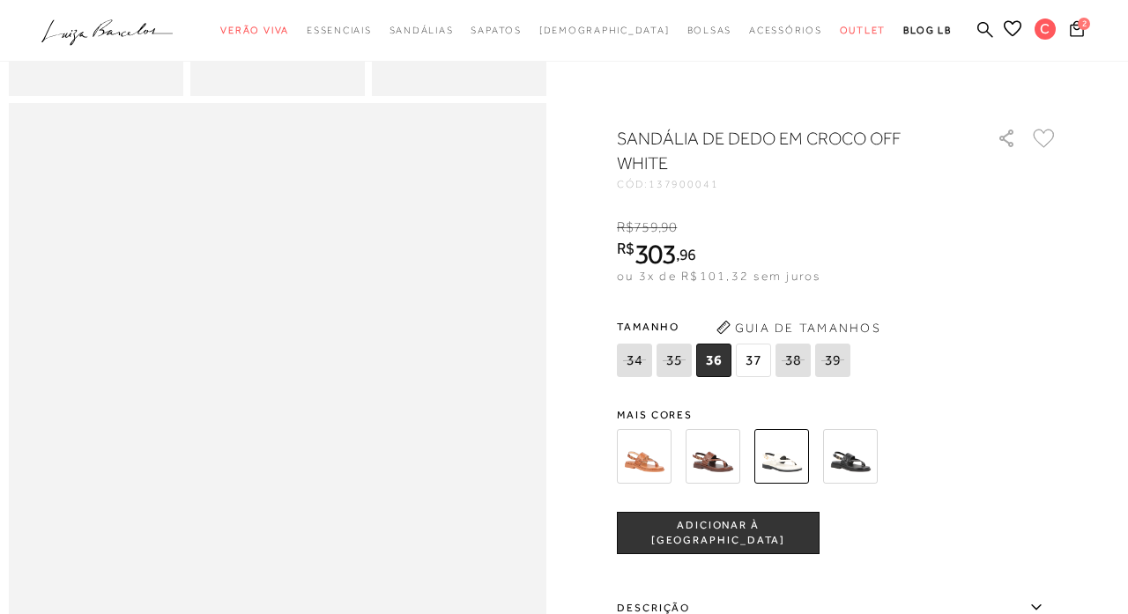
scroll to position [758, 0]
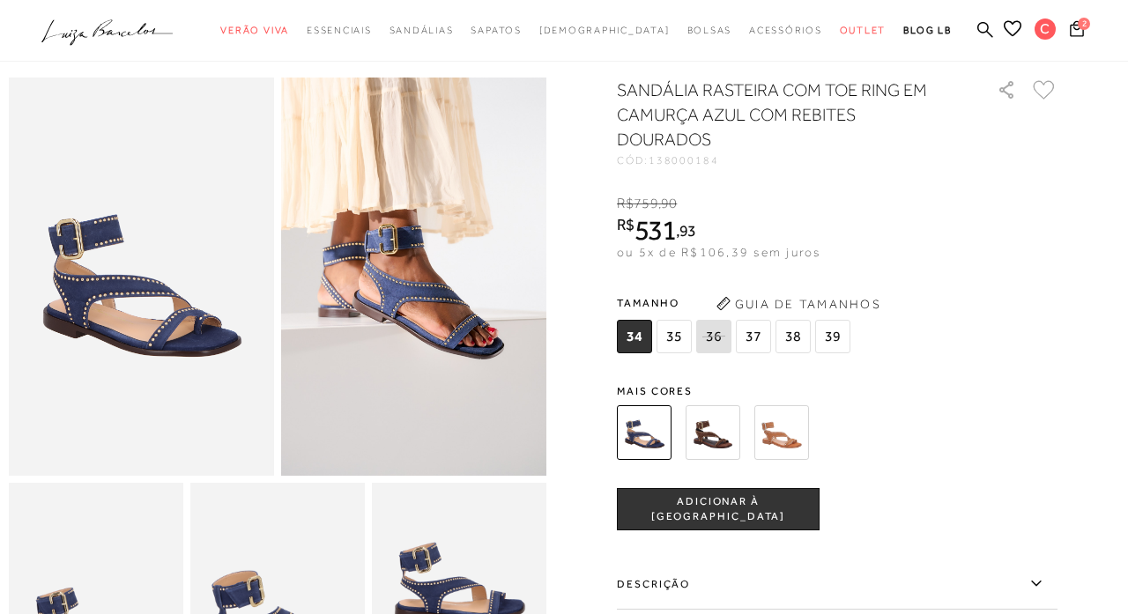
scroll to position [13, 0]
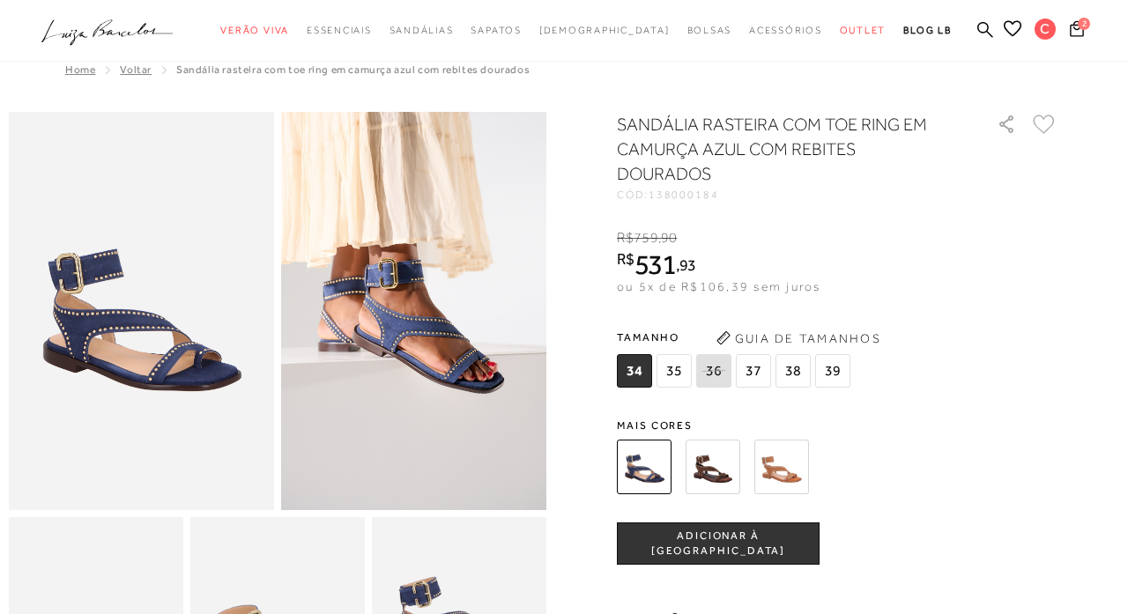
click at [702, 453] on img at bounding box center [713, 467] width 55 height 55
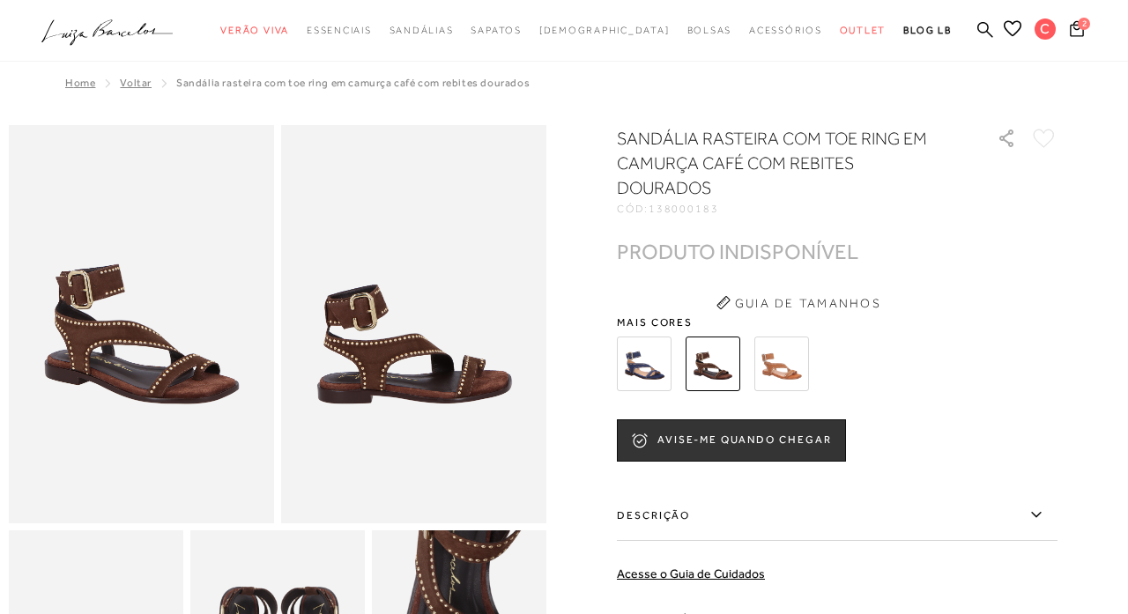
click at [776, 377] on img at bounding box center [781, 364] width 55 height 55
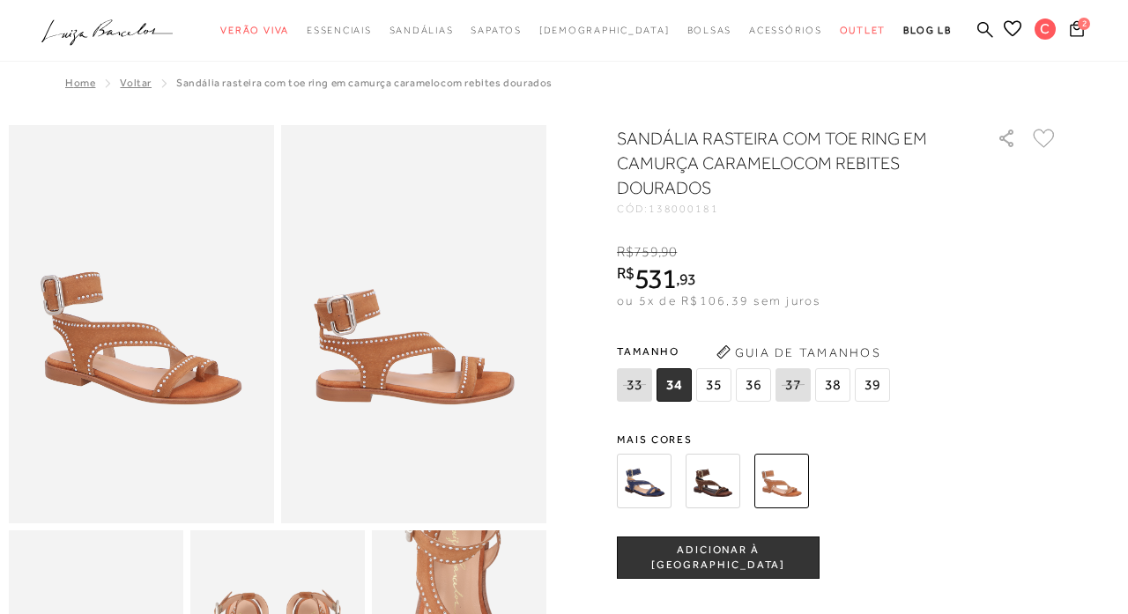
click at [638, 484] on img at bounding box center [644, 481] width 55 height 55
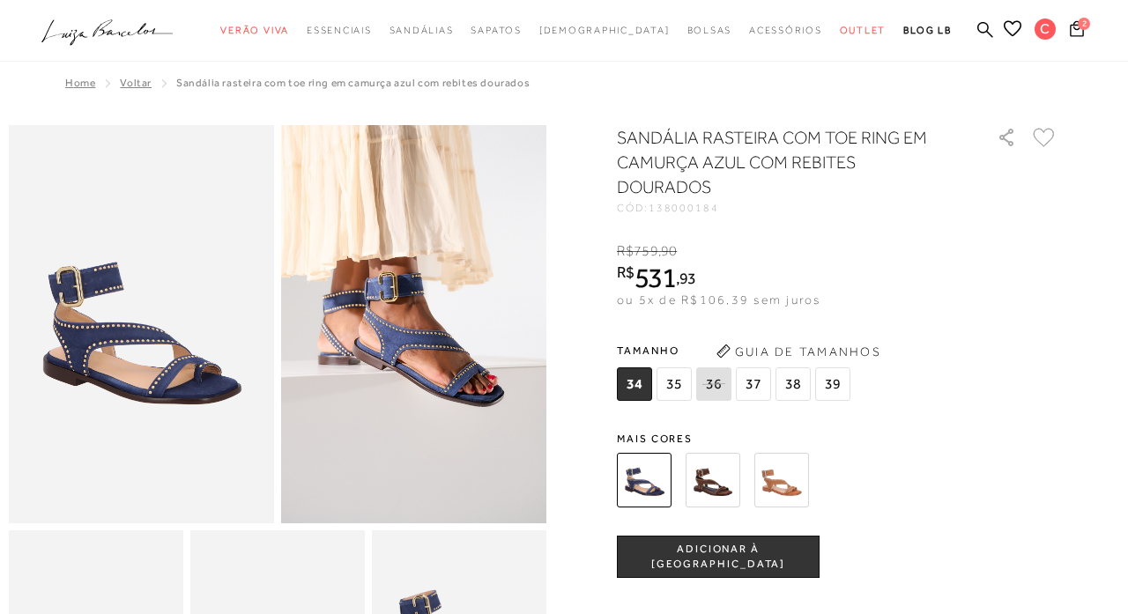
click at [1044, 139] on icon at bounding box center [1044, 137] width 22 height 19
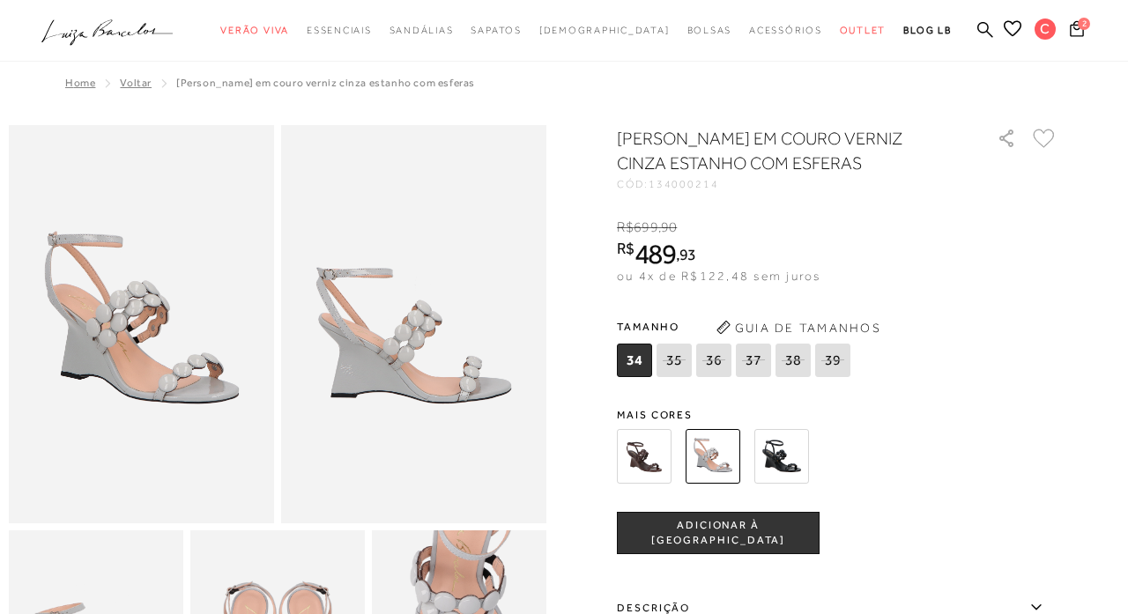
click at [649, 456] on img at bounding box center [644, 456] width 55 height 55
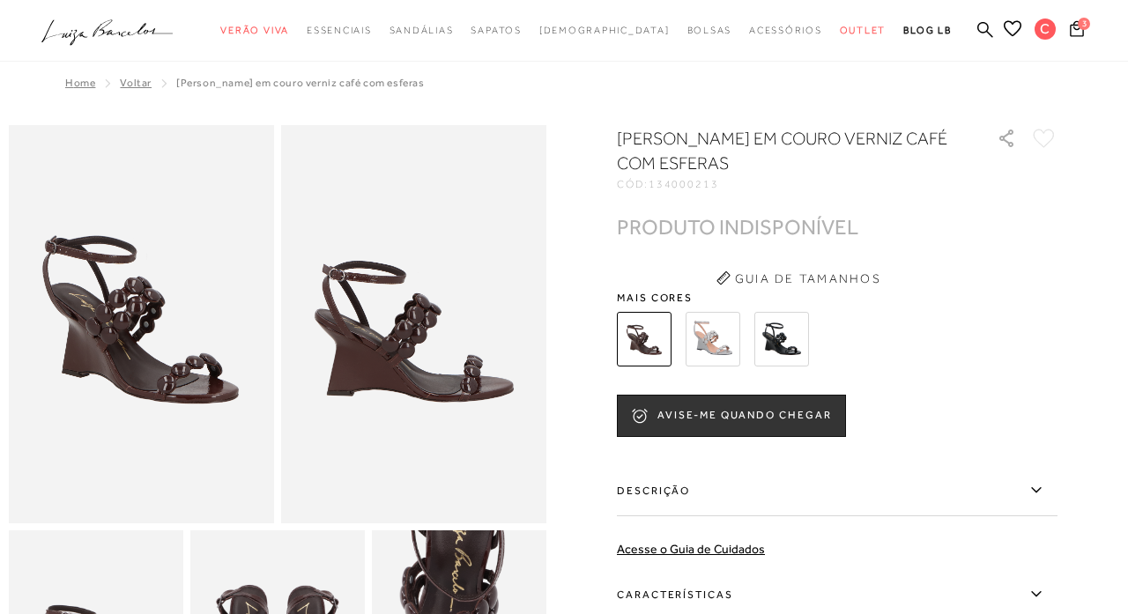
click at [790, 321] on img at bounding box center [781, 339] width 55 height 55
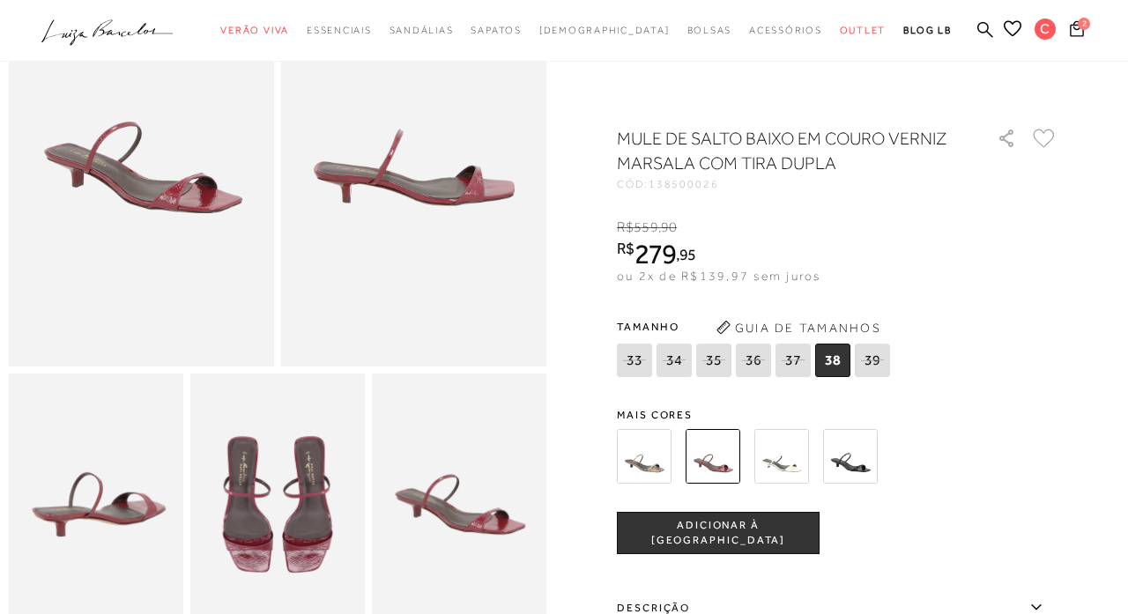
scroll to position [159, 0]
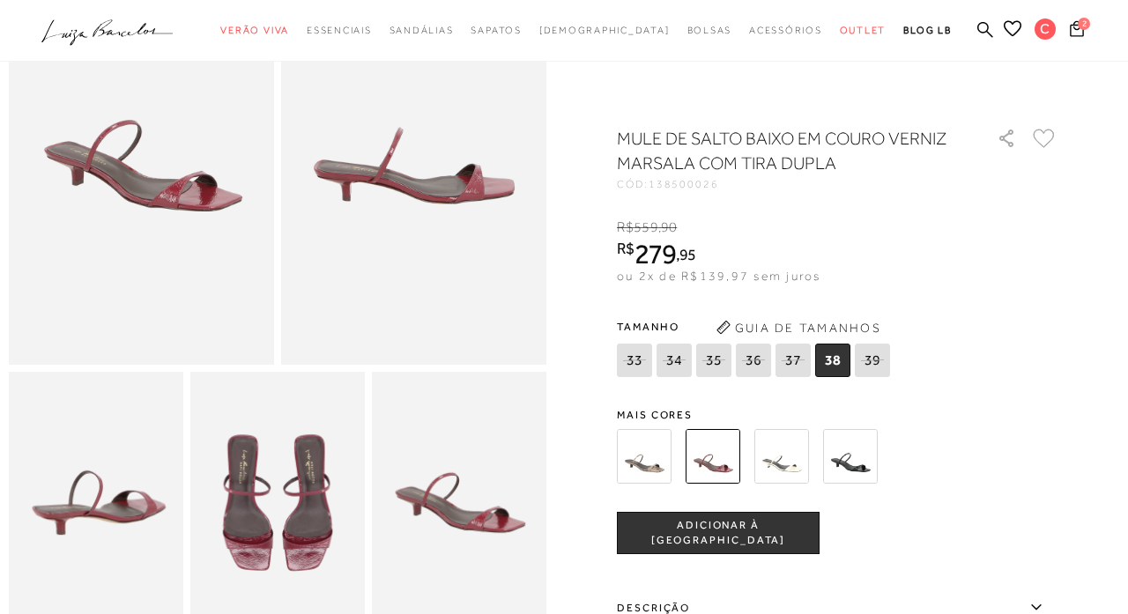
click at [779, 457] on img at bounding box center [781, 456] width 55 height 55
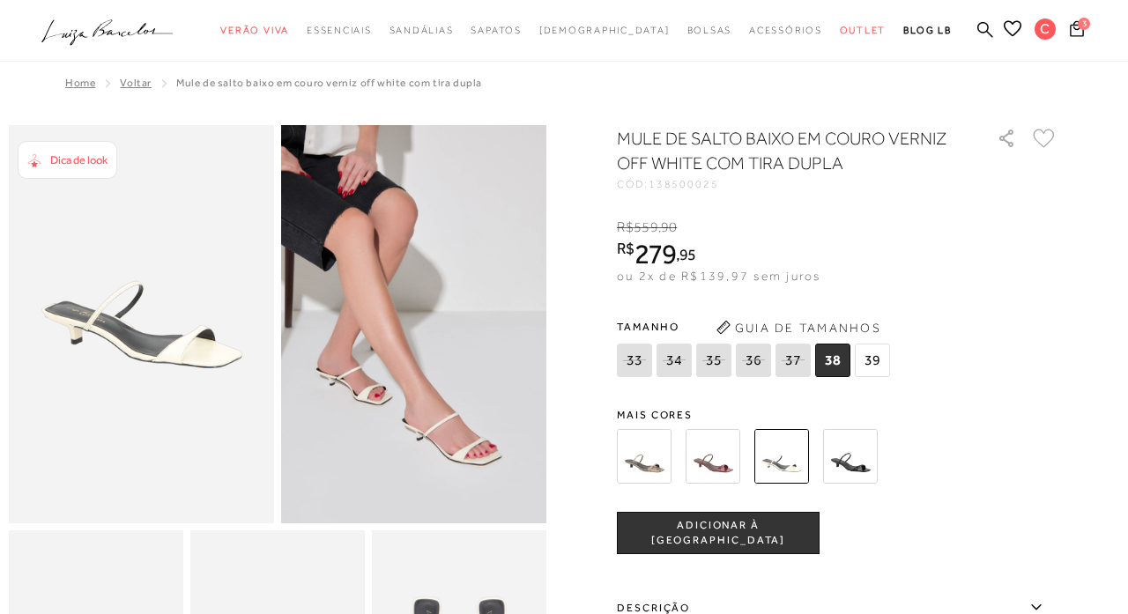
click at [843, 450] on img at bounding box center [850, 456] width 55 height 55
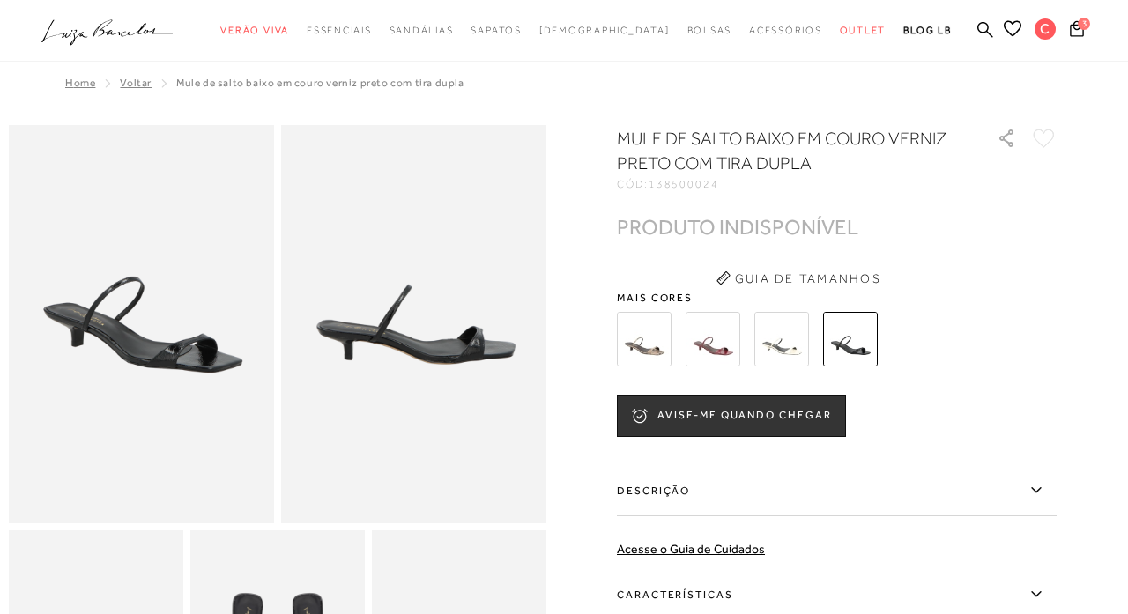
click at [646, 332] on img at bounding box center [644, 339] width 55 height 55
